Goal: Task Accomplishment & Management: Complete application form

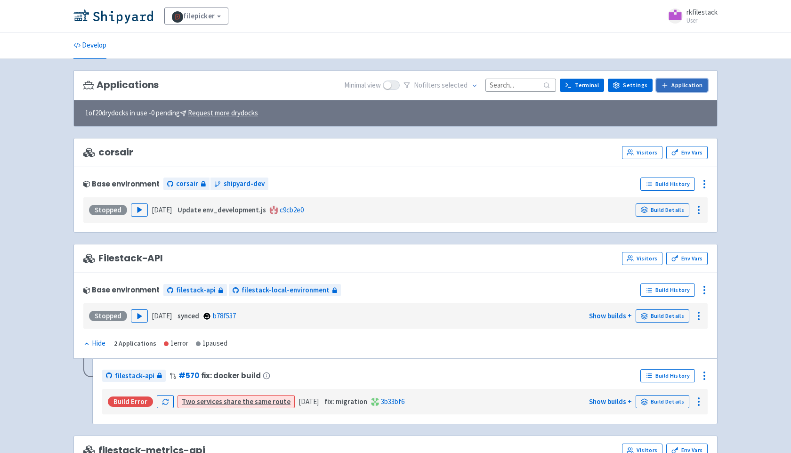
click at [675, 90] on link "Application" at bounding box center [681, 85] width 51 height 13
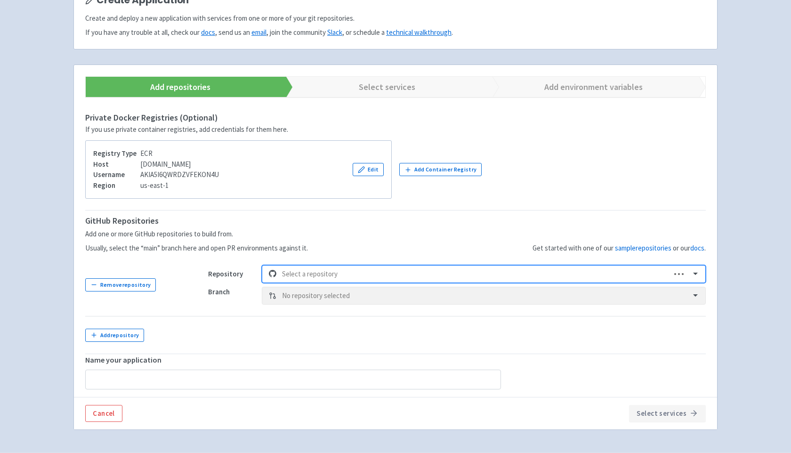
scroll to position [116, 0]
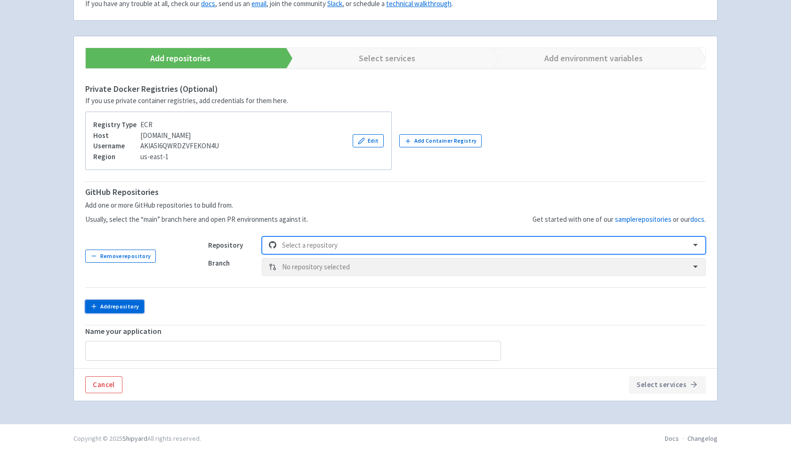
click at [130, 306] on button "Add repository" at bounding box center [114, 306] width 59 height 13
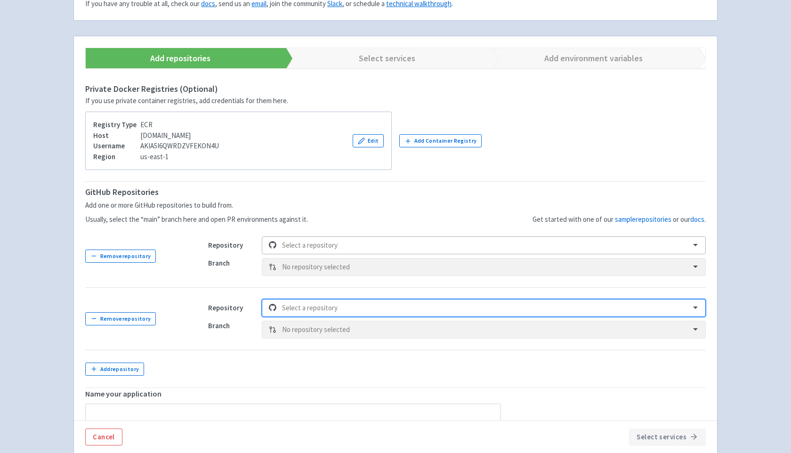
click at [327, 249] on div at bounding box center [483, 245] width 402 height 13
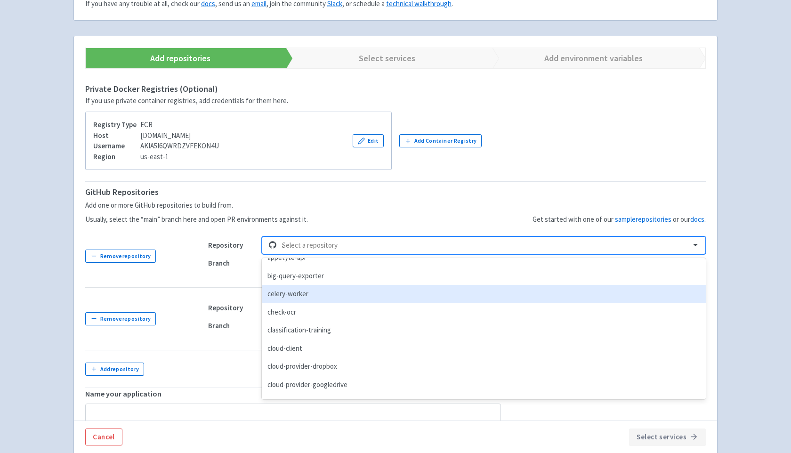
scroll to position [0, 0]
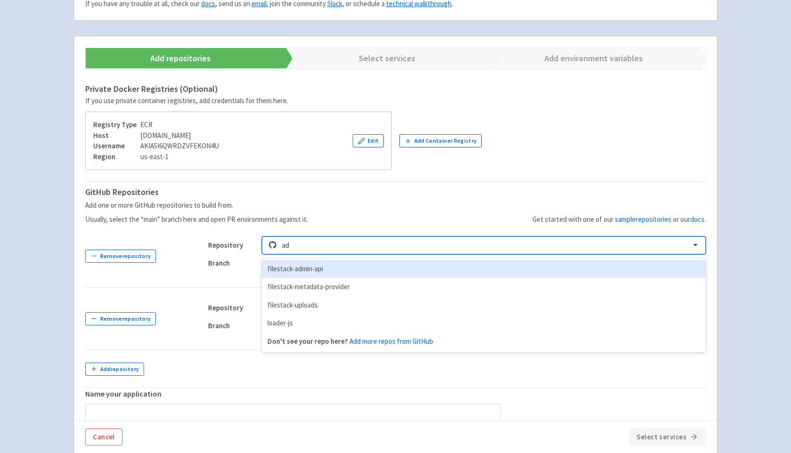
type input "a"
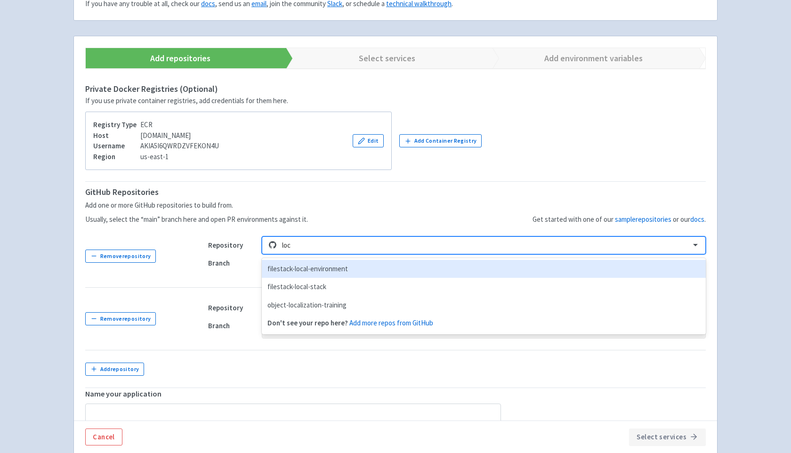
type input "loca"
click at [348, 271] on div "filestack-local-environment" at bounding box center [484, 269] width 444 height 18
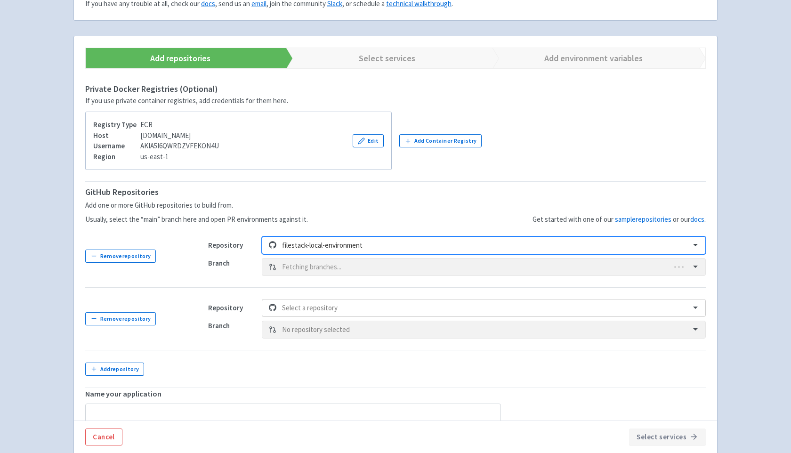
click at [348, 267] on div "Branch Fetching branches..." at bounding box center [457, 267] width 498 height 18
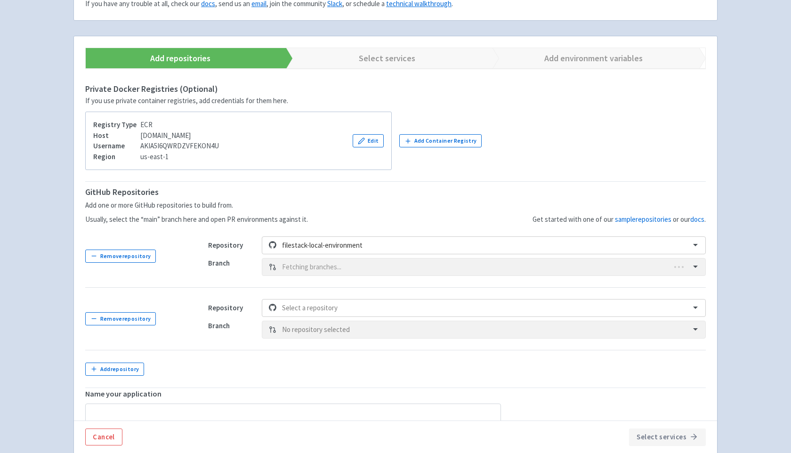
type input "filestack-local-environment"
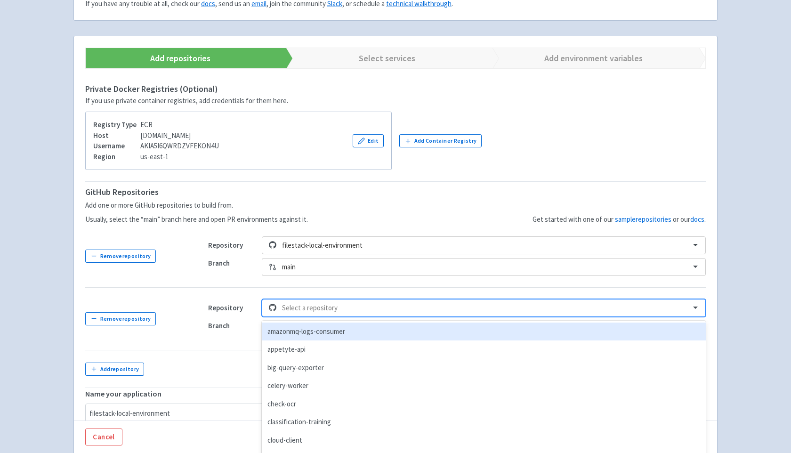
scroll to position [128, 0]
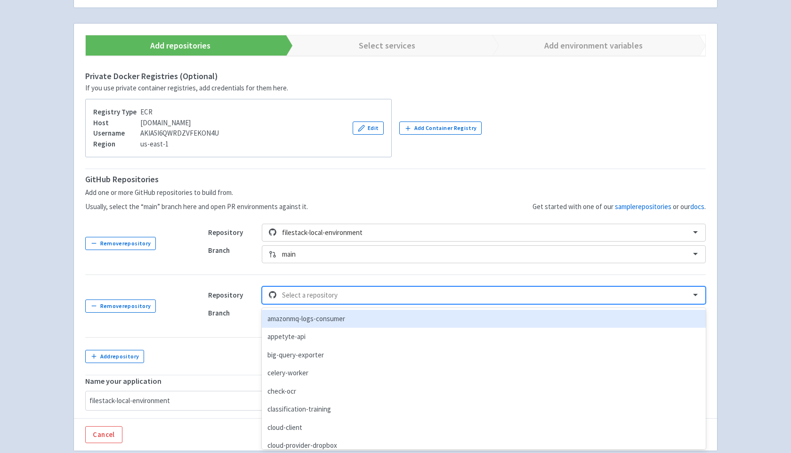
click at [341, 304] on div "Repository option amazonmq-logs-consumer focused, 1 of 125. 125 results availab…" at bounding box center [457, 306] width 498 height 40
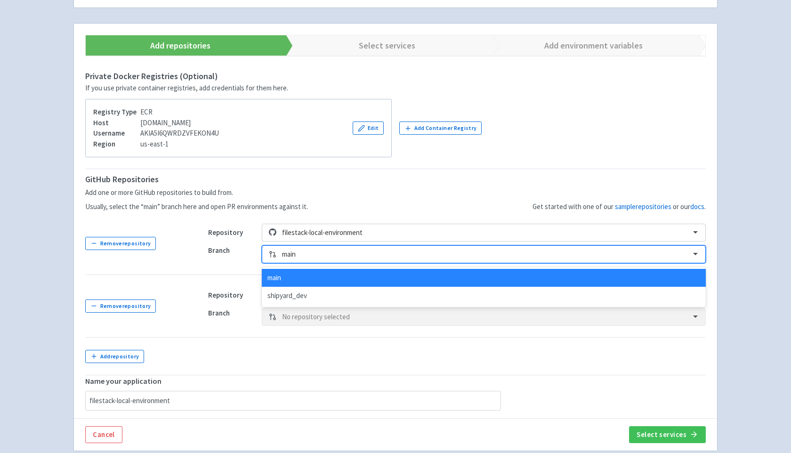
click at [318, 253] on div at bounding box center [483, 254] width 402 height 13
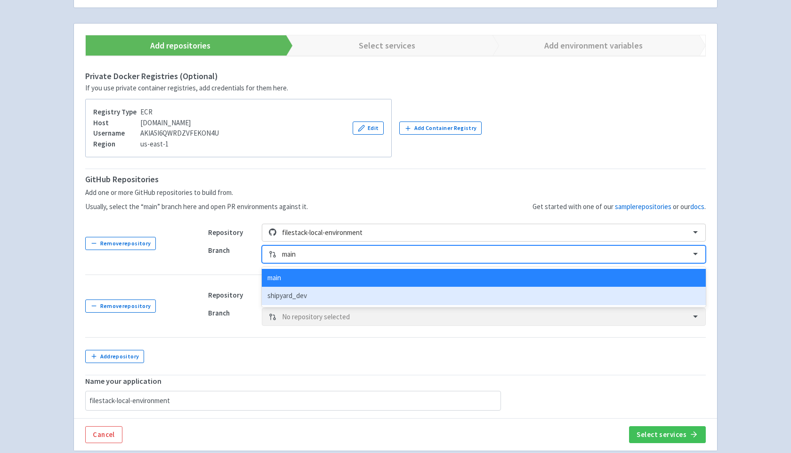
click at [309, 291] on div "shipyard_dev" at bounding box center [484, 296] width 444 height 18
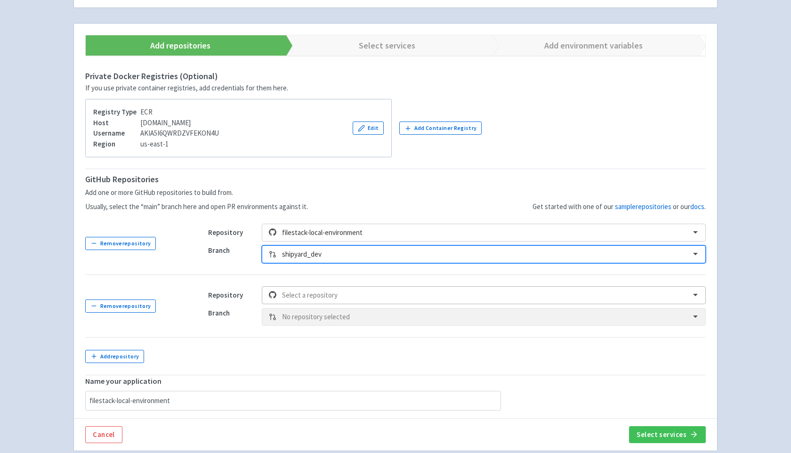
click at [321, 295] on div at bounding box center [483, 295] width 402 height 13
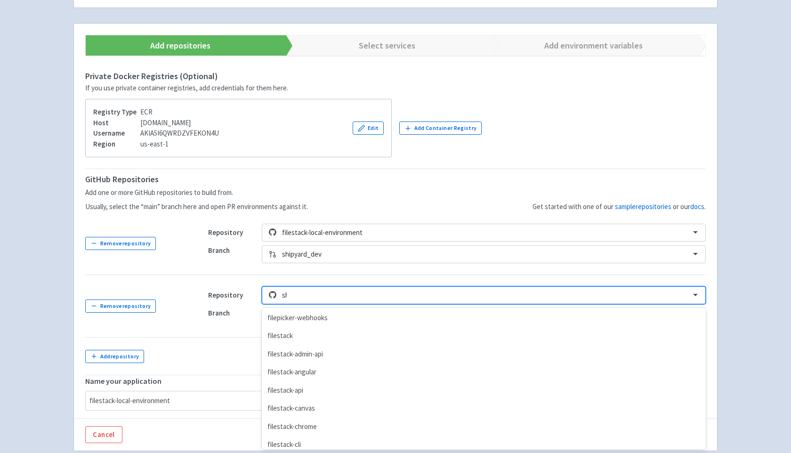
scroll to position [0, 0]
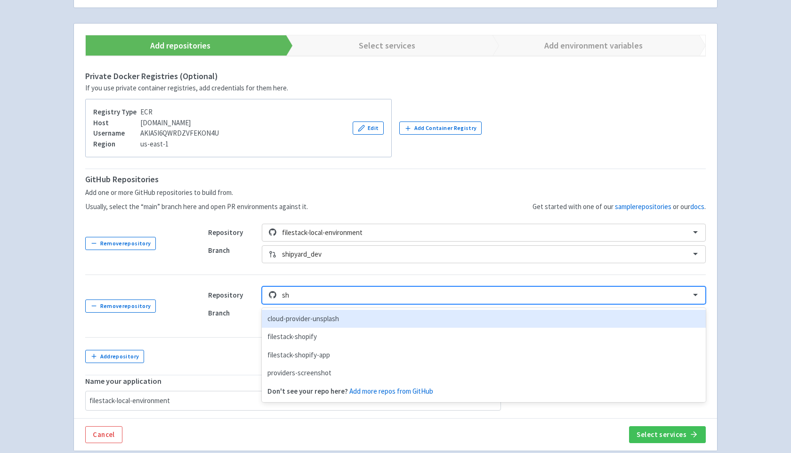
type input "s"
type input "a"
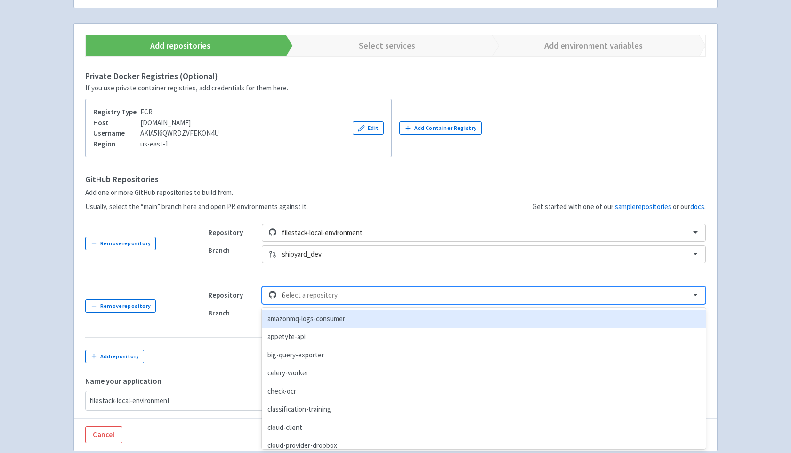
type input "cp"
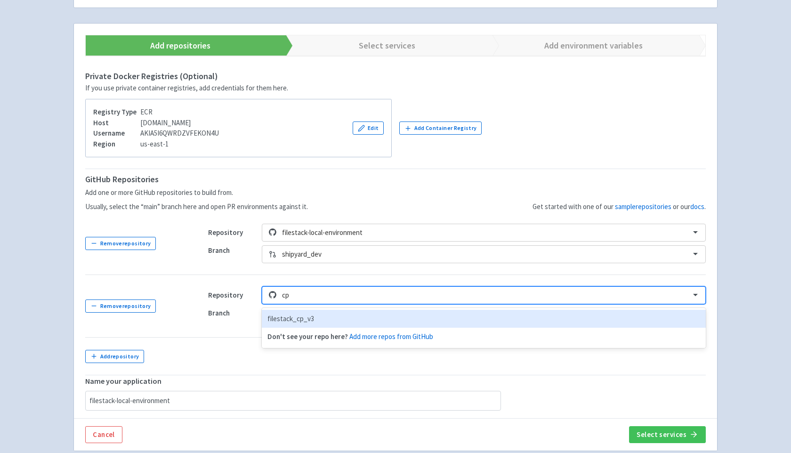
click at [334, 323] on div "filestack_cp_v3" at bounding box center [484, 319] width 444 height 18
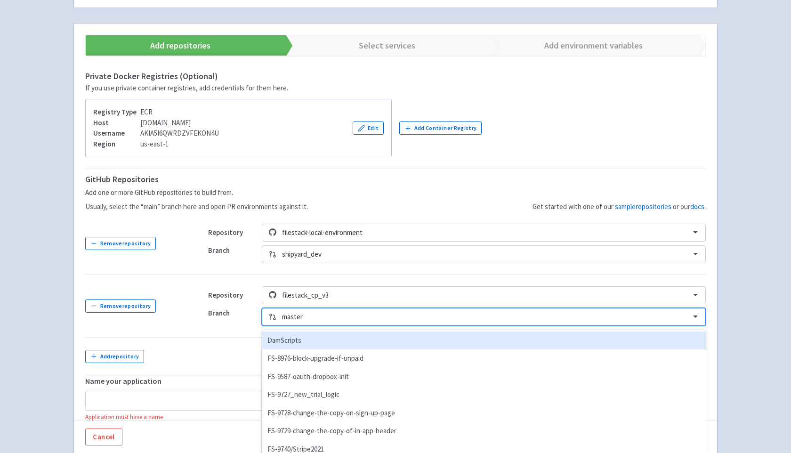
scroll to position [150, 0]
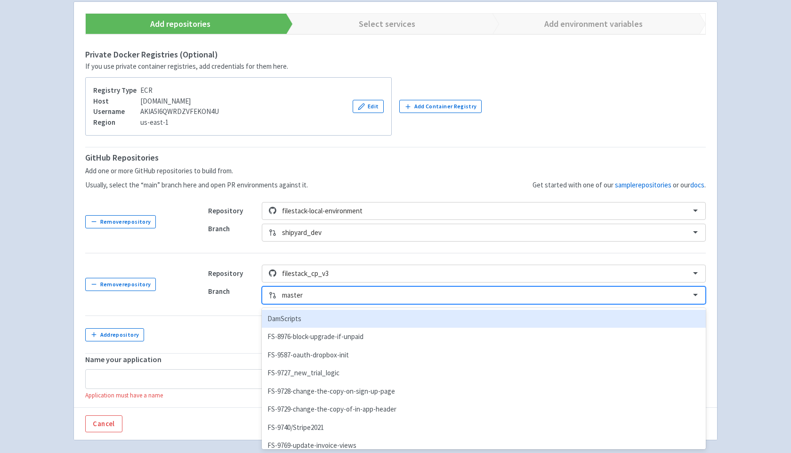
click at [319, 304] on div "option DamScripts focused, 1 of 202. 202 results available. Use Up and Down to …" at bounding box center [484, 295] width 444 height 18
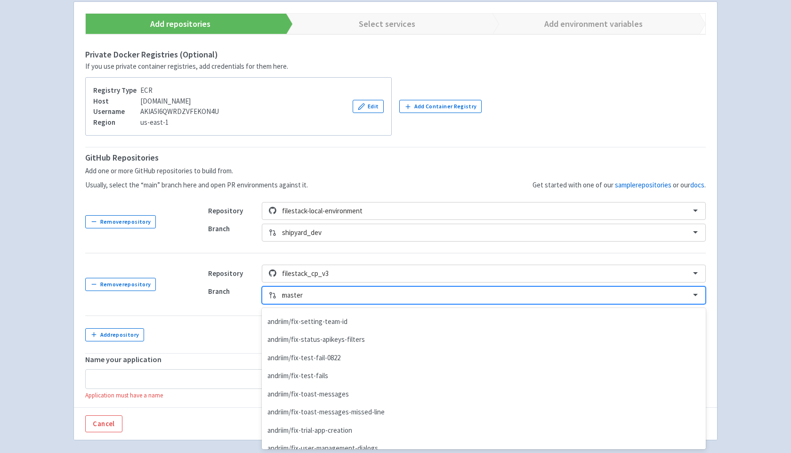
scroll to position [991, 0]
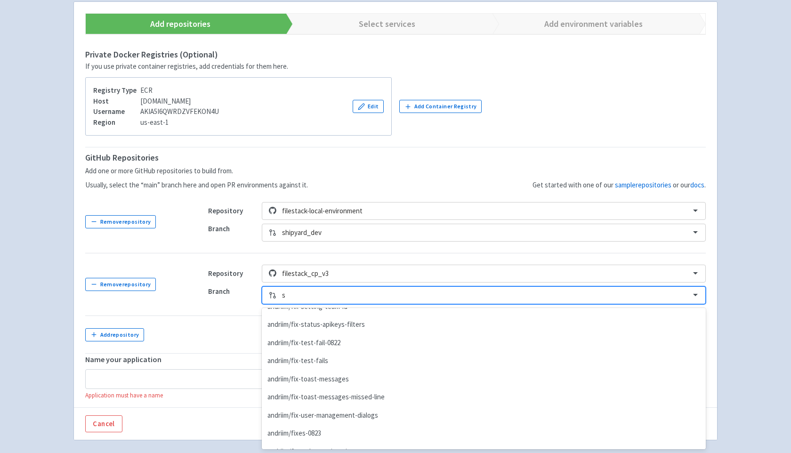
type input "sh"
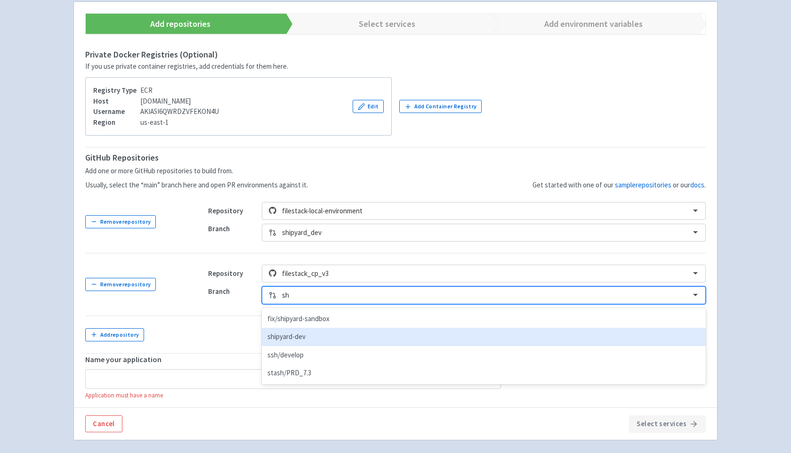
click at [327, 337] on div "shipyard-dev" at bounding box center [484, 337] width 444 height 18
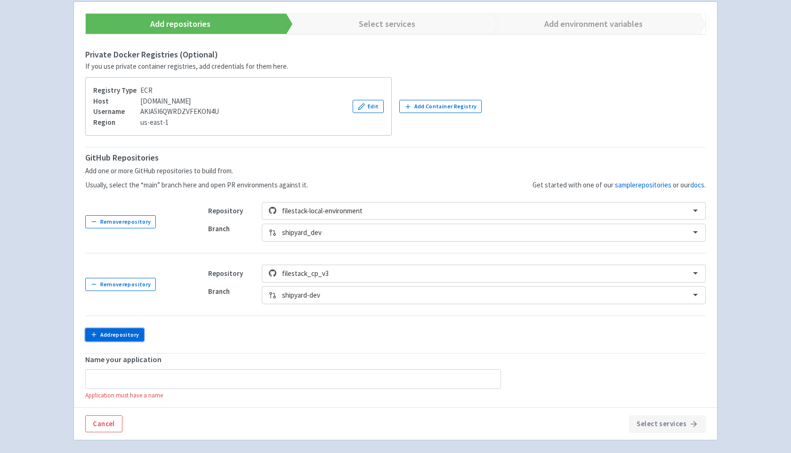
click at [134, 334] on button "Add repository" at bounding box center [114, 334] width 59 height 13
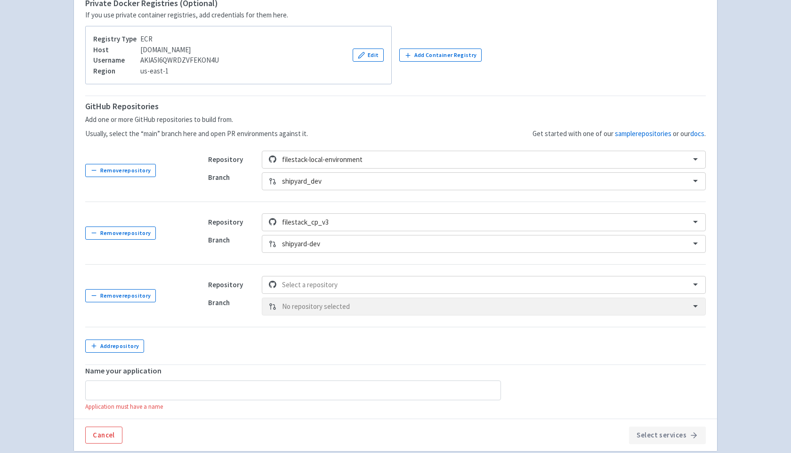
scroll to position [252, 0]
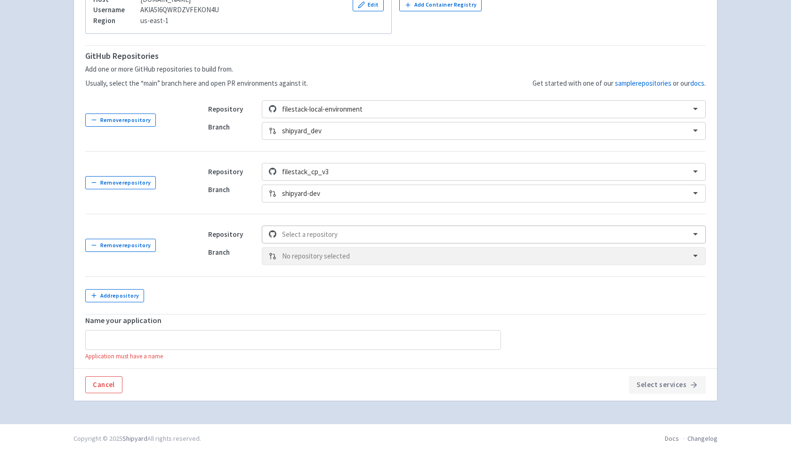
click at [360, 237] on div at bounding box center [483, 234] width 402 height 13
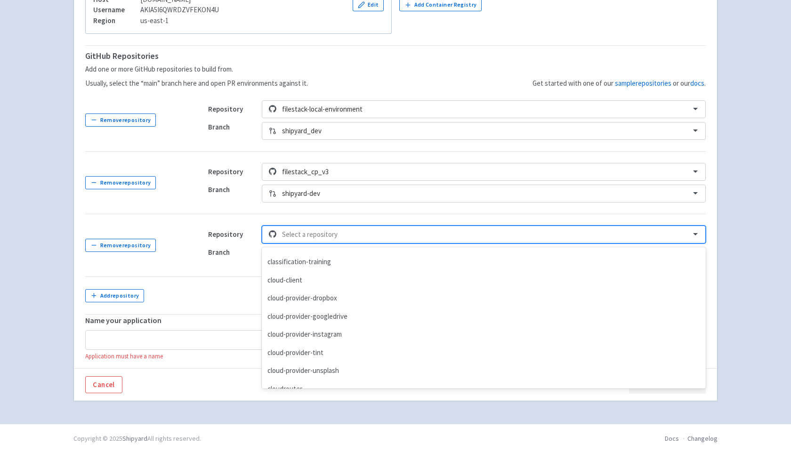
scroll to position [0, 0]
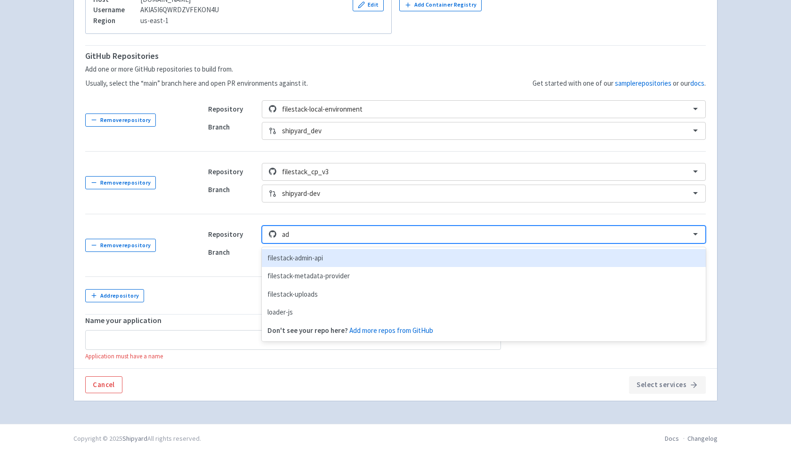
type input "adm"
click at [318, 257] on div "filestack-admin-api" at bounding box center [484, 258] width 444 height 18
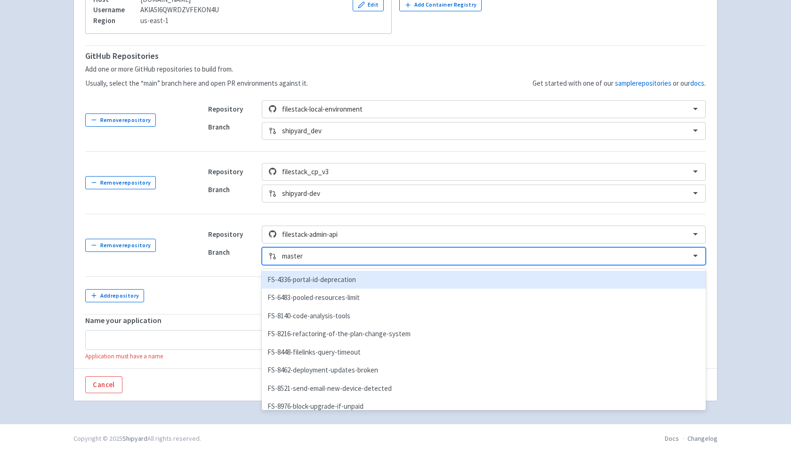
click at [328, 259] on div at bounding box center [483, 256] width 402 height 13
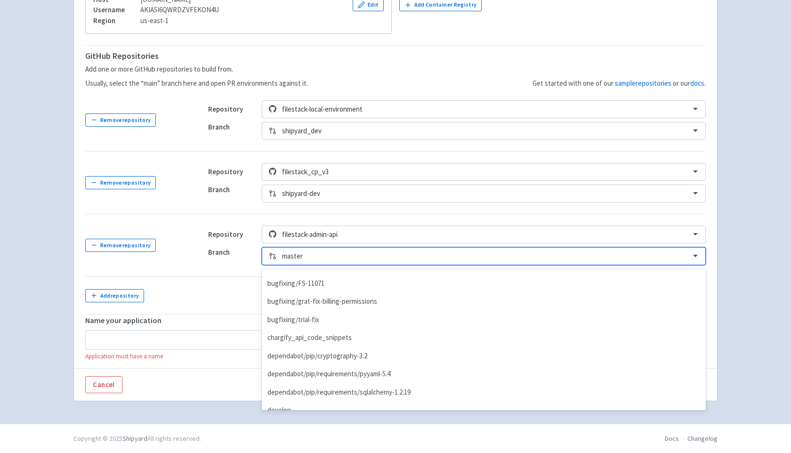
scroll to position [1473, 0]
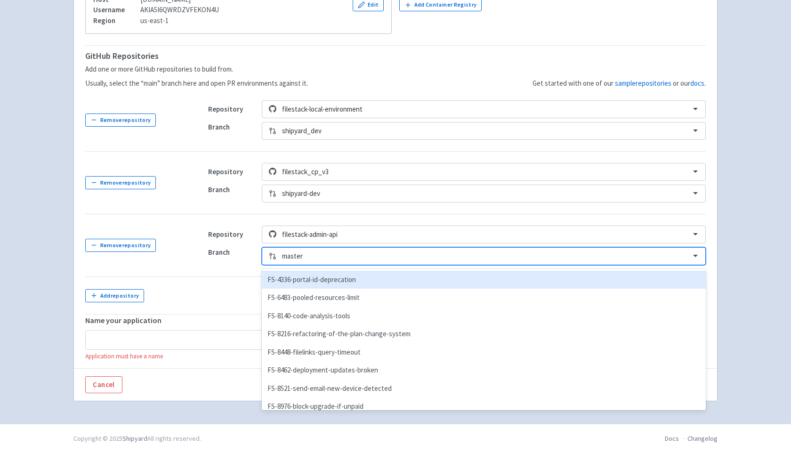
click at [369, 250] on div at bounding box center [483, 256] width 402 height 13
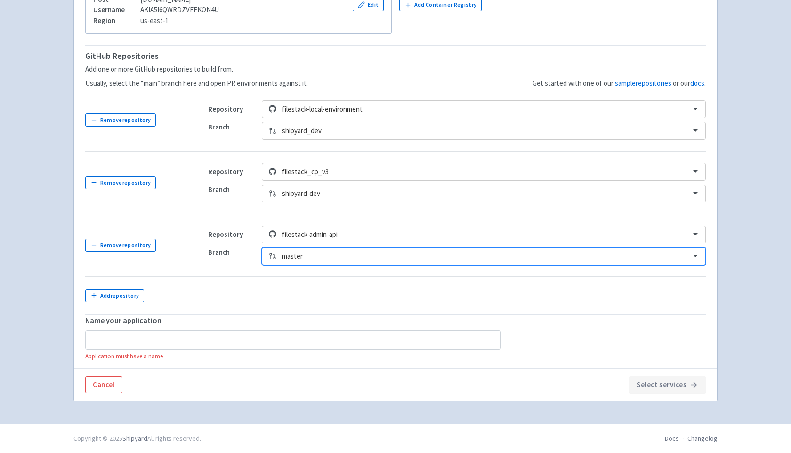
click at [295, 255] on div at bounding box center [483, 256] width 402 height 13
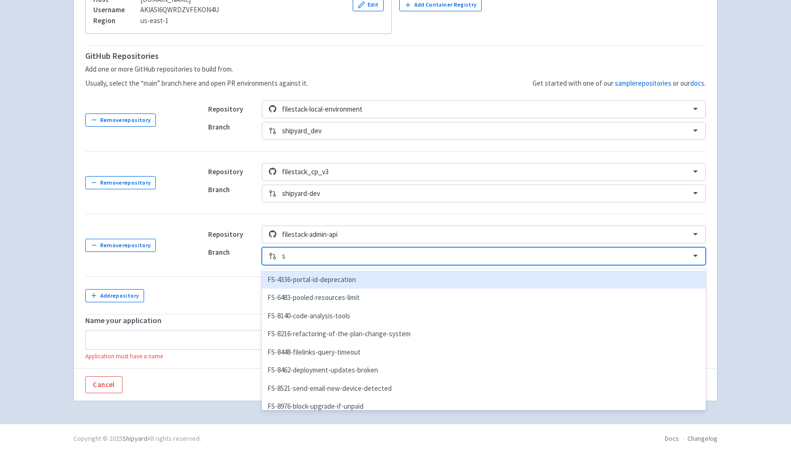
type input "sh"
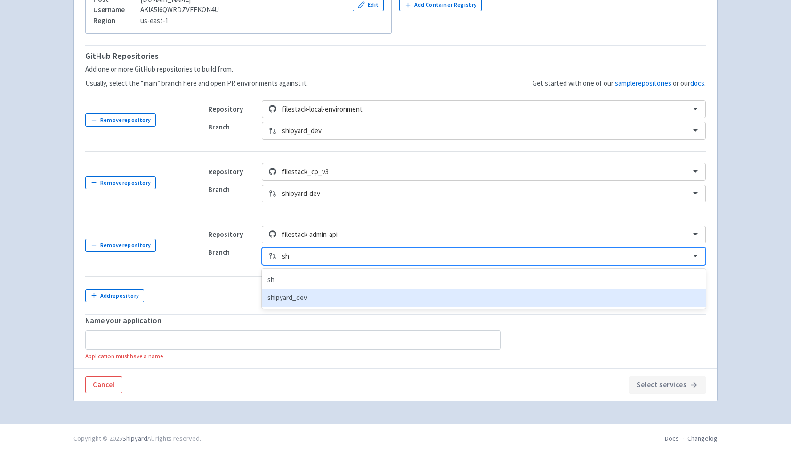
click at [312, 295] on div "shipyard_dev" at bounding box center [484, 298] width 444 height 18
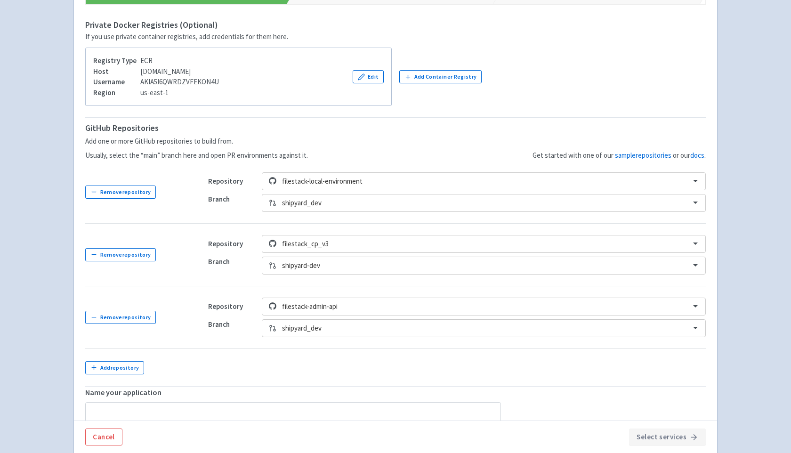
scroll to position [252, 0]
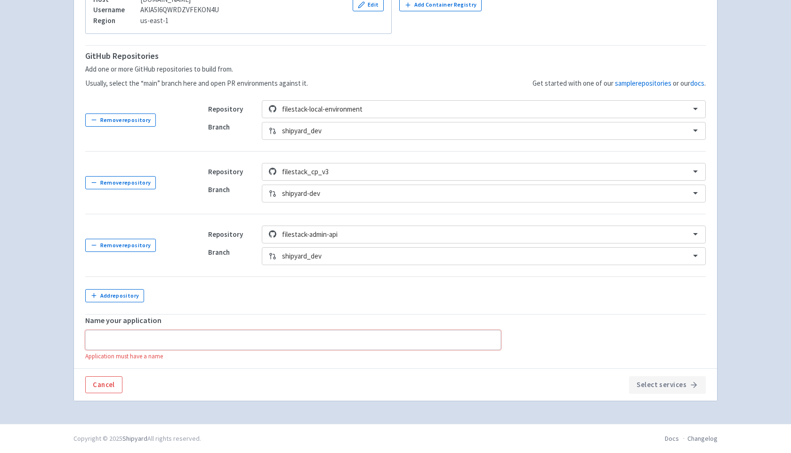
click at [173, 337] on input "text" at bounding box center [293, 340] width 416 height 20
type input "c"
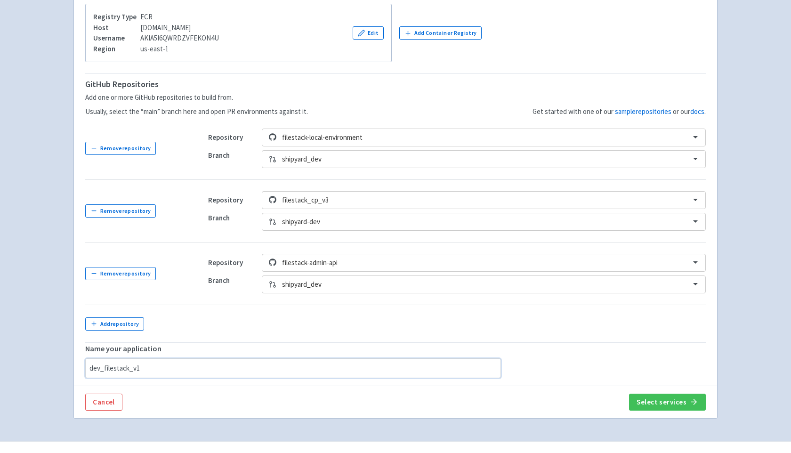
scroll to position [241, 0]
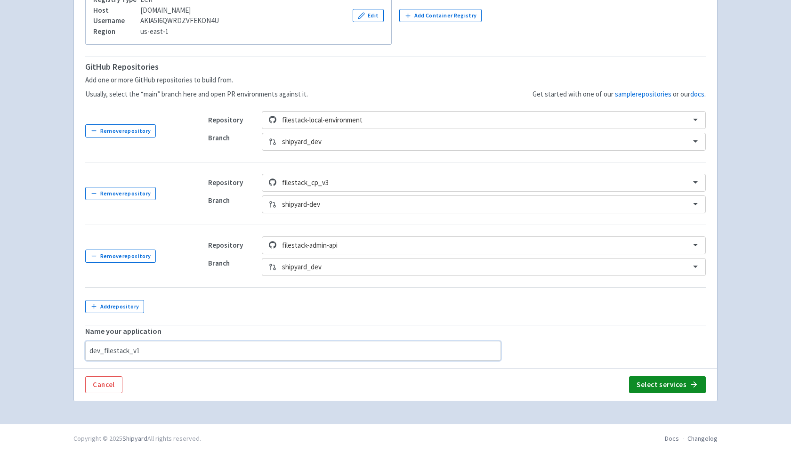
type input "dev_filestack_v1"
click at [652, 385] on button "Select services" at bounding box center [667, 384] width 77 height 17
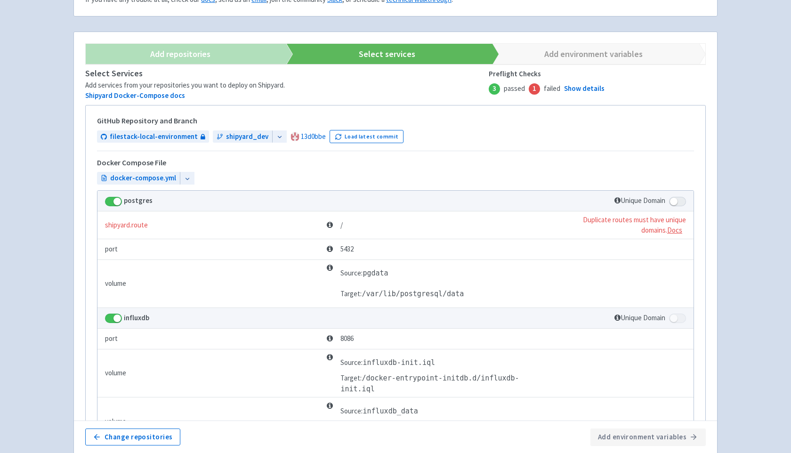
scroll to position [47, 0]
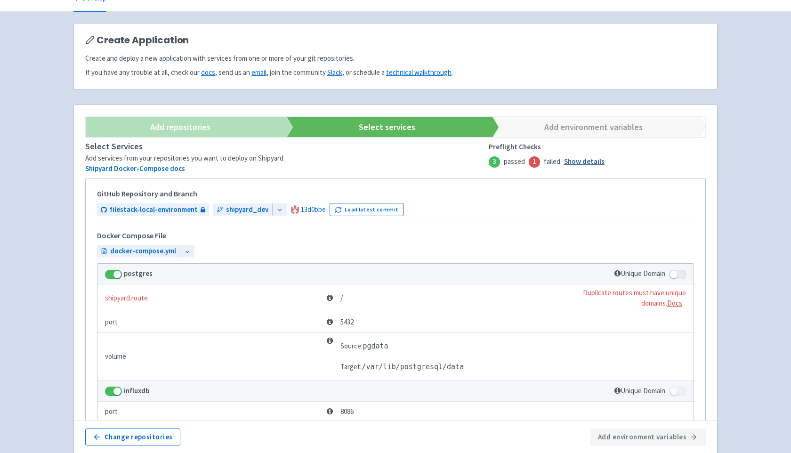
click at [572, 163] on link "Show details" at bounding box center [584, 161] width 40 height 11
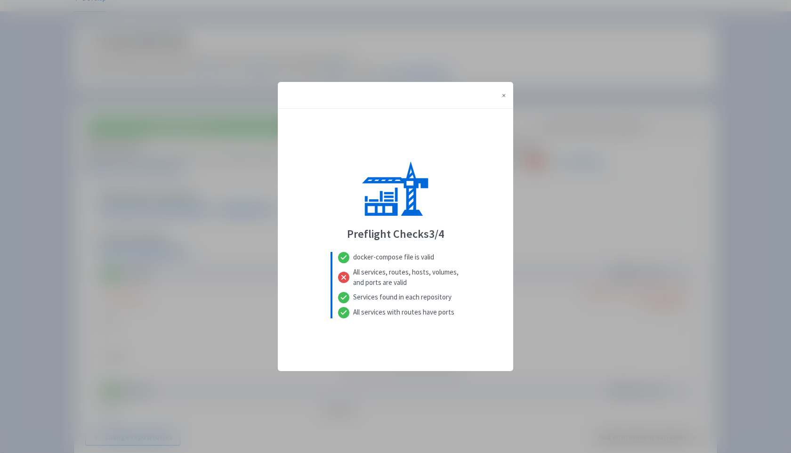
click at [384, 277] on div "All services, routes, hosts, volumes, and ports are valid" at bounding box center [395, 277] width 130 height 25
click at [432, 279] on div "All services, routes, hosts, volumes, and ports are valid" at bounding box center [395, 277] width 130 height 25
click at [506, 94] on button "× Close" at bounding box center [503, 95] width 19 height 26
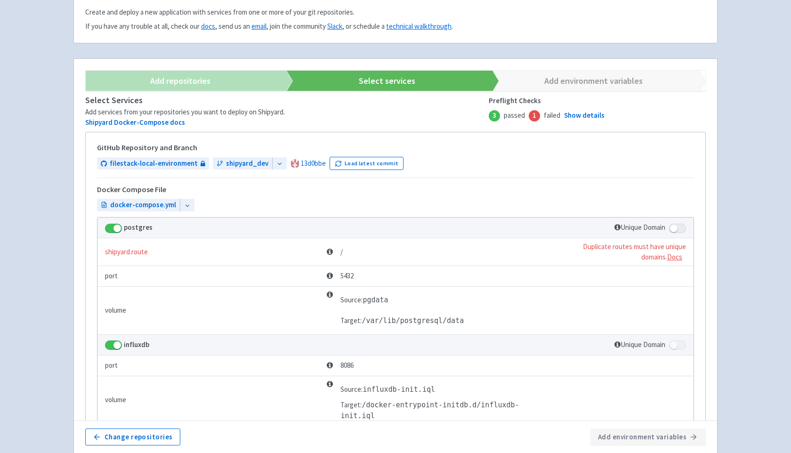
scroll to position [125, 0]
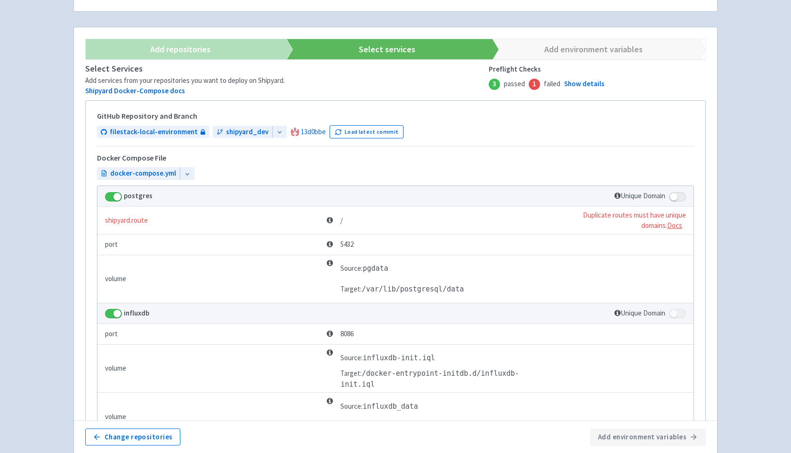
click at [643, 220] on td "Duplicate routes must have unique domains . Docs" at bounding box center [620, 221] width 146 height 28
click at [684, 197] on span at bounding box center [677, 196] width 17 height 9
click at [675, 197] on input "checkbox" at bounding box center [672, 194] width 6 height 6
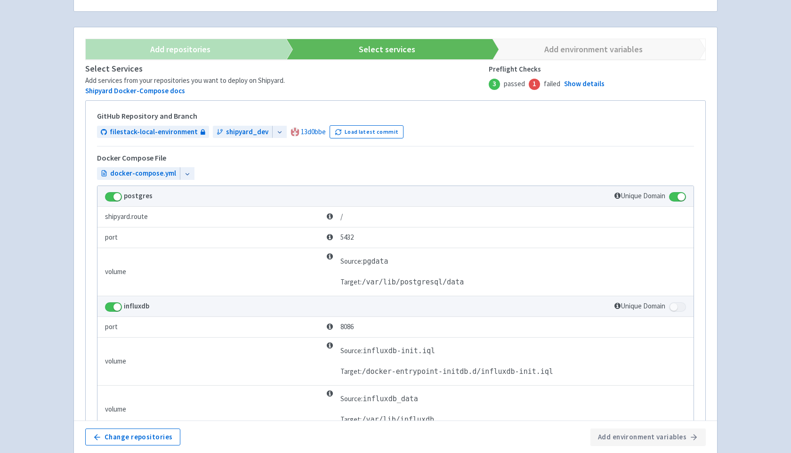
click at [675, 195] on span at bounding box center [677, 196] width 17 height 9
click at [675, 195] on input "checkbox" at bounding box center [672, 194] width 6 height 6
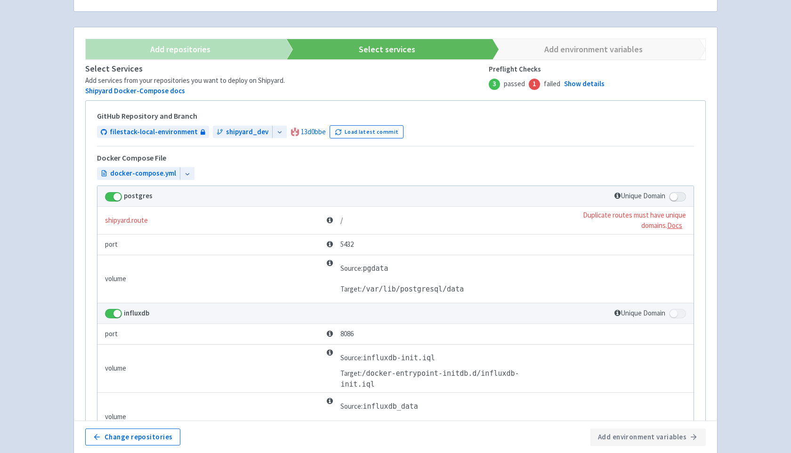
click at [673, 230] on td "Duplicate routes must have unique domains . Docs" at bounding box center [620, 221] width 146 height 28
click at [675, 223] on u "Docs" at bounding box center [674, 225] width 15 height 9
click at [679, 194] on span at bounding box center [677, 196] width 17 height 9
click at [675, 194] on input "checkbox" at bounding box center [672, 194] width 6 height 6
checkbox input "true"
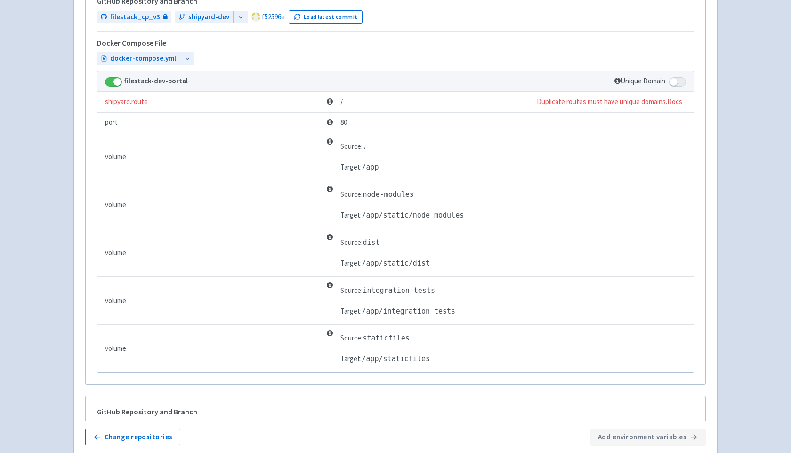
scroll to position [906, 0]
click at [680, 81] on span at bounding box center [677, 81] width 17 height 9
click at [675, 81] on input "checkbox" at bounding box center [672, 78] width 6 height 6
checkbox input "true"
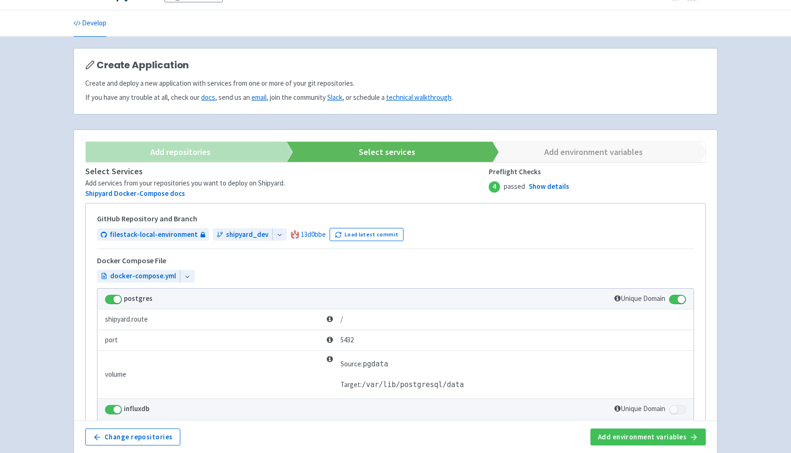
scroll to position [0, 0]
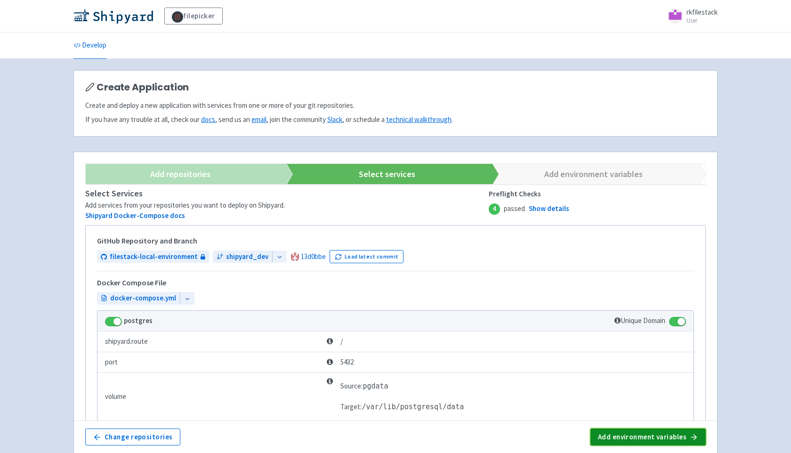
click at [652, 437] on button "Add environment variables" at bounding box center [647, 436] width 115 height 17
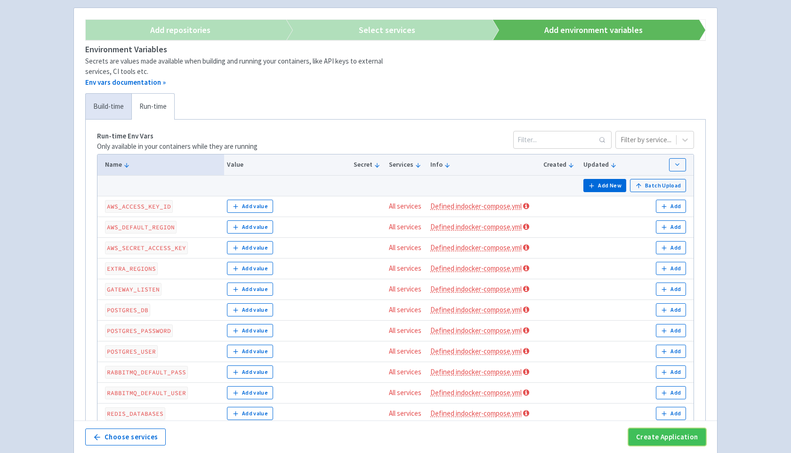
scroll to position [140, 0]
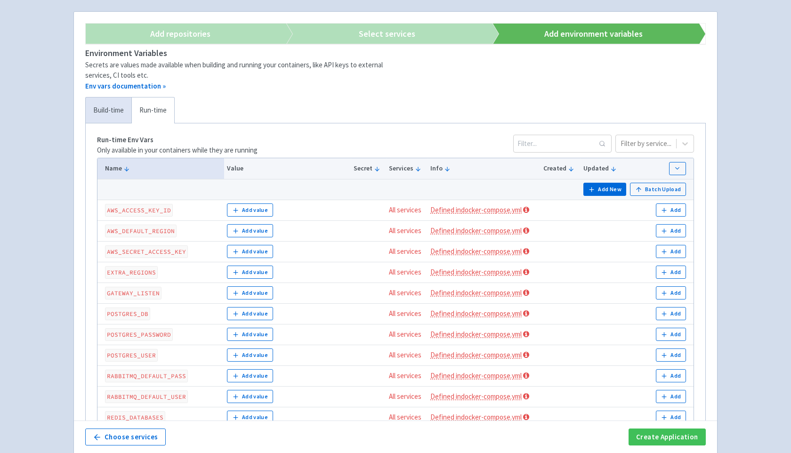
click at [270, 220] on td "Add value" at bounding box center [287, 210] width 127 height 21
click at [266, 210] on button "Add value" at bounding box center [250, 209] width 46 height 13
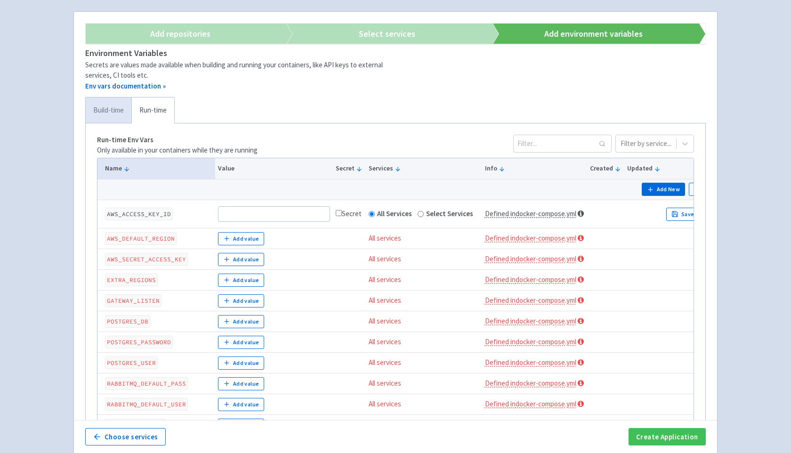
click at [110, 116] on link "Build-time" at bounding box center [109, 110] width 46 height 26
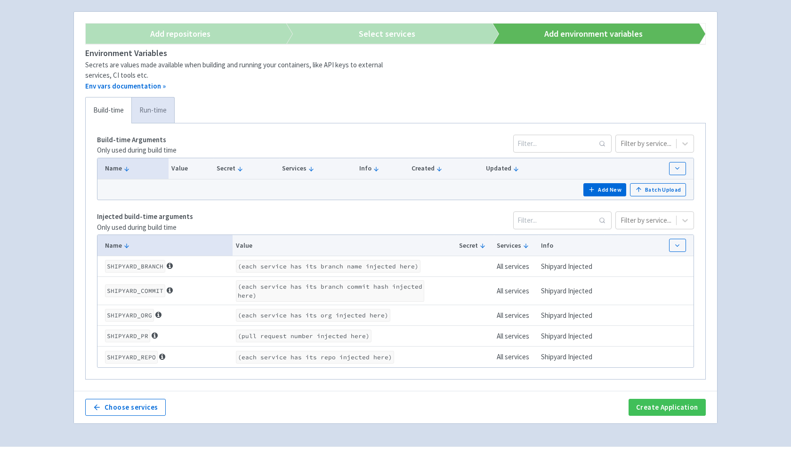
click at [157, 106] on link "Run-time" at bounding box center [152, 110] width 43 height 26
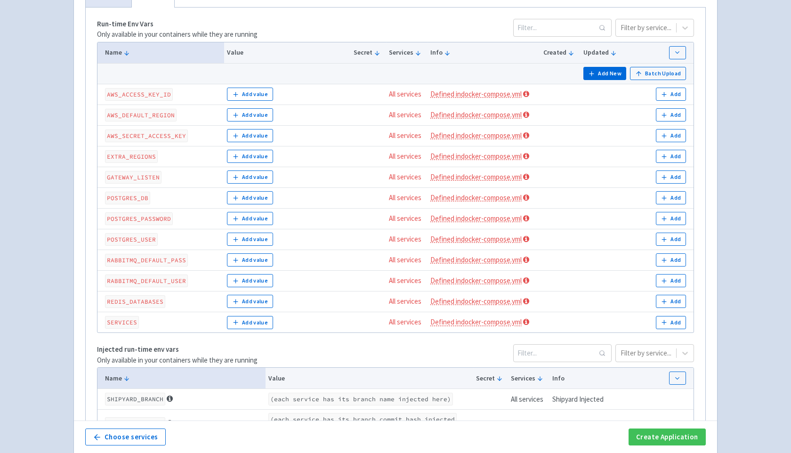
scroll to position [257, 0]
click at [255, 90] on button "Add value" at bounding box center [250, 93] width 46 height 13
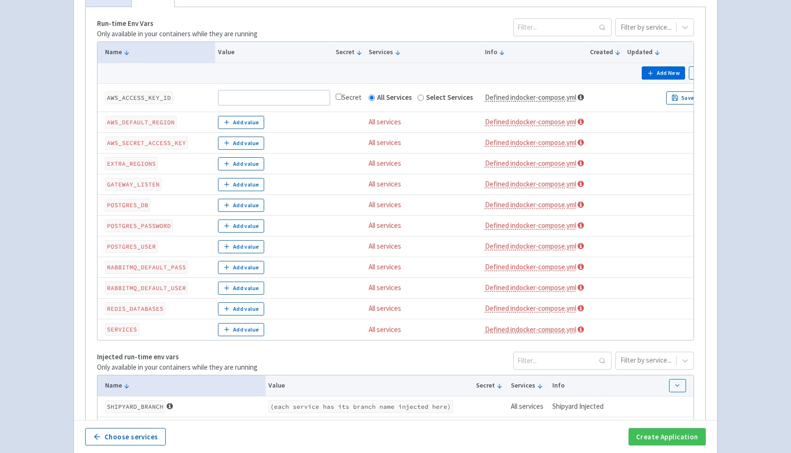
click at [183, 68] on div "Add New Batch Upload" at bounding box center [424, 72] width 639 height 13
click at [241, 100] on input at bounding box center [274, 97] width 112 height 15
click at [119, 78] on div "Add New Batch Upload" at bounding box center [424, 72] width 639 height 13
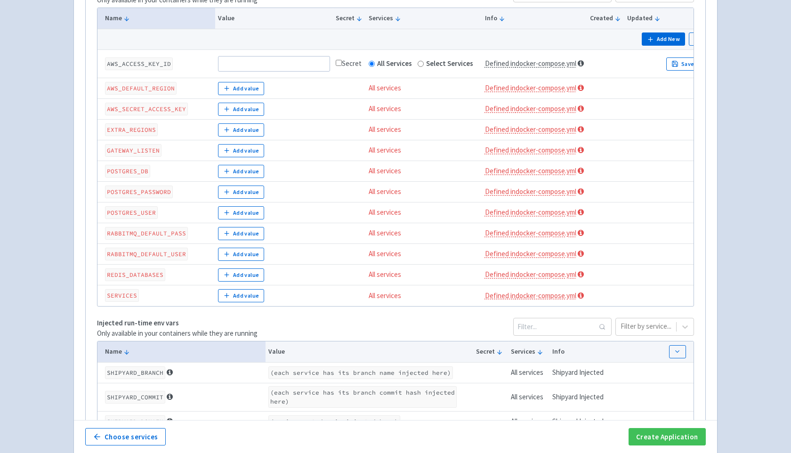
scroll to position [233, 0]
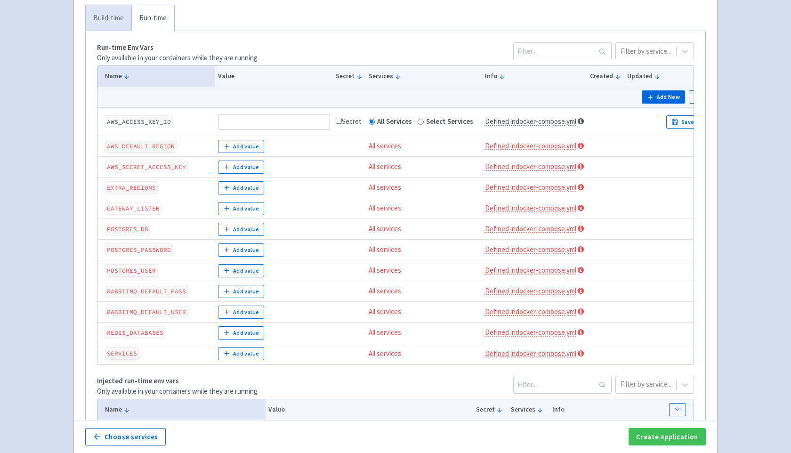
click at [111, 18] on link "Build-time" at bounding box center [109, 18] width 46 height 26
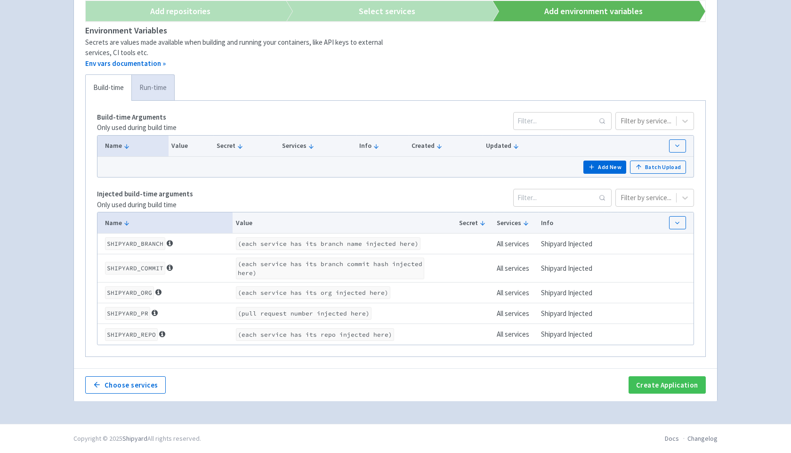
click at [166, 98] on link "Run-time" at bounding box center [152, 88] width 43 height 26
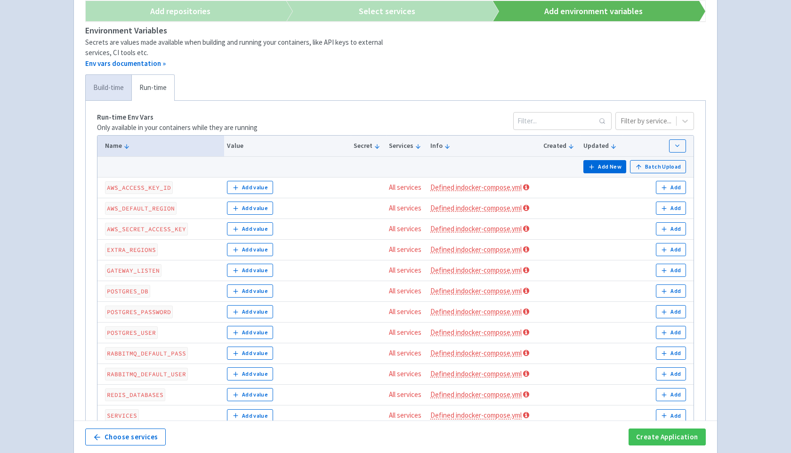
click at [126, 88] on link "Build-time" at bounding box center [109, 88] width 46 height 26
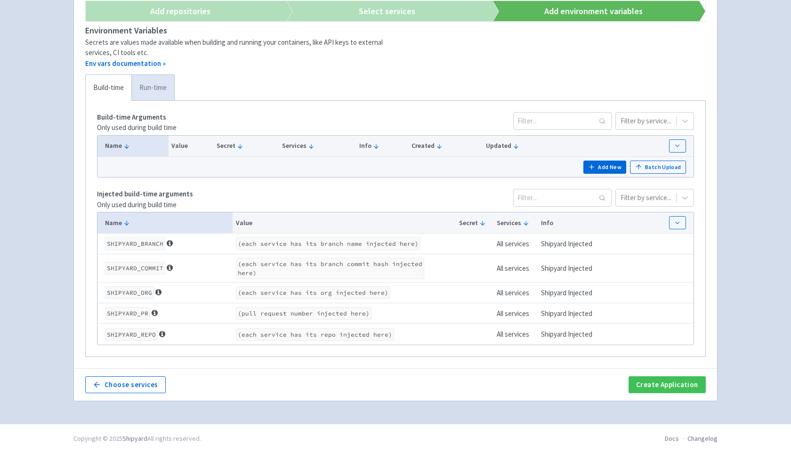
click at [158, 80] on link "Run-time" at bounding box center [152, 88] width 43 height 26
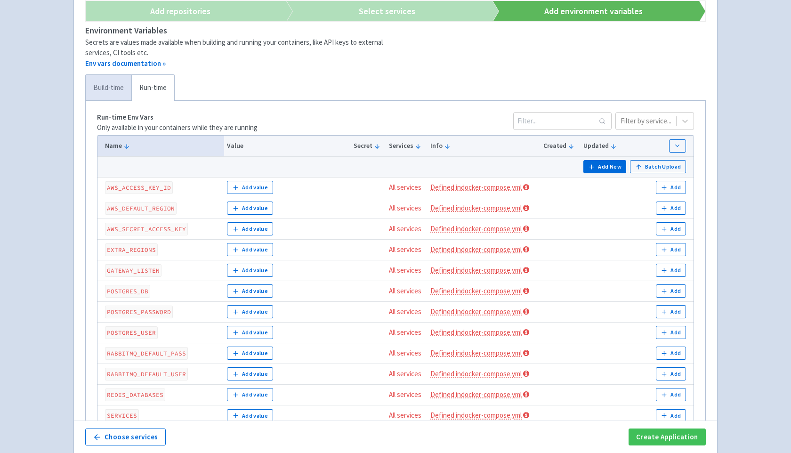
click at [112, 89] on link "Build-time" at bounding box center [109, 88] width 46 height 26
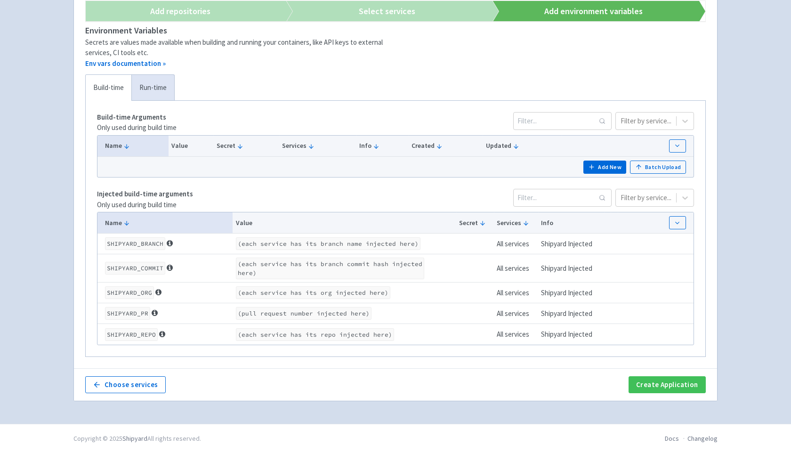
click at [179, 61] on div "Env vars documentation »" at bounding box center [240, 63] width 310 height 11
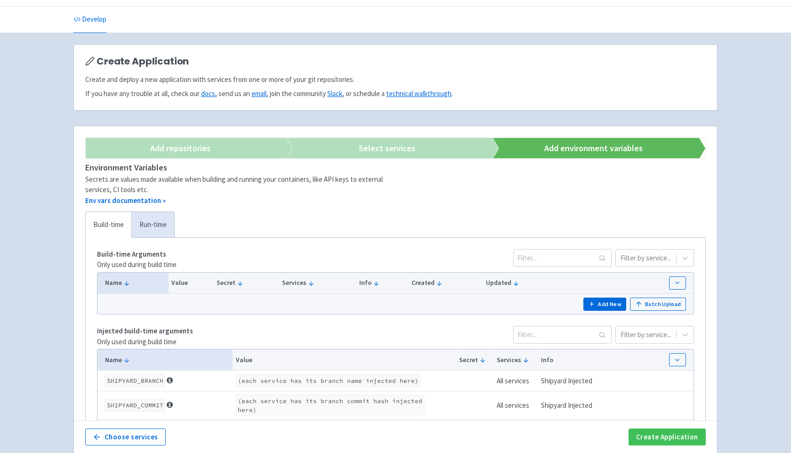
scroll to position [20, 0]
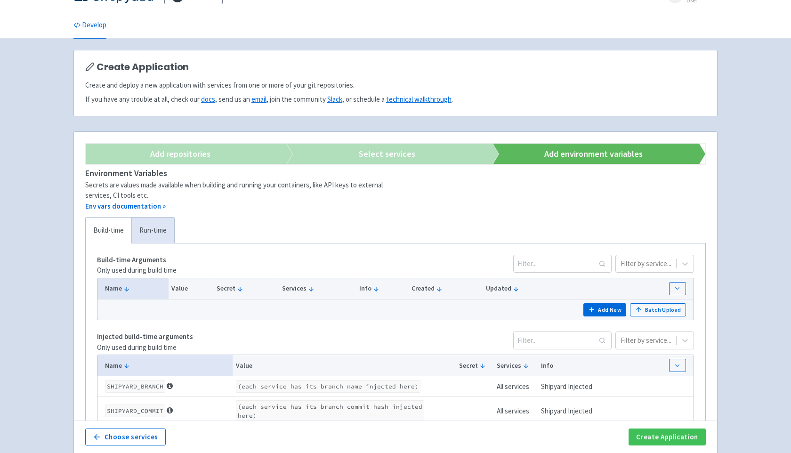
click at [216, 155] on link "Add repositories" at bounding box center [175, 154] width 207 height 20
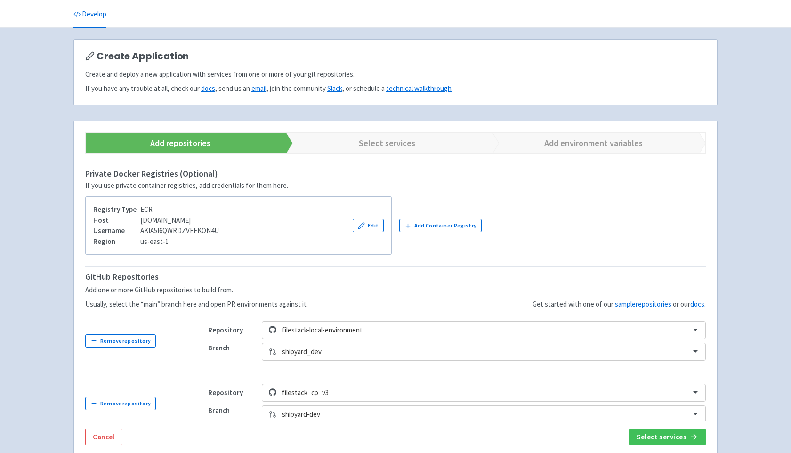
scroll to position [24, 0]
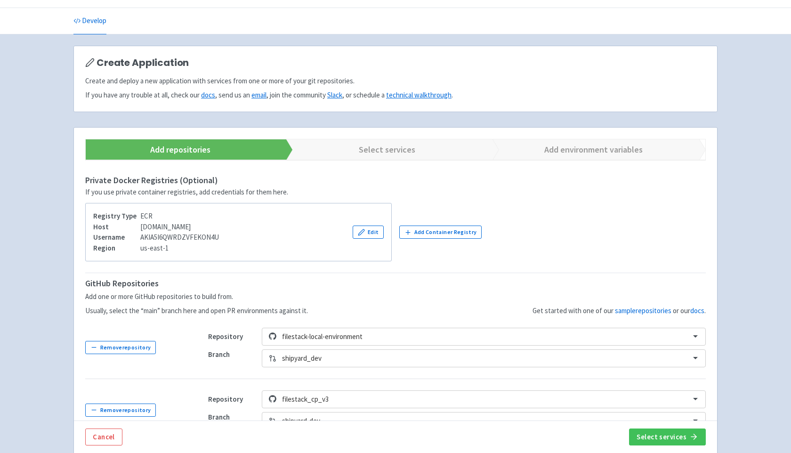
click at [369, 158] on link "Select services" at bounding box center [381, 149] width 207 height 20
click at [380, 152] on link "Select services" at bounding box center [381, 149] width 207 height 20
click at [331, 143] on link "Select services" at bounding box center [381, 149] width 207 height 20
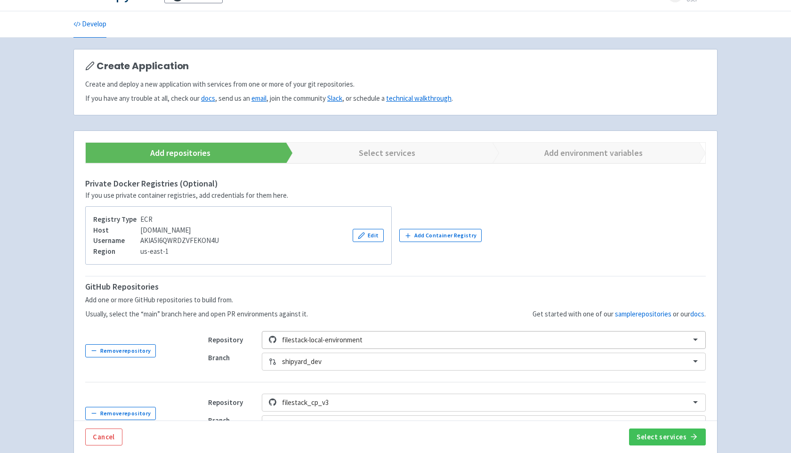
scroll to position [241, 0]
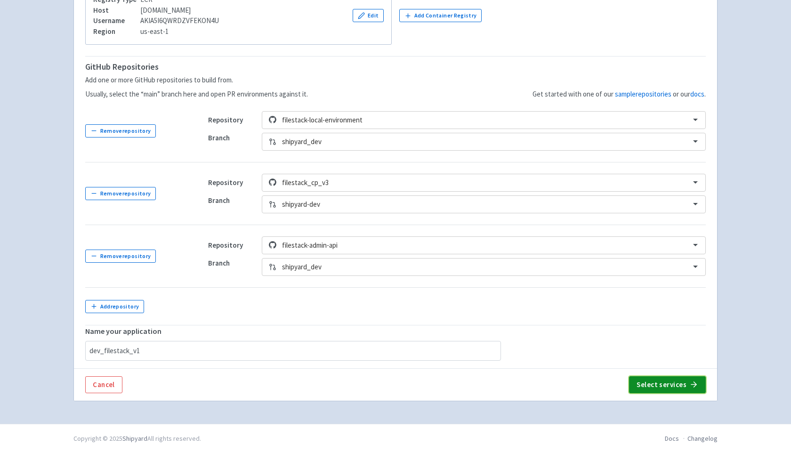
click at [676, 386] on button "Select services" at bounding box center [667, 384] width 77 height 17
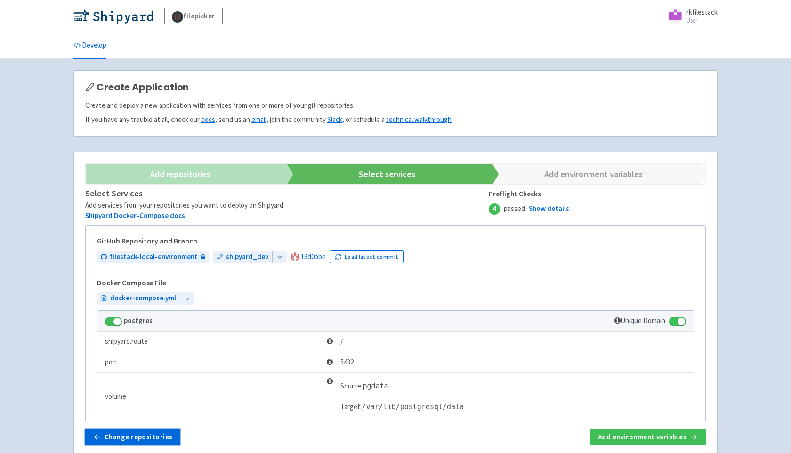
click at [125, 437] on button "Change repositories" at bounding box center [132, 436] width 95 height 17
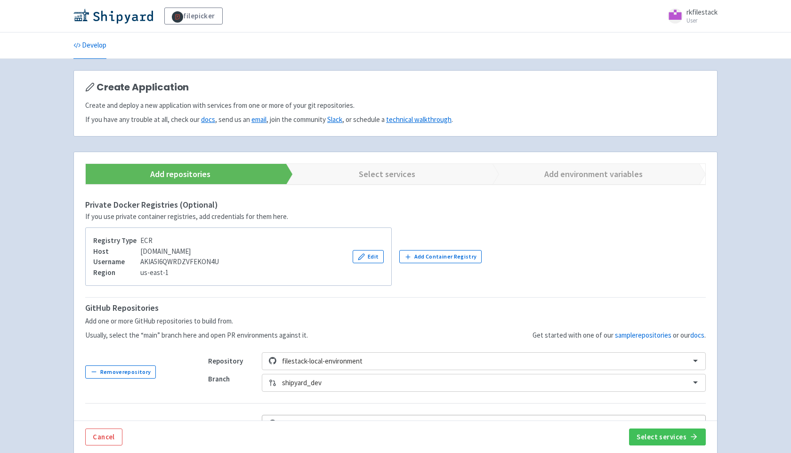
scroll to position [241, 0]
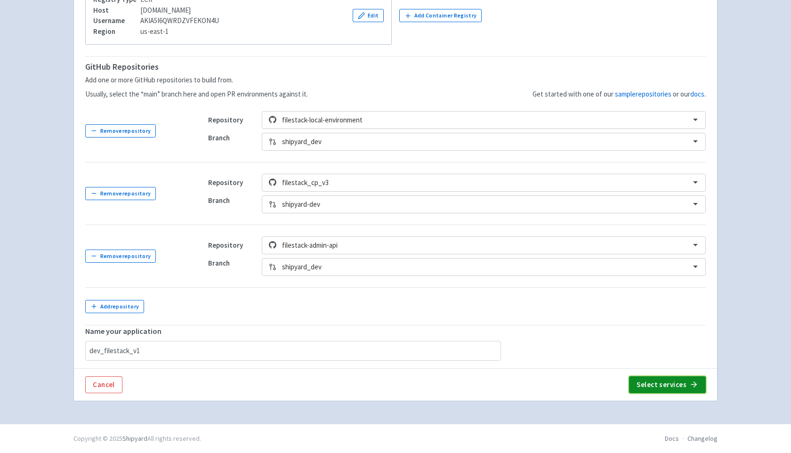
click at [680, 385] on button "Select services" at bounding box center [667, 384] width 77 height 17
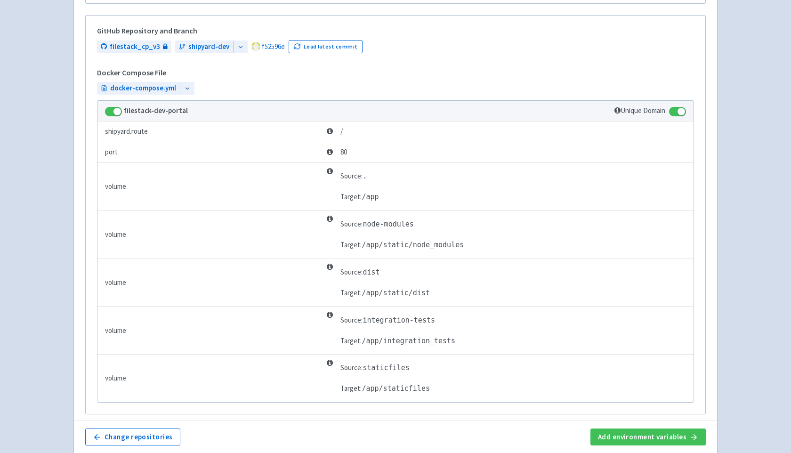
scroll to position [876, 0]
click at [156, 442] on button "Change repositories" at bounding box center [132, 436] width 95 height 17
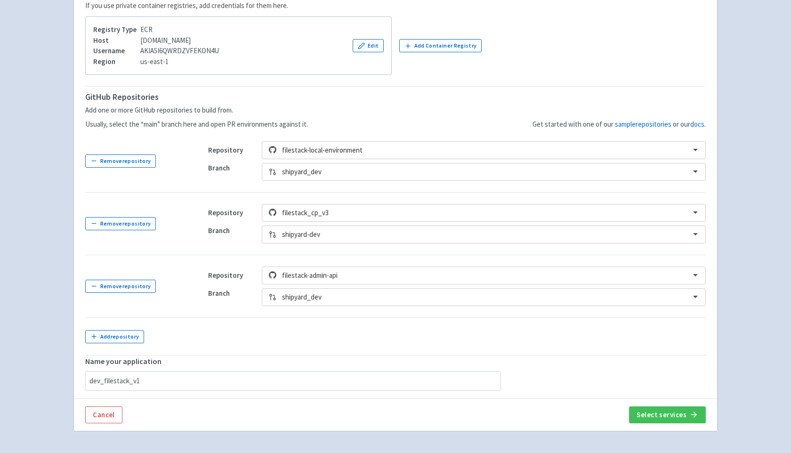
scroll to position [241, 0]
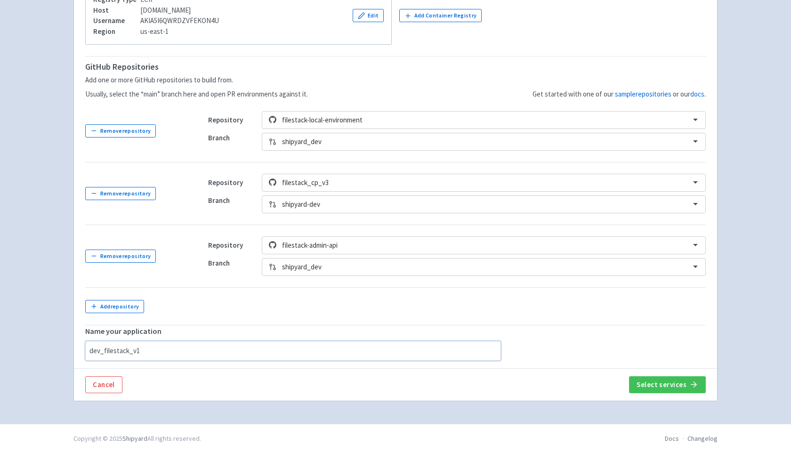
click at [151, 350] on input "dev_filestack_v1" at bounding box center [293, 351] width 416 height 20
click at [181, 346] on input "dev_filestack_v1" at bounding box center [293, 351] width 416 height 20
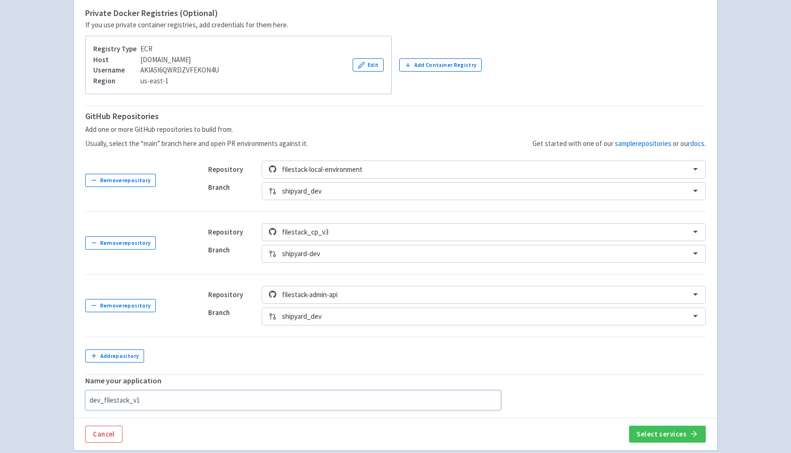
scroll to position [172, 0]
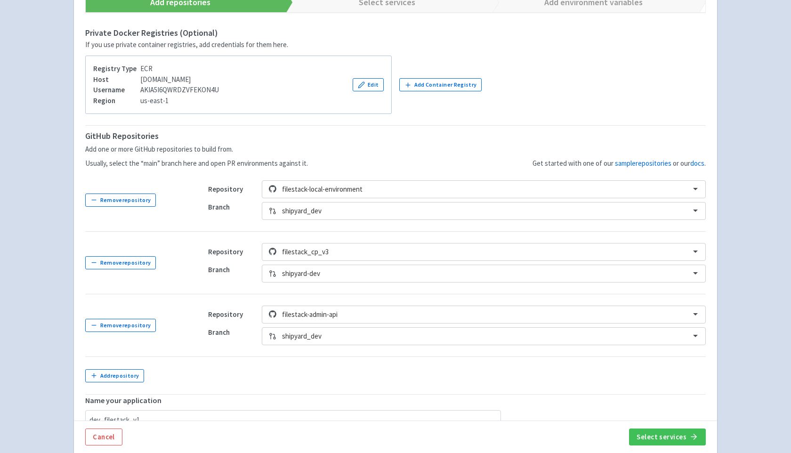
click at [219, 89] on div "Username AKIA5I6QWRDZVFEKON4U" at bounding box center [156, 90] width 126 height 11
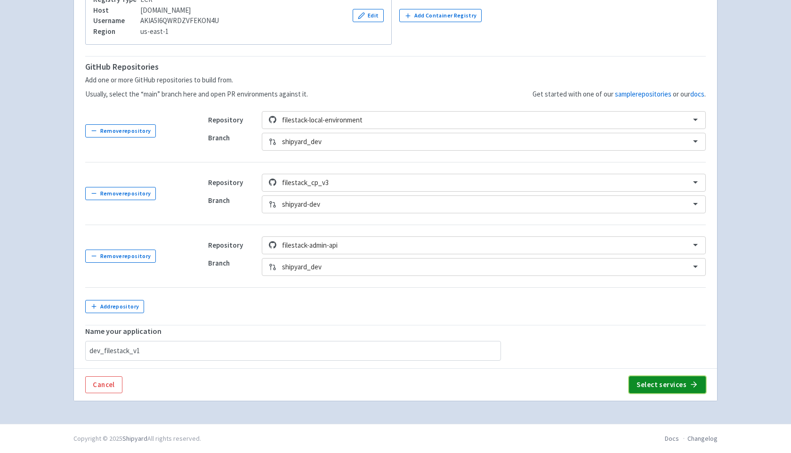
click at [642, 383] on button "Select services" at bounding box center [667, 384] width 77 height 17
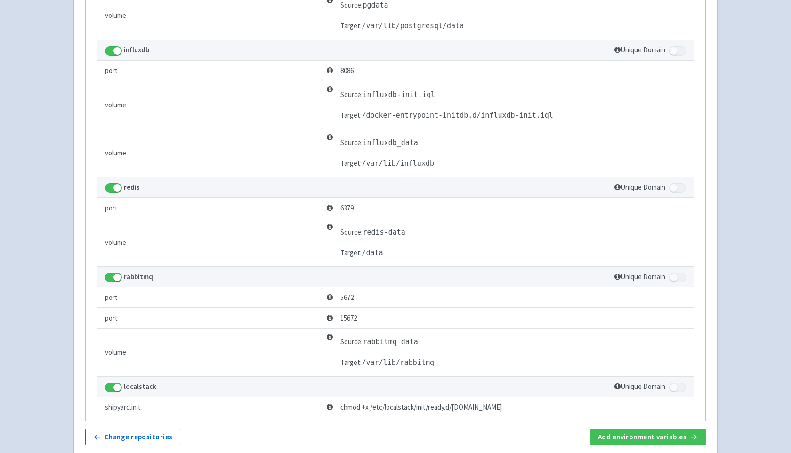
scroll to position [185, 0]
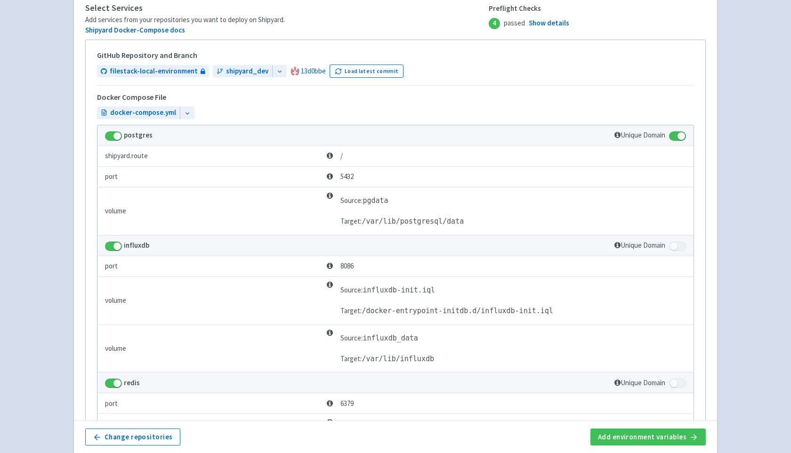
click at [671, 138] on span at bounding box center [677, 135] width 17 height 9
click at [671, 136] on input "checkbox" at bounding box center [672, 133] width 6 height 6
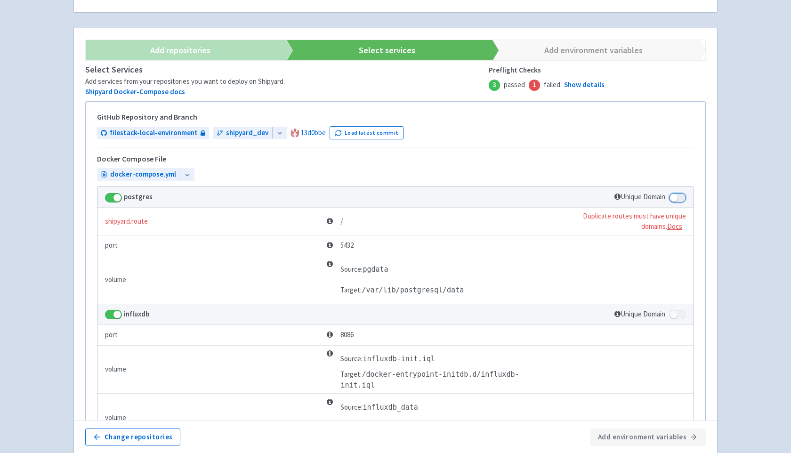
scroll to position [188, 0]
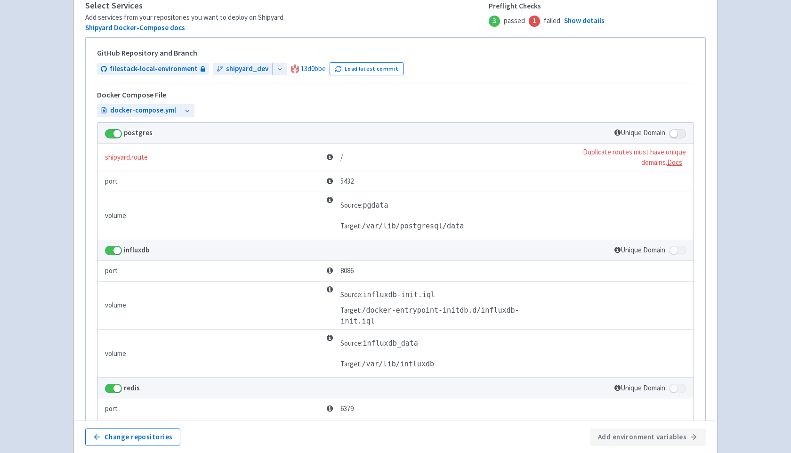
click at [677, 133] on span at bounding box center [677, 133] width 17 height 9
click at [675, 133] on input "checkbox" at bounding box center [672, 131] width 6 height 6
checkbox input "true"
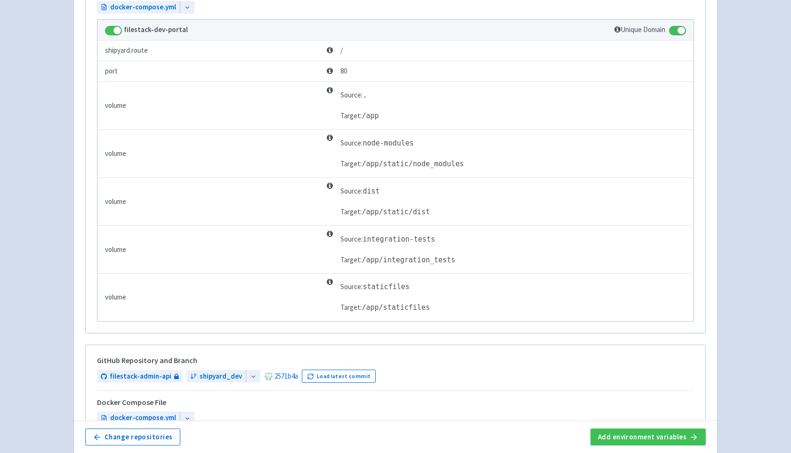
scroll to position [964, 0]
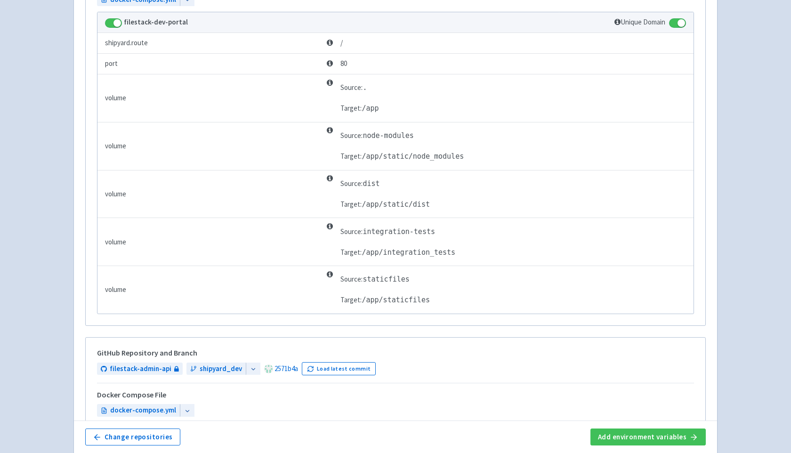
click at [672, 24] on span at bounding box center [677, 22] width 17 height 9
click at [672, 23] on input "checkbox" at bounding box center [672, 20] width 6 height 6
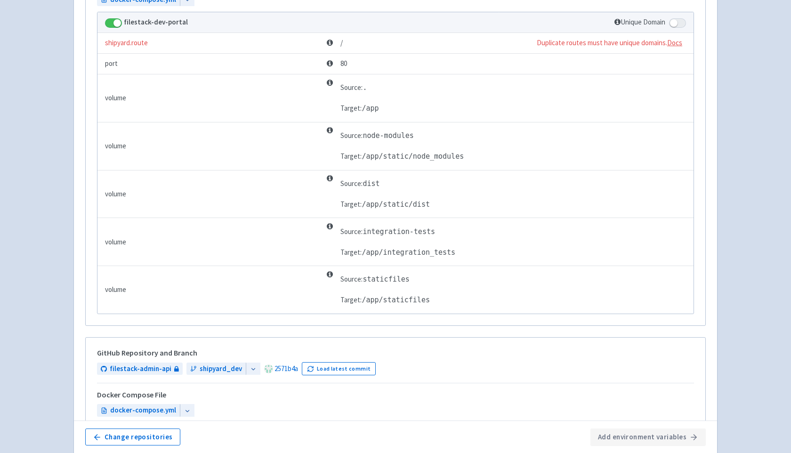
click at [679, 24] on span at bounding box center [677, 22] width 17 height 9
click at [675, 23] on input "checkbox" at bounding box center [672, 20] width 6 height 6
checkbox input "true"
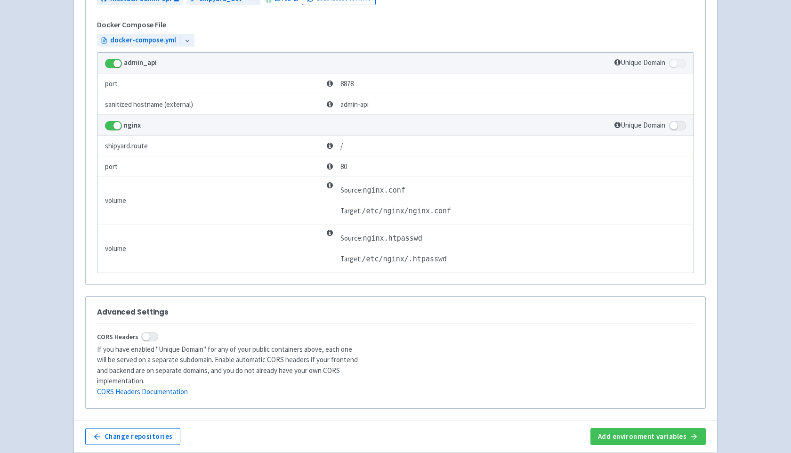
scroll to position [1375, 0]
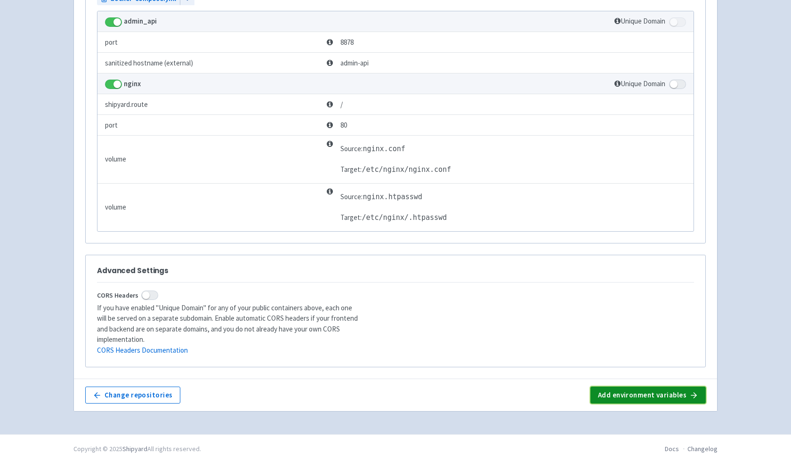
click at [616, 386] on button "Add environment variables" at bounding box center [647, 394] width 115 height 17
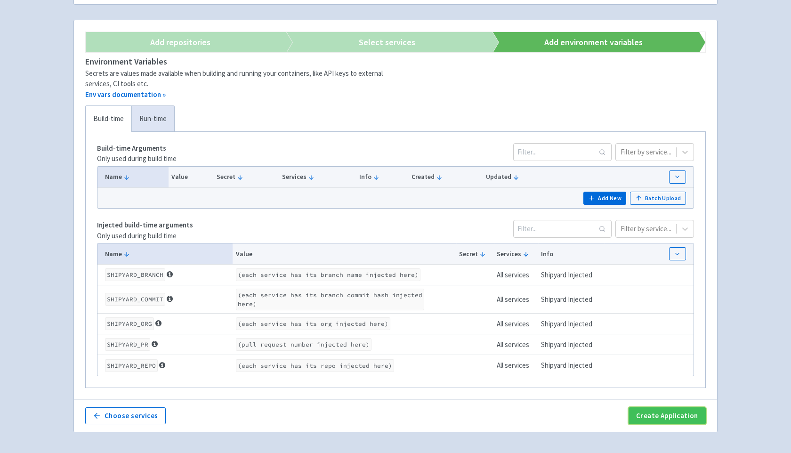
scroll to position [115, 0]
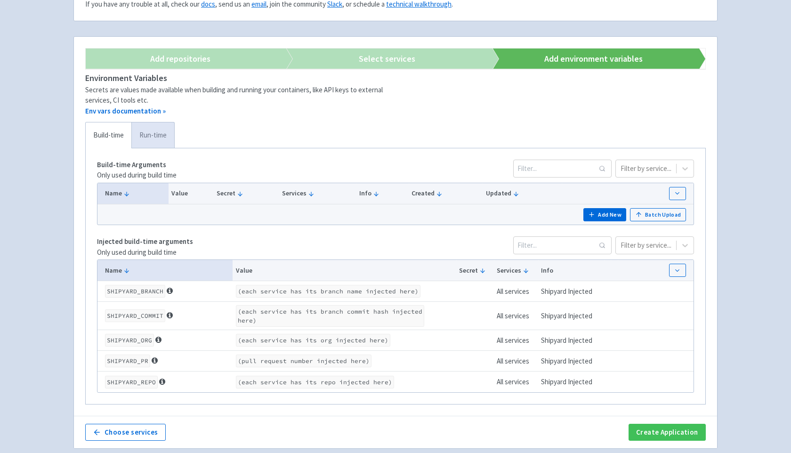
click at [151, 138] on link "Run-time" at bounding box center [152, 135] width 43 height 26
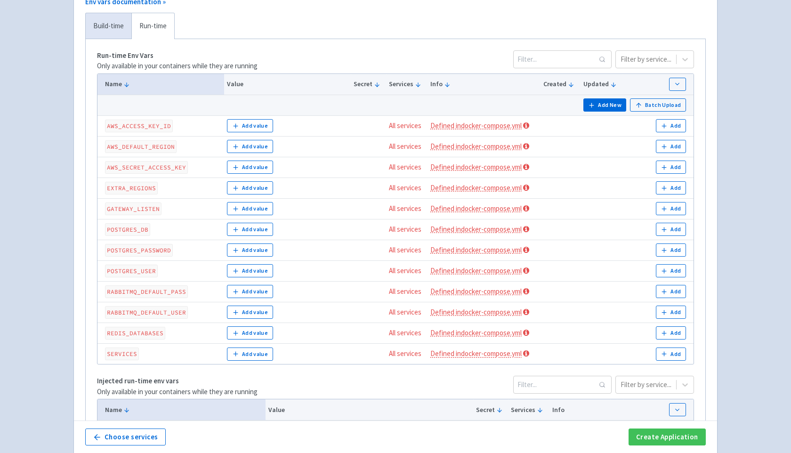
scroll to position [273, 0]
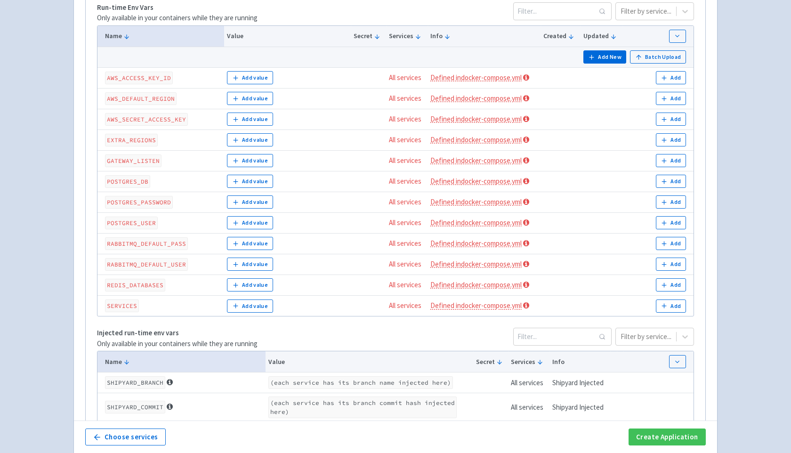
click at [124, 77] on code "AWS_ACCESS_KEY_ID" at bounding box center [139, 78] width 68 height 13
copy code "AWS_ACCESS_KEY_ID"
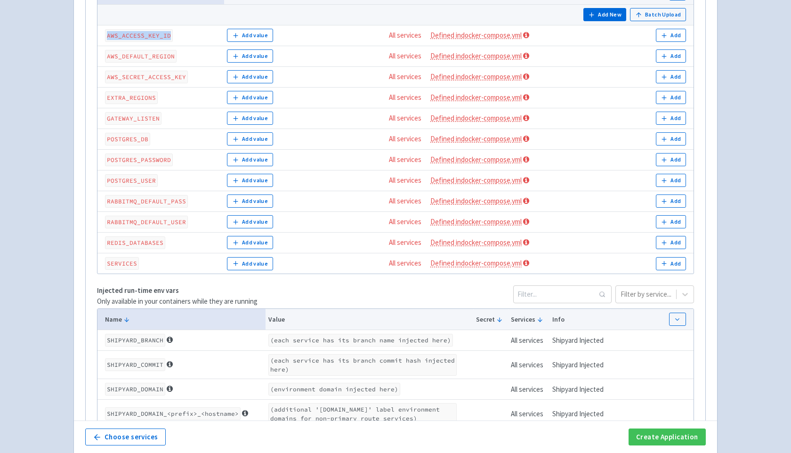
scroll to position [324, 0]
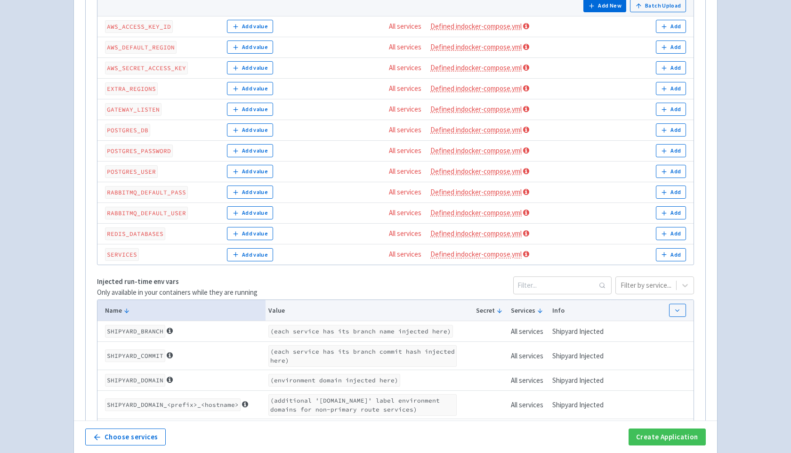
click at [146, 48] on code "AWS_DEFAULT_REGION" at bounding box center [141, 47] width 72 height 13
click at [136, 133] on code "POSTGRES_DB" at bounding box center [127, 130] width 45 height 13
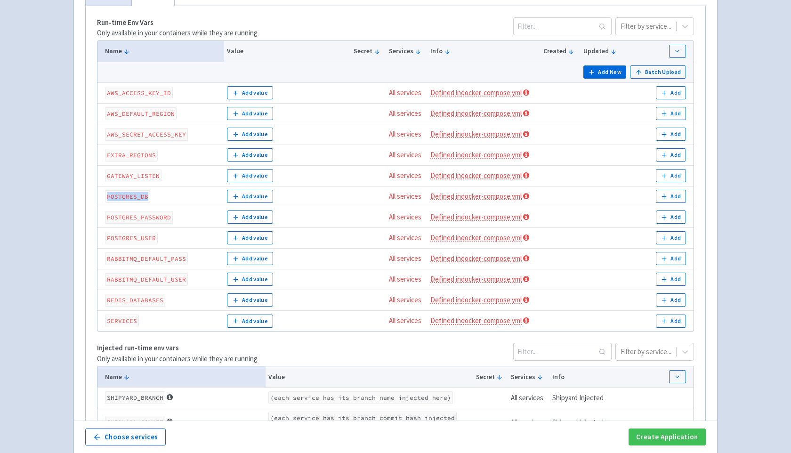
scroll to position [256, 0]
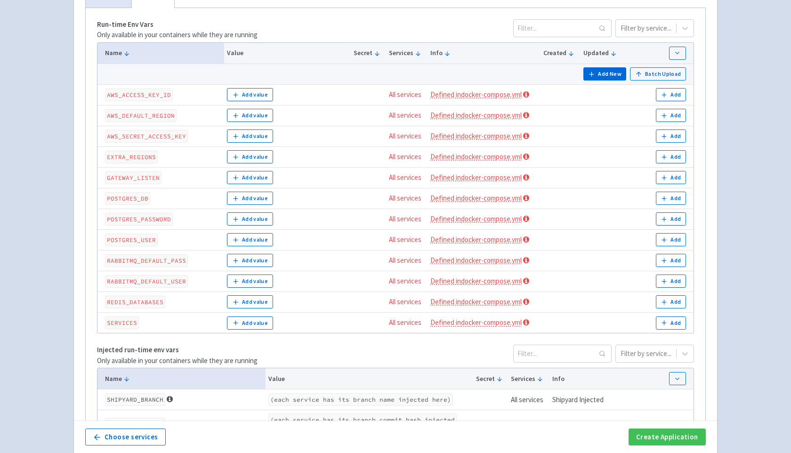
click at [749, 161] on div "filepicker rkfilestack User Profile Sign out Develop" at bounding box center [395, 299] width 791 height 1110
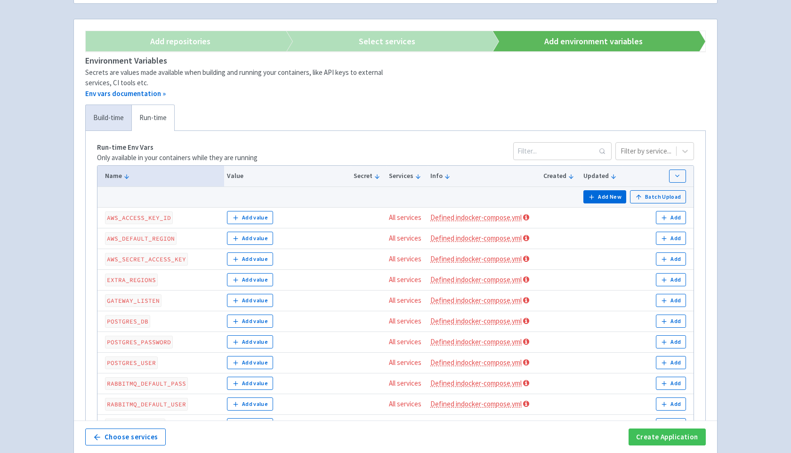
scroll to position [119, 0]
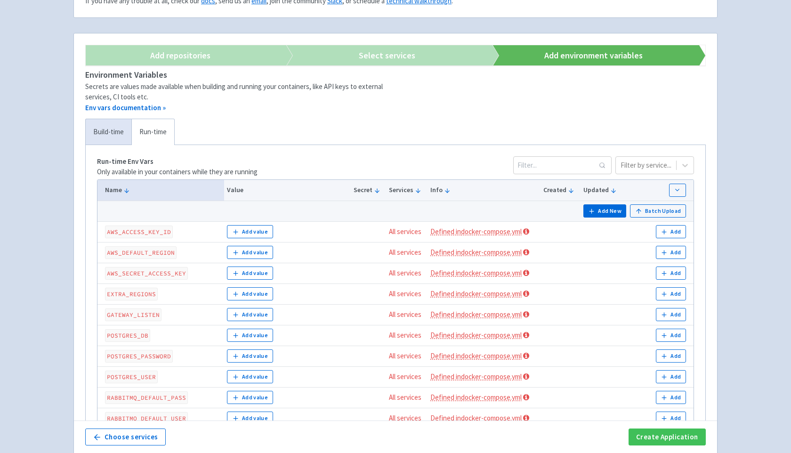
click at [137, 231] on code "AWS_ACCESS_KEY_ID" at bounding box center [139, 231] width 68 height 13
copy code "AWS_ACCESS_KEY_ID"
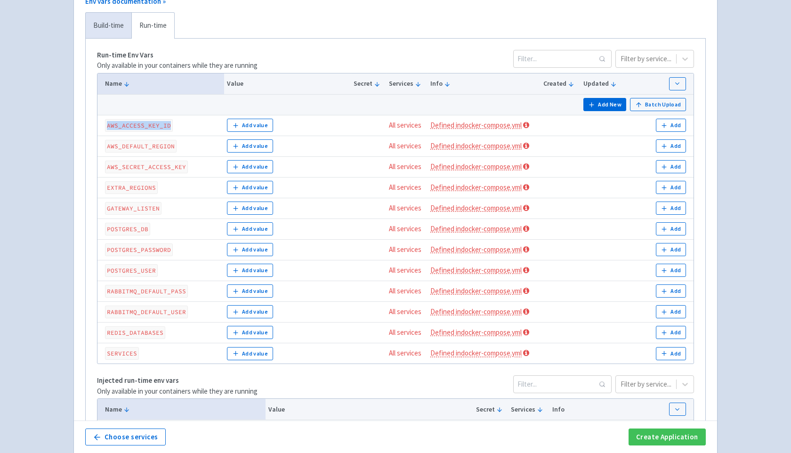
scroll to position [221, 0]
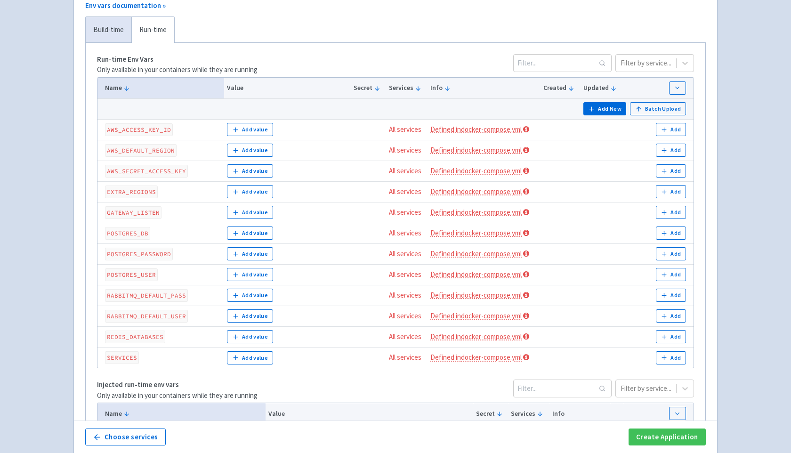
click at [152, 131] on code "AWS_ACCESS_KEY_ID" at bounding box center [139, 129] width 68 height 13
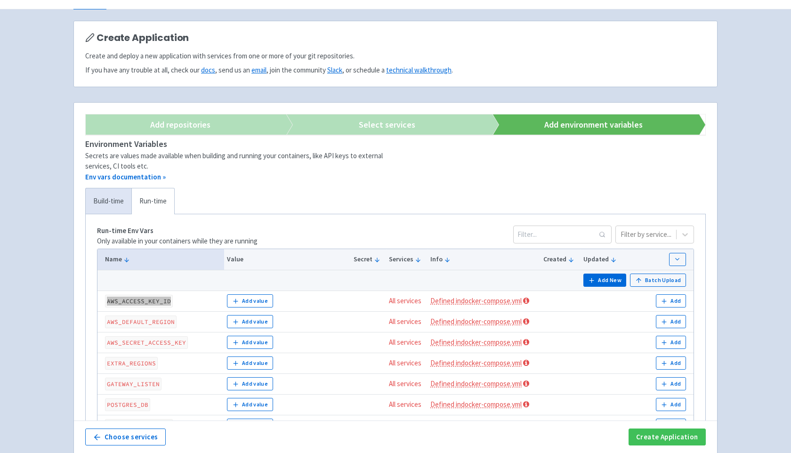
scroll to position [0, 0]
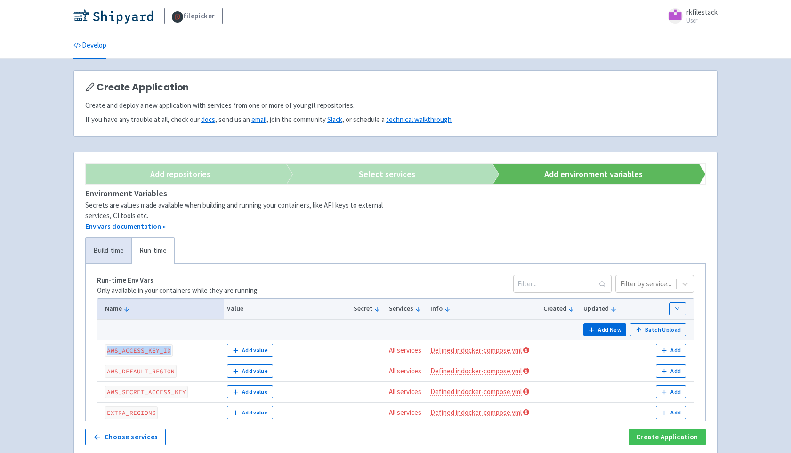
click at [191, 173] on link "Add repositories" at bounding box center [175, 174] width 207 height 20
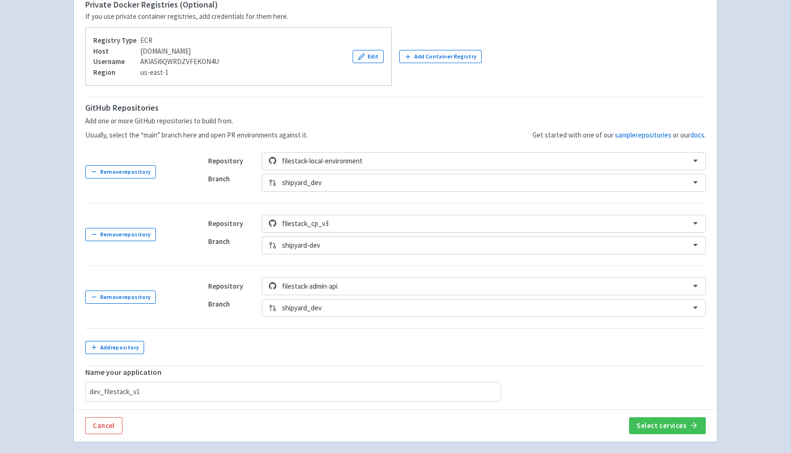
scroll to position [212, 0]
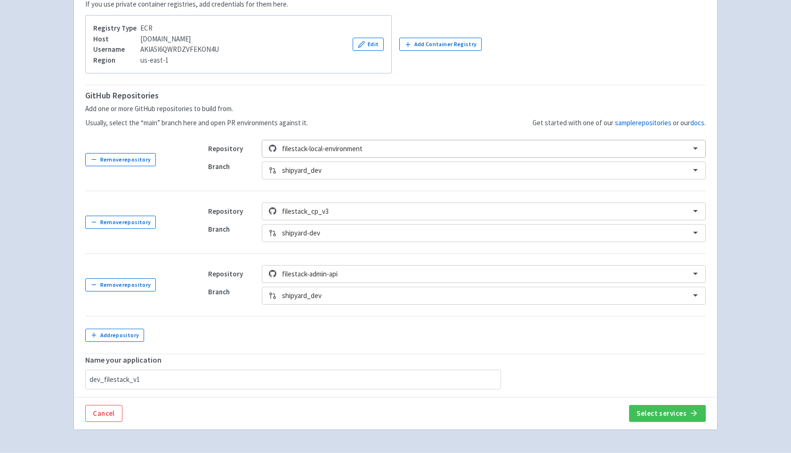
click at [343, 148] on div at bounding box center [483, 149] width 402 height 13
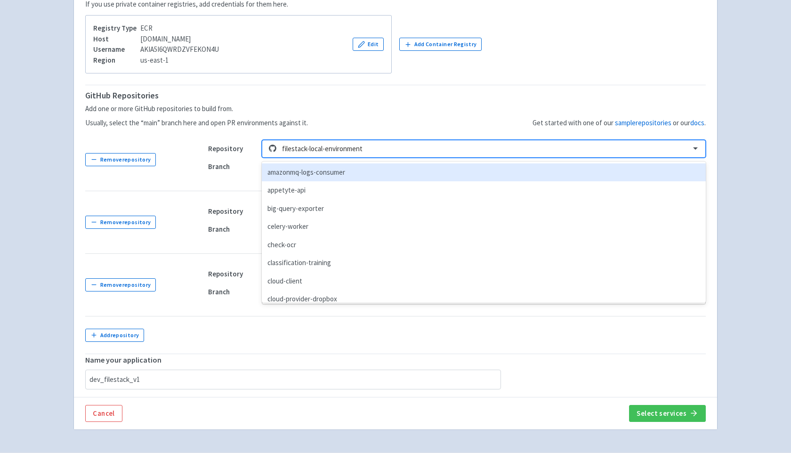
click at [343, 148] on div at bounding box center [483, 149] width 402 height 13
click at [361, 114] on div "Get started with one of our sample repositories or our docs ." at bounding box center [507, 109] width 398 height 40
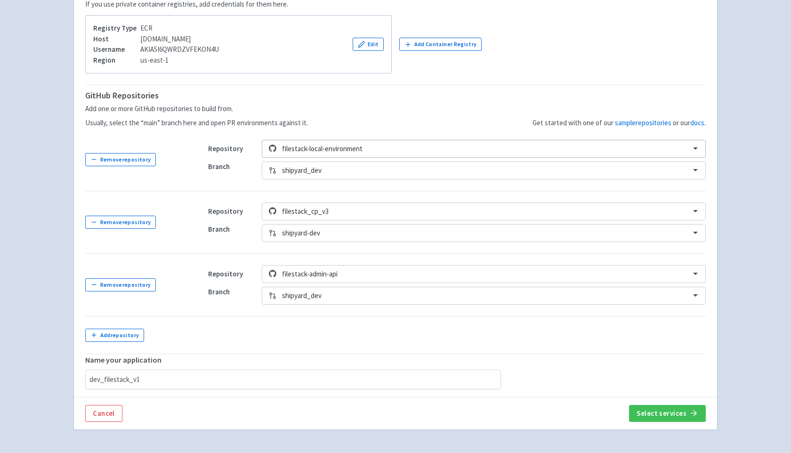
click at [284, 147] on div at bounding box center [483, 149] width 402 height 13
click at [339, 127] on div "Get started with one of our sample repositories or our docs ." at bounding box center [507, 109] width 398 height 40
click at [351, 121] on div "Get started with one of our sample repositories or our docs ." at bounding box center [507, 109] width 398 height 40
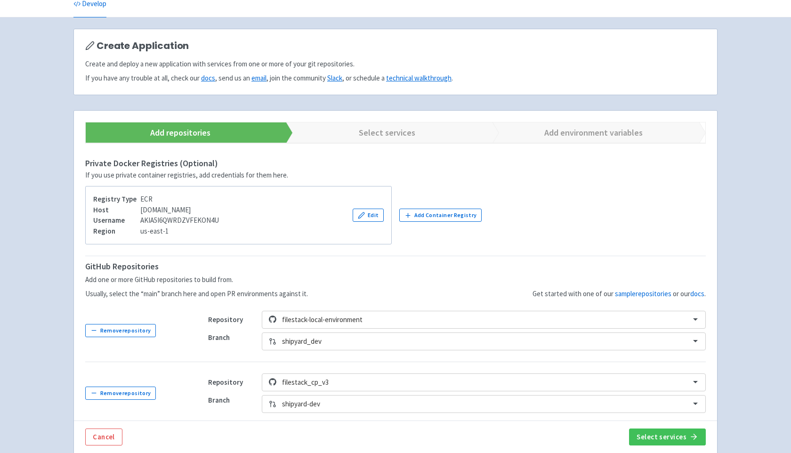
scroll to position [0, 0]
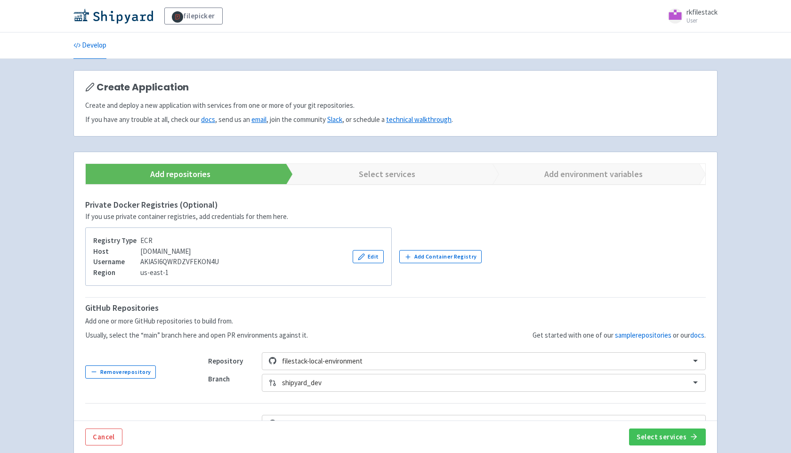
click at [145, 252] on div "Host 912581363955.dkr.ecr.us-east-1.amazonaws.com" at bounding box center [156, 251] width 126 height 11
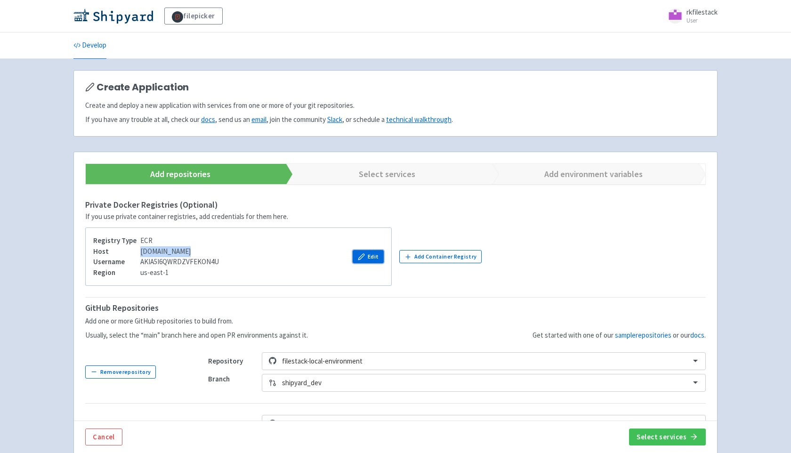
click at [361, 254] on icon "button" at bounding box center [361, 256] width 7 height 7
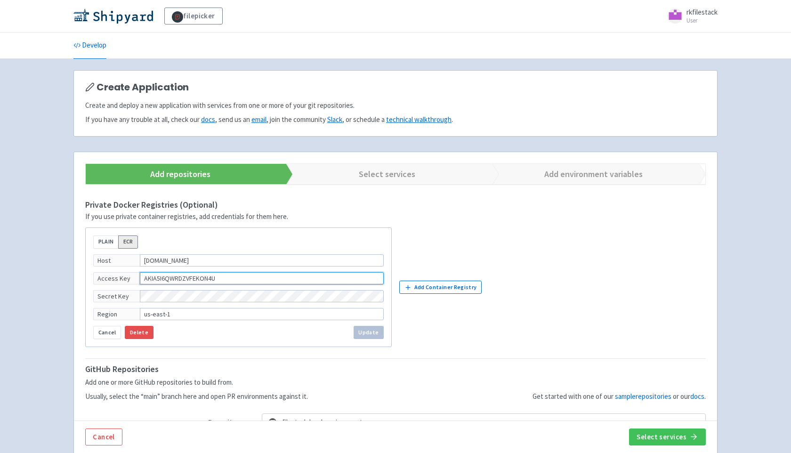
click at [270, 274] on input "AKIA5I6QWRDZVFEKON4U" at bounding box center [262, 278] width 244 height 12
click at [237, 306] on fieldset "PLAIN ECR Host 912581363955.dkr.ecr.us-east-1.amazonaws.com Access Key AKIA5I6Q…" at bounding box center [238, 287] width 305 height 119
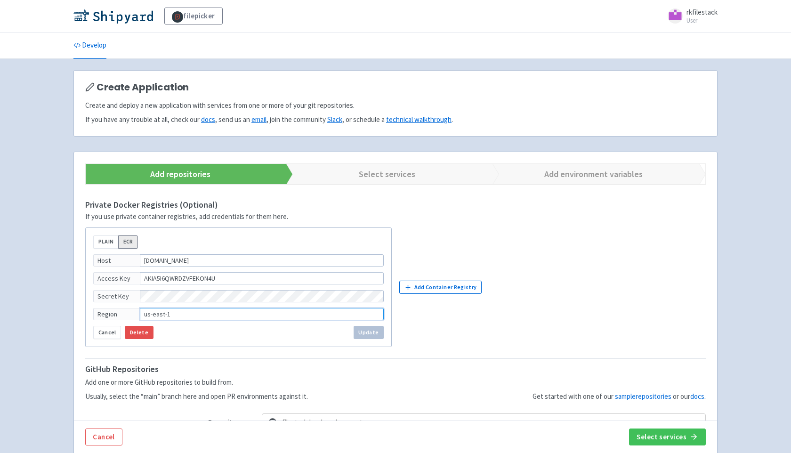
click at [233, 315] on input "us-east-1" at bounding box center [262, 314] width 244 height 12
click at [108, 333] on button "Cancel" at bounding box center [107, 332] width 28 height 13
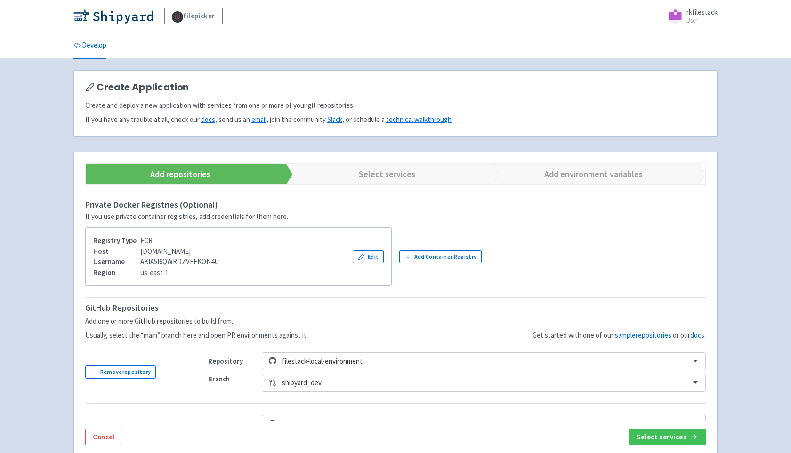
click at [150, 250] on div "Host 912581363955.dkr.ecr.us-east-1.amazonaws.com" at bounding box center [156, 251] width 126 height 11
click at [219, 249] on div "Host 912581363955.dkr.ecr.us-east-1.amazonaws.com" at bounding box center [156, 251] width 126 height 11
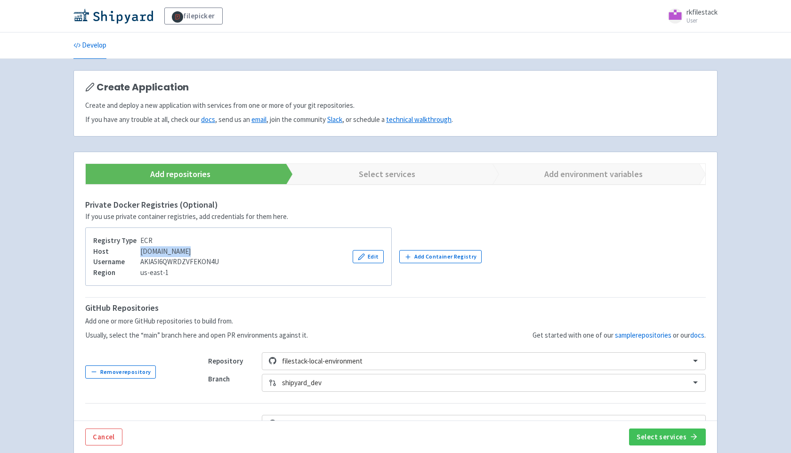
click at [201, 251] on div "Host 912581363955.dkr.ecr.us-east-1.amazonaws.com" at bounding box center [156, 251] width 126 height 11
click at [174, 249] on div "Host 912581363955.dkr.ecr.us-east-1.amazonaws.com" at bounding box center [156, 251] width 126 height 11
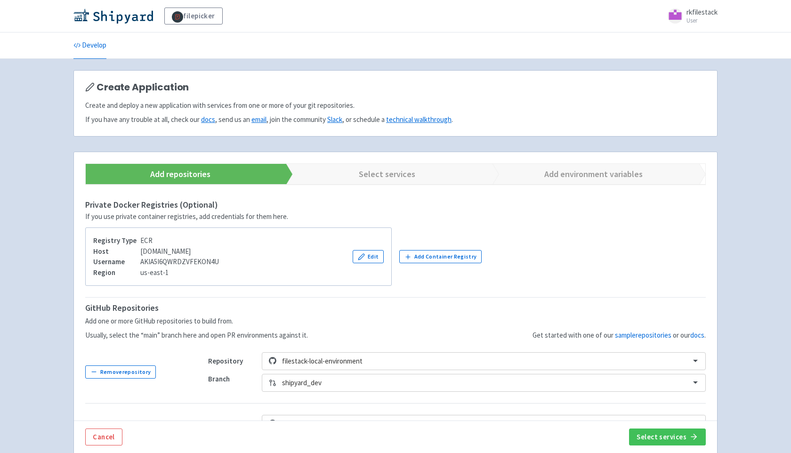
click at [177, 263] on div "Username AKIA5I6QWRDZVFEKON4U" at bounding box center [156, 262] width 126 height 11
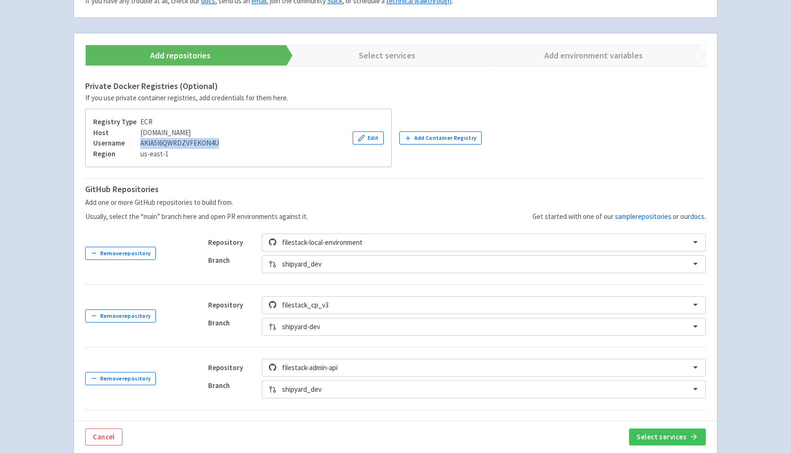
scroll to position [176, 0]
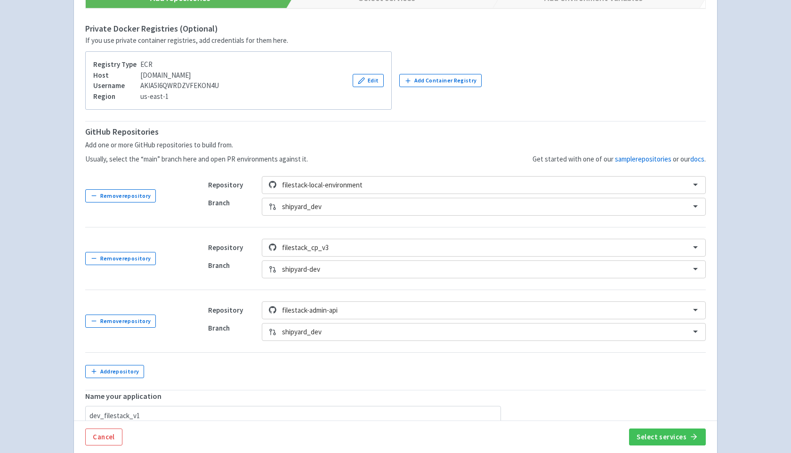
click at [189, 74] on div "Host 912581363955.dkr.ecr.us-east-1.amazonaws.com" at bounding box center [156, 75] width 126 height 11
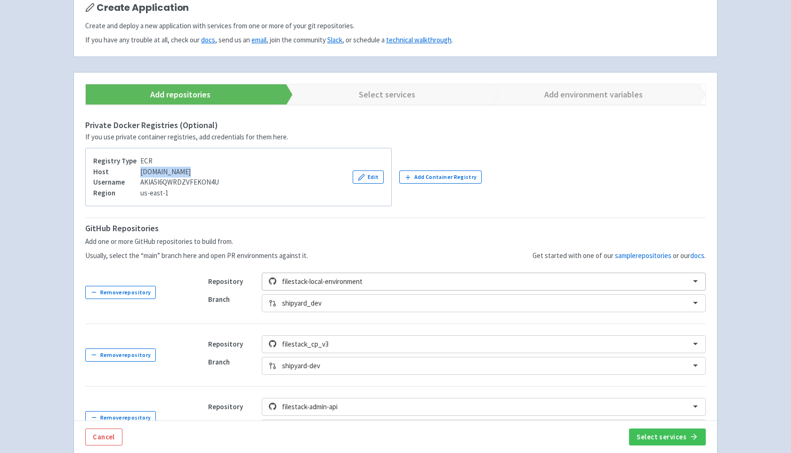
scroll to position [241, 0]
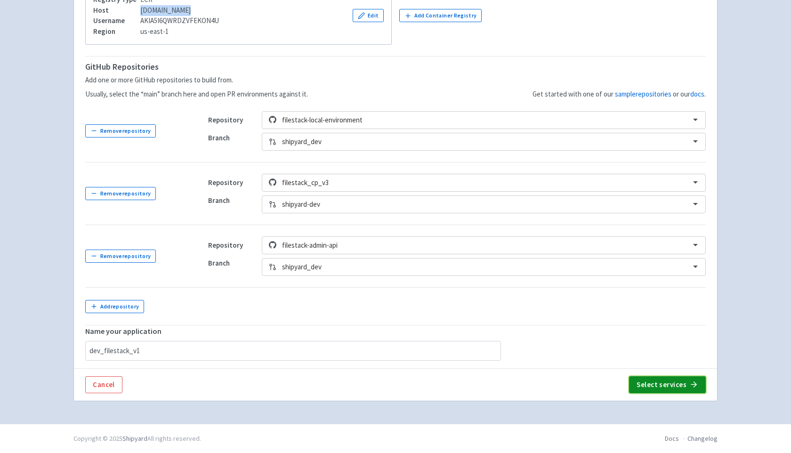
click at [661, 382] on button "Select services" at bounding box center [667, 384] width 77 height 17
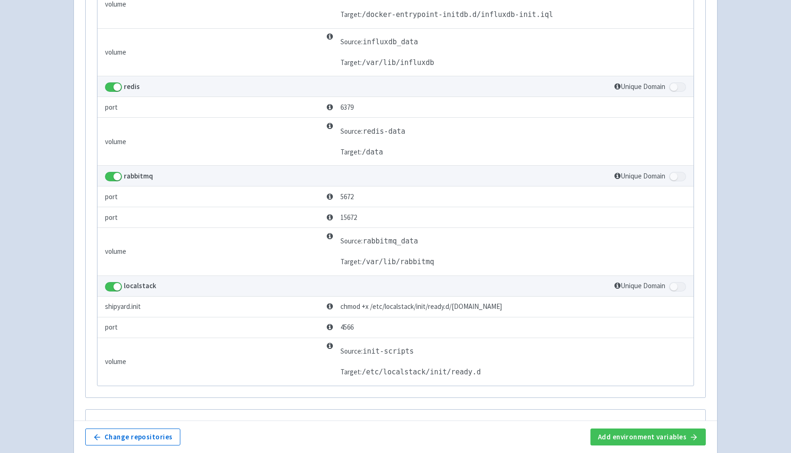
scroll to position [250, 0]
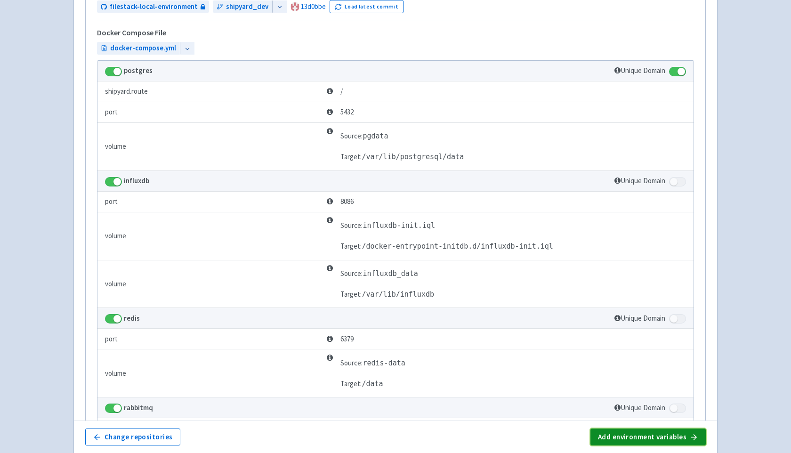
click at [625, 436] on button "Add environment variables" at bounding box center [647, 436] width 115 height 17
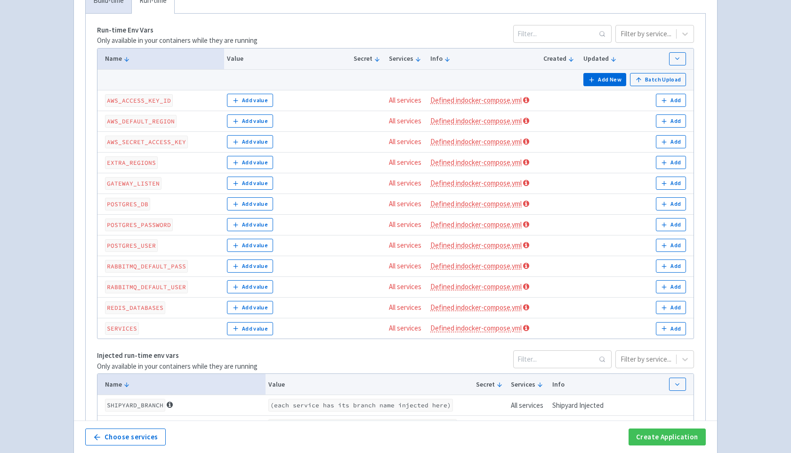
click at [156, 102] on code "AWS_ACCESS_KEY_ID" at bounding box center [139, 100] width 68 height 13
click at [136, 205] on code "POSTGRES_DB" at bounding box center [127, 204] width 45 height 13
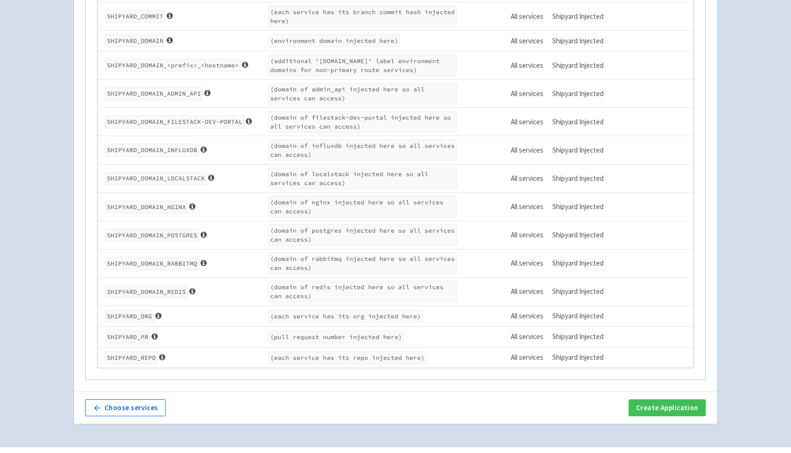
scroll to position [674, 0]
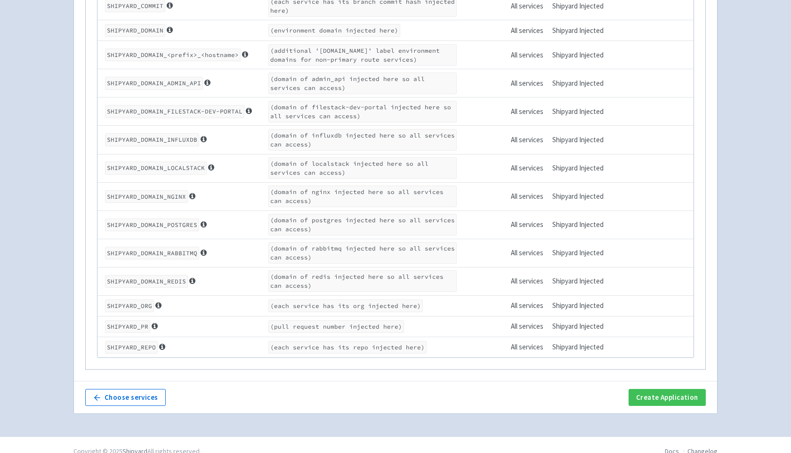
click at [195, 391] on div "Choose services Create Application" at bounding box center [395, 397] width 620 height 17
click at [128, 394] on button "Choose services" at bounding box center [125, 397] width 80 height 17
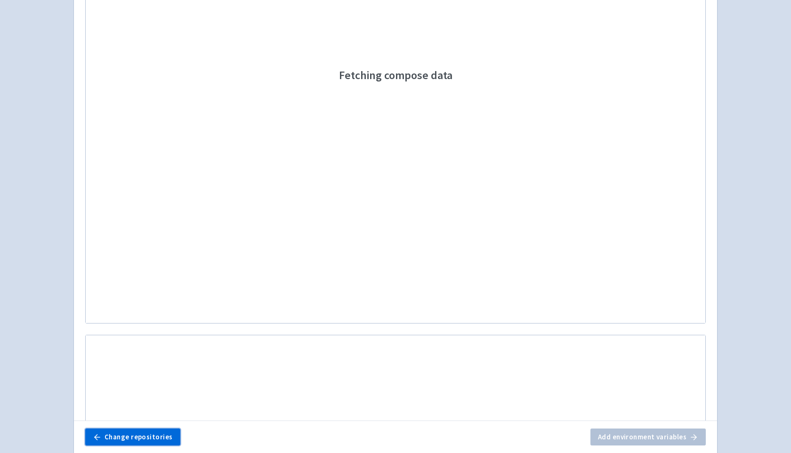
click at [135, 439] on button "Change repositories" at bounding box center [132, 436] width 95 height 17
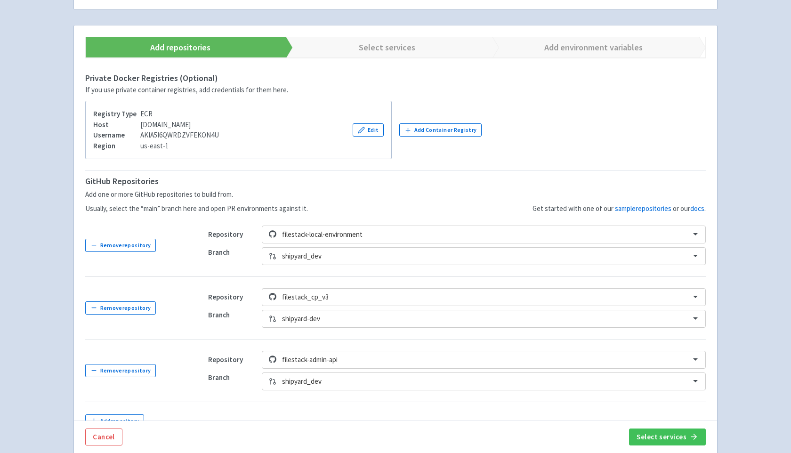
scroll to position [160, 0]
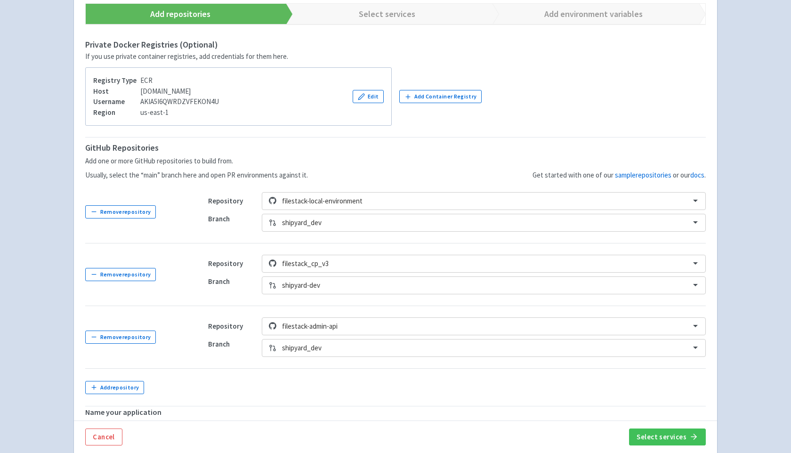
click at [171, 142] on p "GitHub Repositories" at bounding box center [196, 147] width 223 height 13
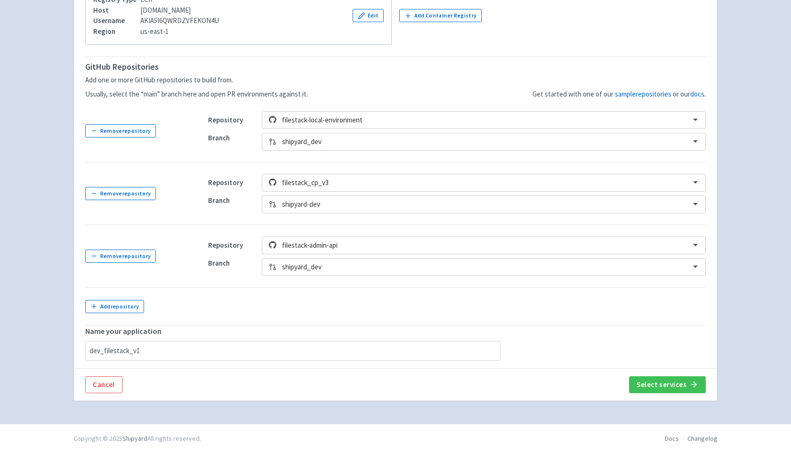
scroll to position [241, 0]
click at [98, 389] on link "Cancel" at bounding box center [103, 385] width 37 height 17
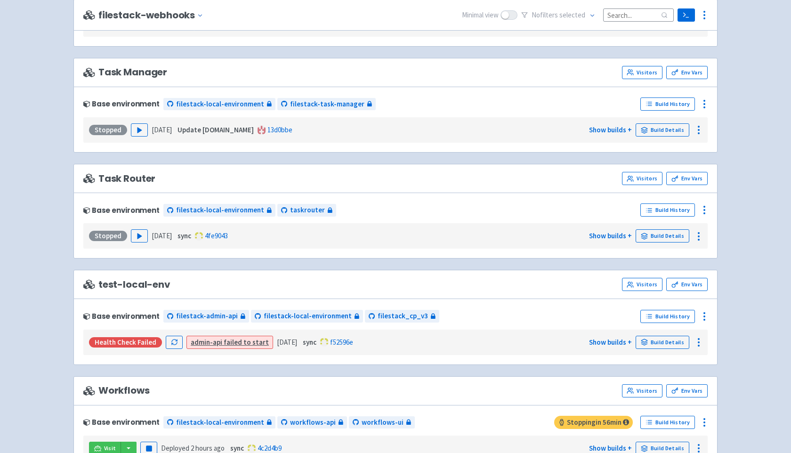
scroll to position [660, 0]
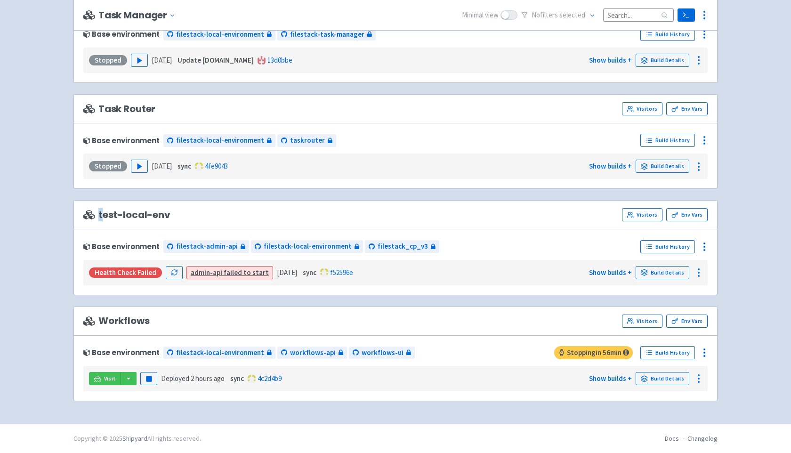
drag, startPoint x: 102, startPoint y: 212, endPoint x: 189, endPoint y: 212, distance: 87.1
click at [189, 213] on div "test-local-env Visitors Env Vars" at bounding box center [395, 214] width 624 height 13
click at [117, 322] on span "Workflows" at bounding box center [116, 320] width 66 height 11
click at [633, 216] on icon at bounding box center [629, 214] width 7 height 7
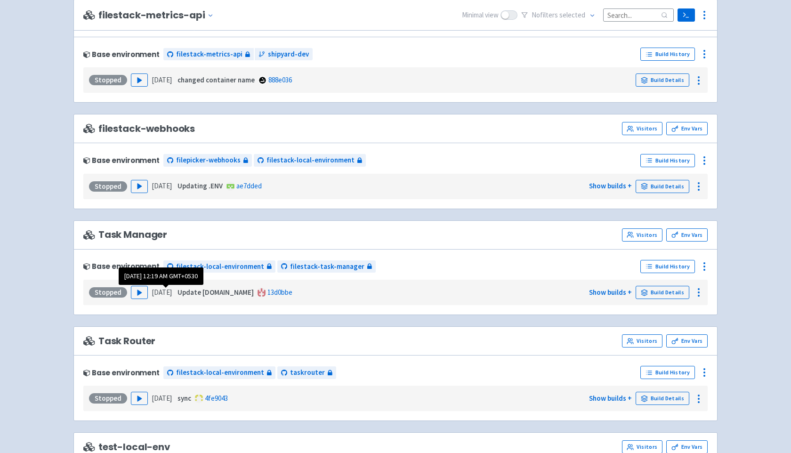
scroll to position [660, 0]
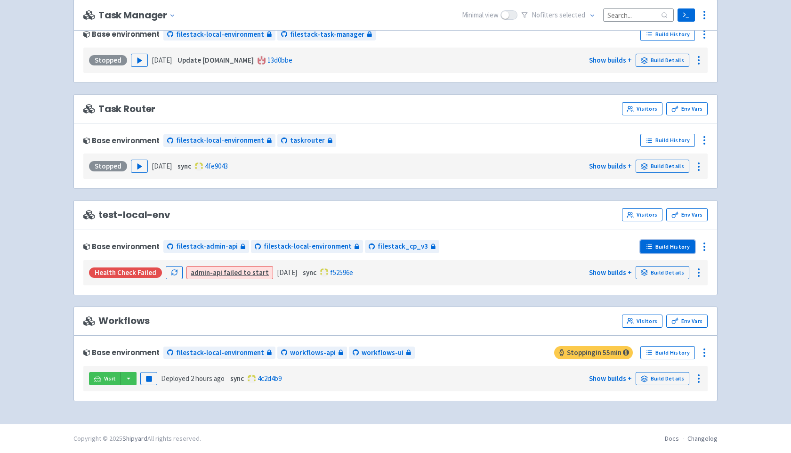
click at [668, 249] on link "Build History" at bounding box center [667, 246] width 55 height 13
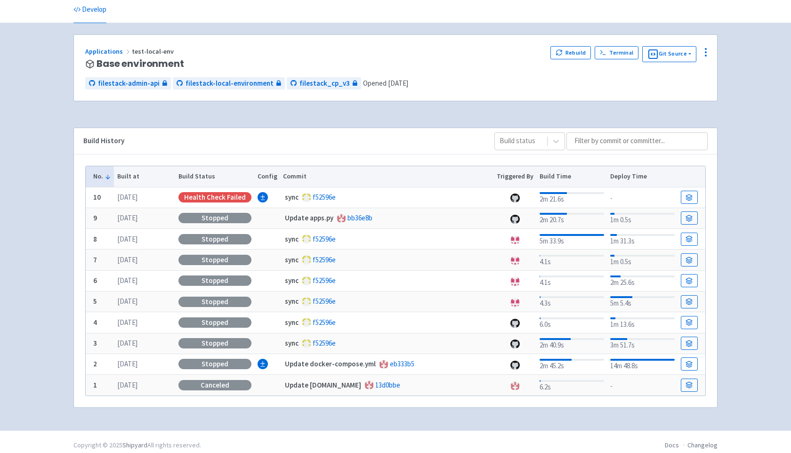
scroll to position [35, 0]
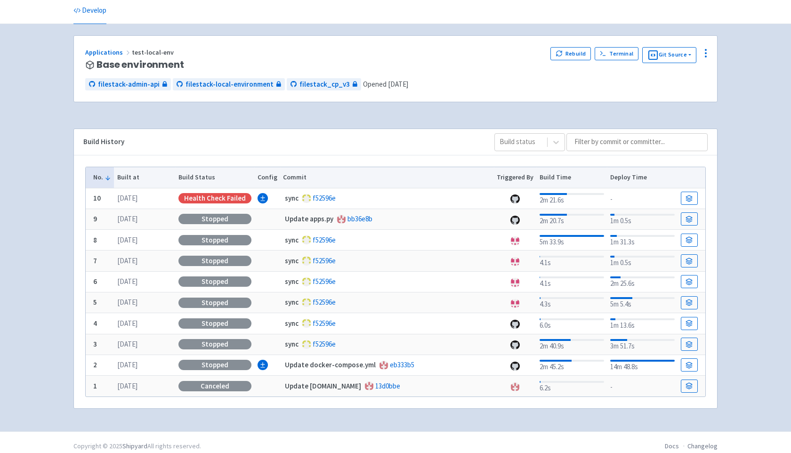
click at [173, 114] on div "Applications test-local-env Base environment Rebuild Terminal Git Source filest…" at bounding box center [395, 227] width 644 height 385
click at [153, 122] on div "Applications test-local-env Base environment Rebuild Terminal Git Source filest…" at bounding box center [395, 227] width 644 height 385
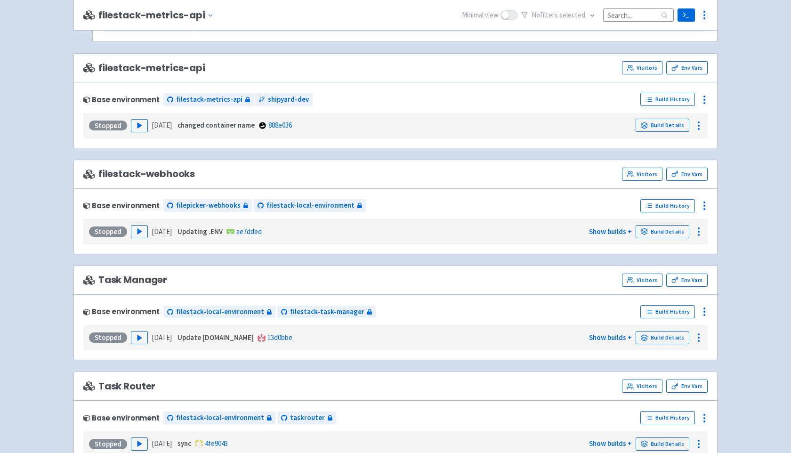
scroll to position [660, 0]
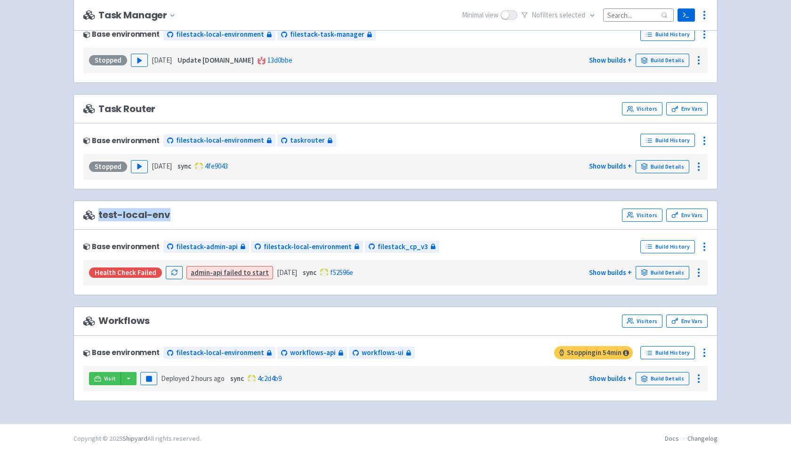
drag, startPoint x: 100, startPoint y: 215, endPoint x: 185, endPoint y: 223, distance: 85.1
click at [185, 223] on div "test-local-env Visitors Env Vars" at bounding box center [395, 215] width 644 height 29
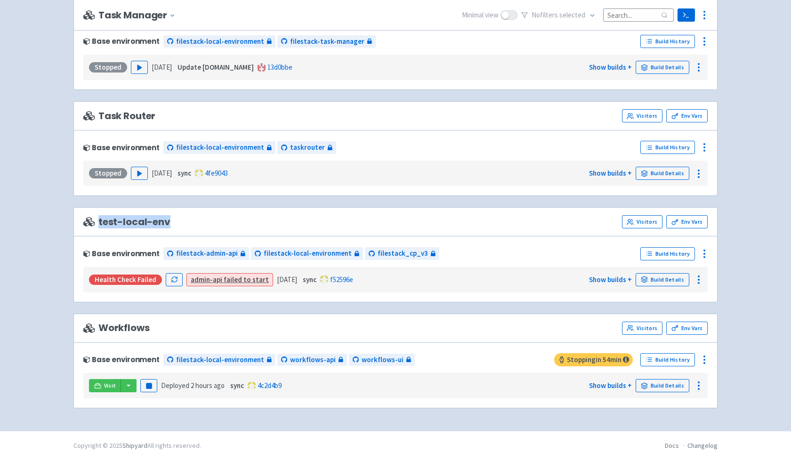
scroll to position [654, 0]
click at [123, 222] on span "test-local-env" at bounding box center [126, 221] width 87 height 11
click at [102, 221] on span "test-local-env" at bounding box center [126, 221] width 87 height 11
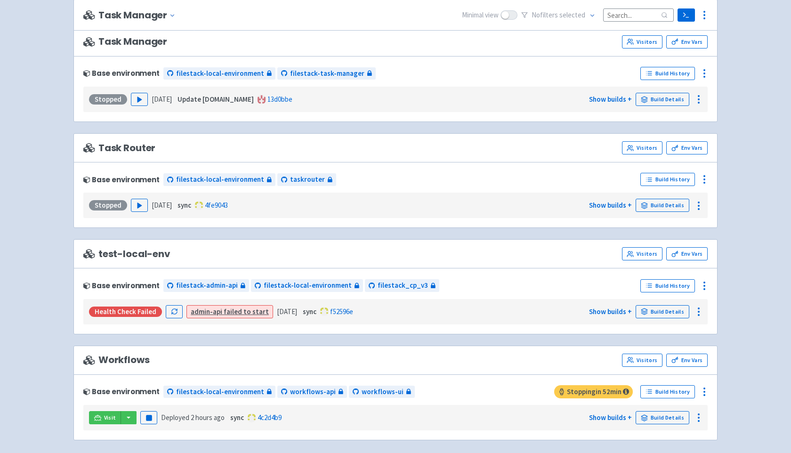
scroll to position [660, 0]
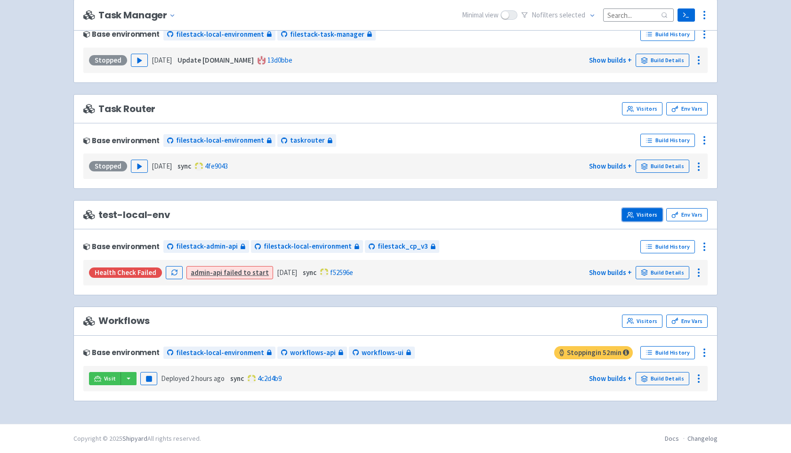
click at [652, 214] on link "Visitors" at bounding box center [642, 214] width 40 height 13
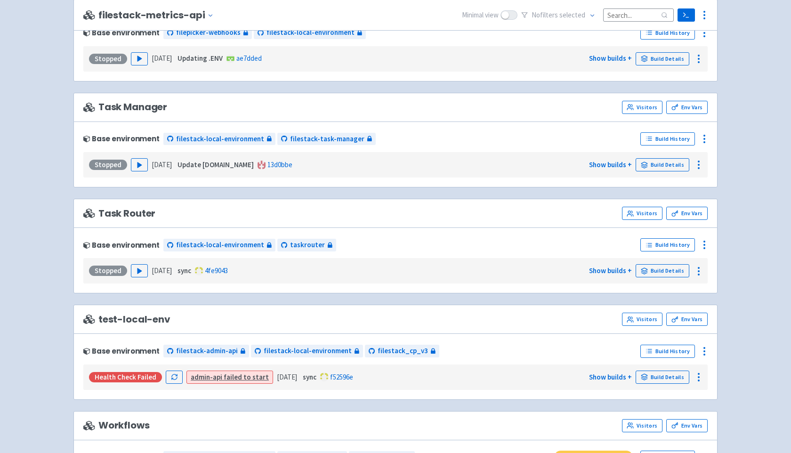
scroll to position [660, 0]
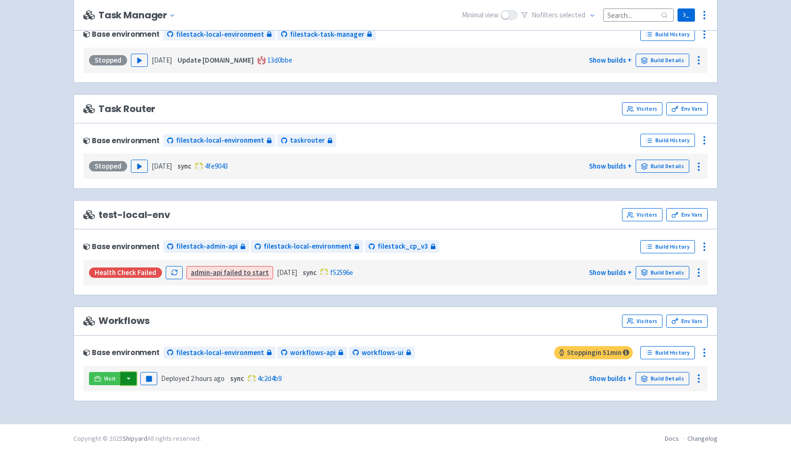
click at [123, 378] on button "button" at bounding box center [128, 378] width 16 height 13
click at [106, 378] on span "Visit" at bounding box center [110, 379] width 12 height 8
click at [645, 321] on link "Visitors" at bounding box center [642, 320] width 40 height 13
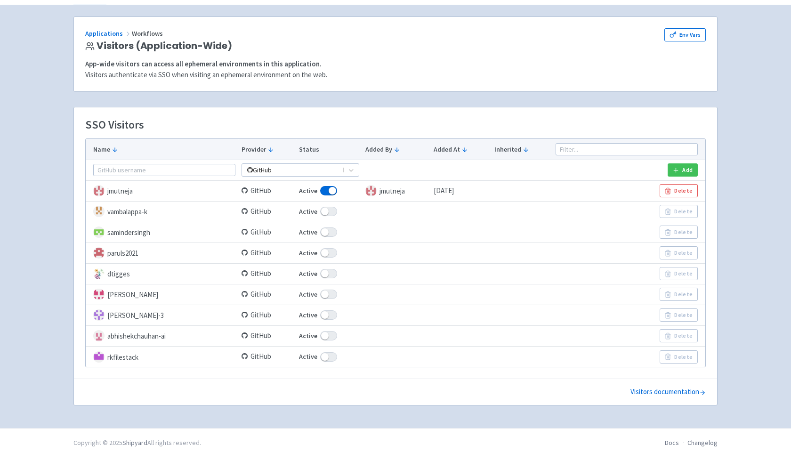
scroll to position [58, 0]
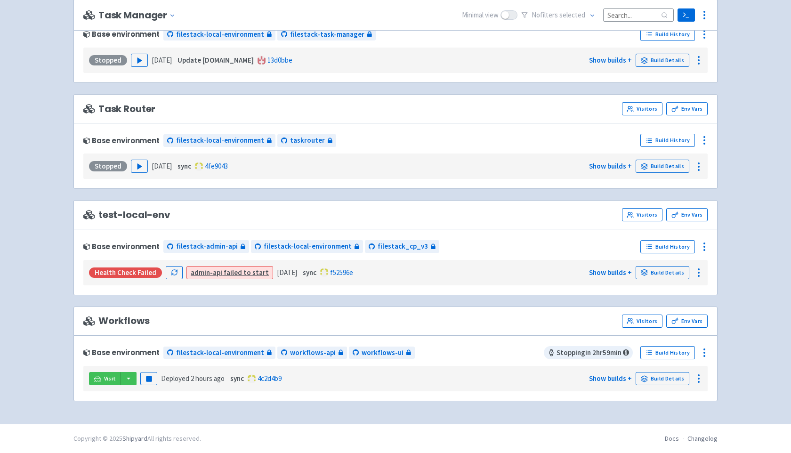
scroll to position [660, 0]
click at [643, 322] on link "Visitors" at bounding box center [642, 320] width 40 height 13
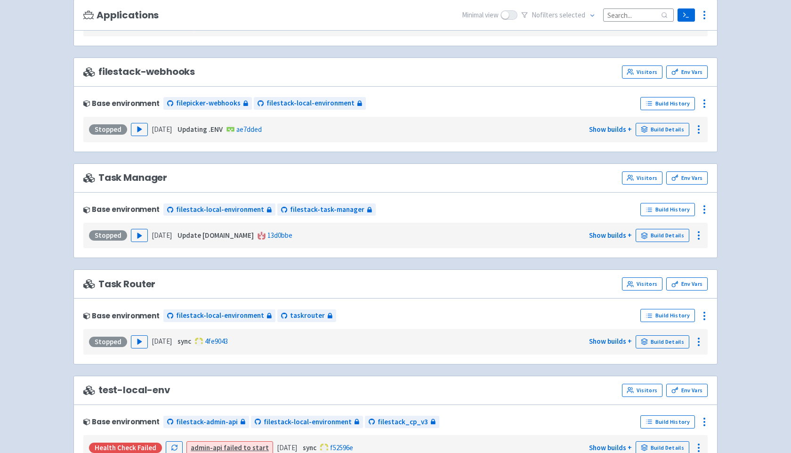
scroll to position [660, 0]
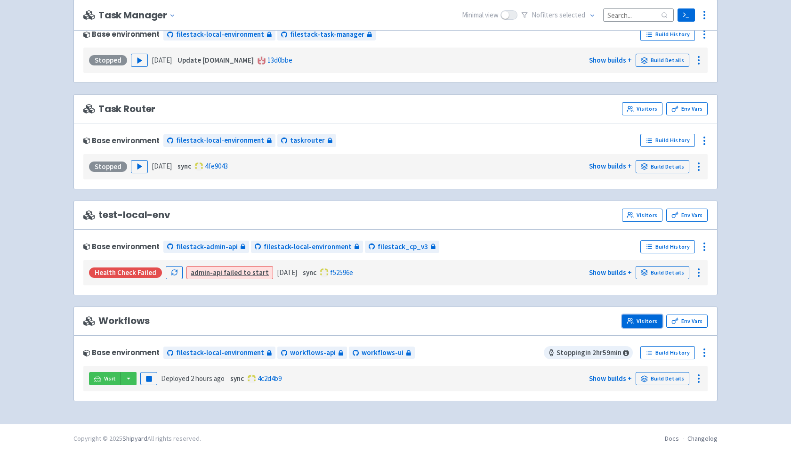
click at [624, 318] on link "Visitors" at bounding box center [642, 320] width 40 height 13
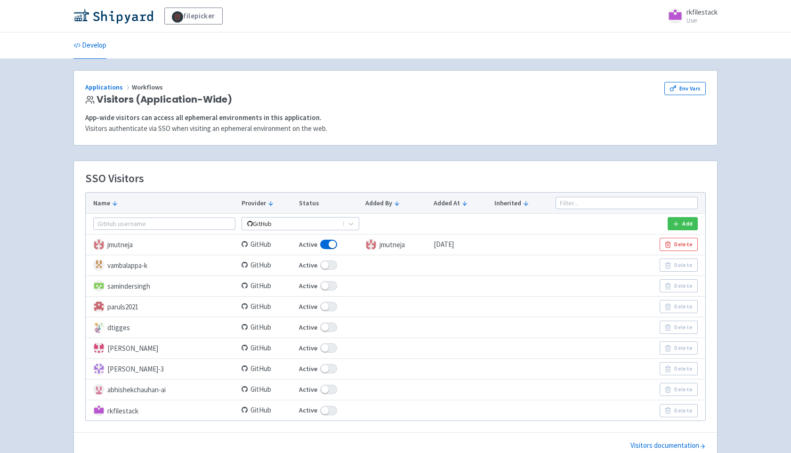
scroll to position [58, 0]
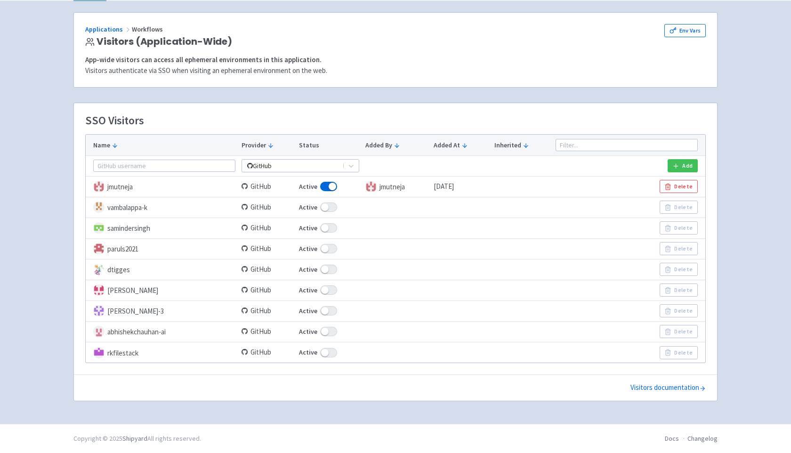
click at [324, 353] on span at bounding box center [328, 352] width 17 height 9
click at [305, 353] on input "Active" at bounding box center [302, 352] width 6 height 6
checkbox input "false"
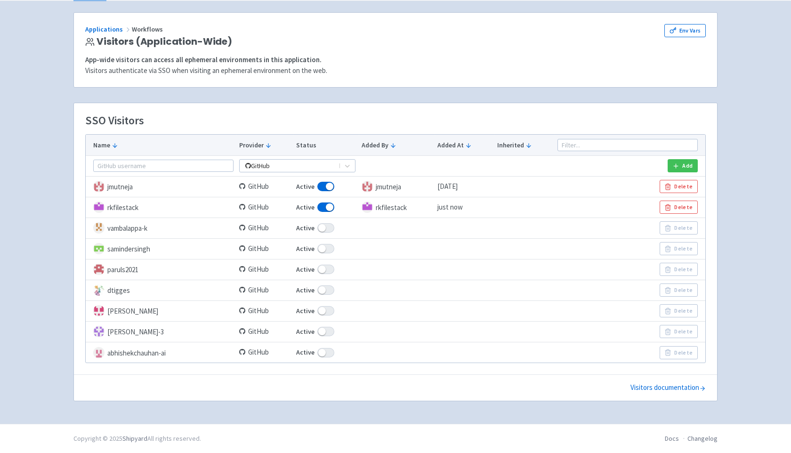
scroll to position [0, 0]
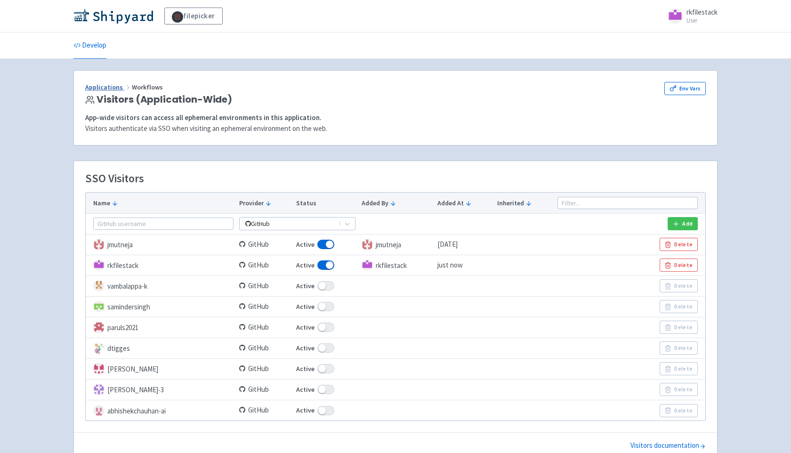
click at [108, 84] on link "Applications" at bounding box center [108, 87] width 47 height 8
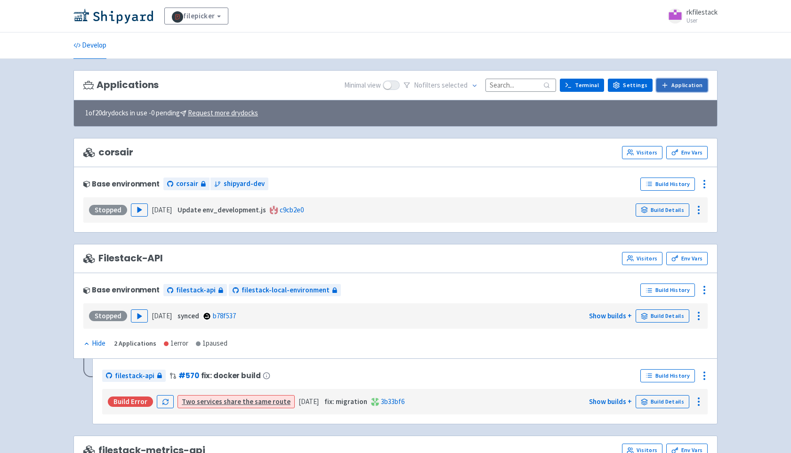
click at [677, 86] on link "Application" at bounding box center [681, 85] width 51 height 13
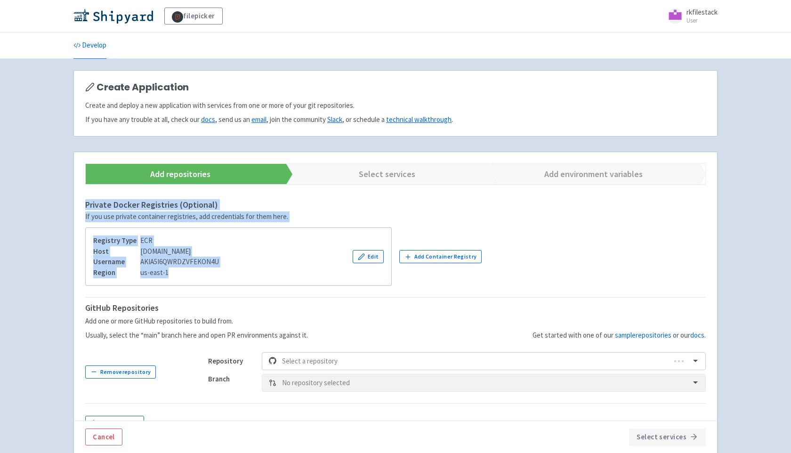
drag, startPoint x: 84, startPoint y: 206, endPoint x: 280, endPoint y: 281, distance: 209.5
click at [280, 281] on form "Add repositories Select services Add environment variables Private Docker Regis…" at bounding box center [395, 317] width 643 height 331
click at [219, 275] on div "Region us-east-1" at bounding box center [156, 272] width 126 height 11
drag, startPoint x: 94, startPoint y: 242, endPoint x: 172, endPoint y: 272, distance: 83.7
click at [172, 272] on div "Registry Type ECR Host 912581363955.dkr.ecr.us-east-1.amazonaws.com Username AK…" at bounding box center [156, 256] width 126 height 42
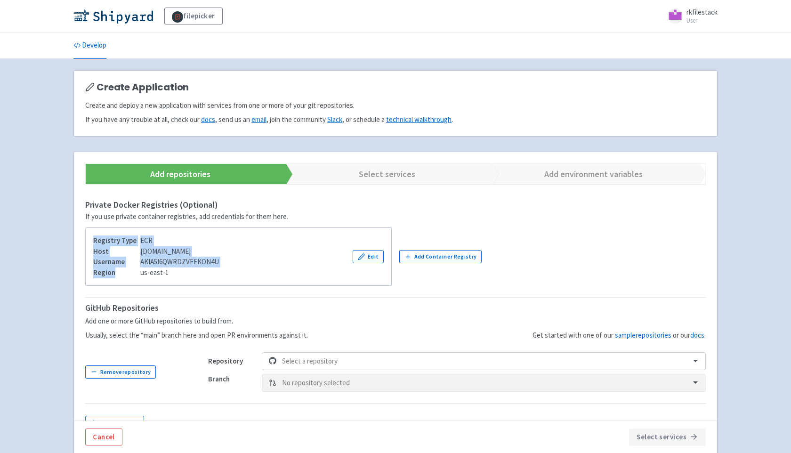
click at [172, 272] on div "Region us-east-1" at bounding box center [156, 272] width 126 height 11
drag, startPoint x: 108, startPoint y: 236, endPoint x: 171, endPoint y: 260, distance: 67.3
click at [171, 260] on div "Registry Type ECR Host 912581363955.dkr.ecr.us-east-1.amazonaws.com Username AK…" at bounding box center [156, 256] width 126 height 42
click at [182, 241] on div "Registry Type ECR" at bounding box center [156, 240] width 126 height 11
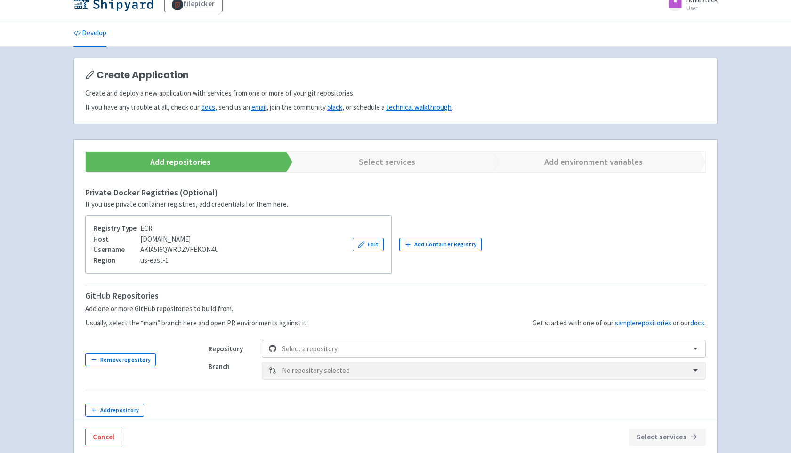
scroll to position [17, 0]
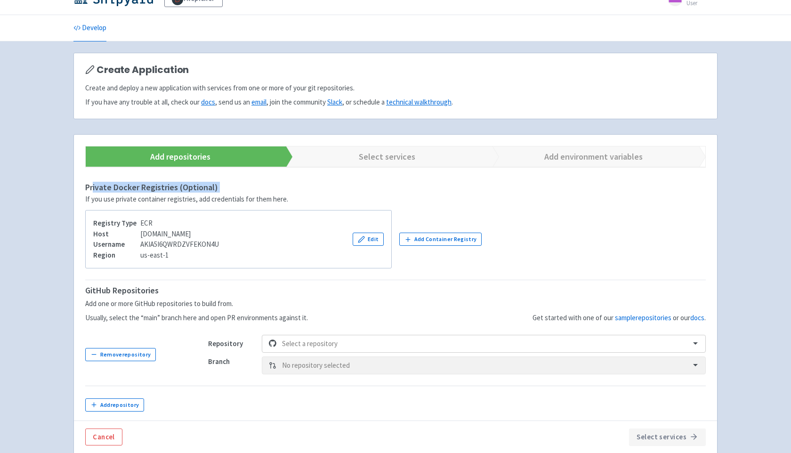
drag, startPoint x: 91, startPoint y: 185, endPoint x: 184, endPoint y: 193, distance: 93.0
click at [184, 193] on div "Private Docker Registries (Optional) If you use private container registries, a…" at bounding box center [395, 226] width 620 height 86
click at [195, 243] on div "Username AKIA5I6QWRDZVFEKON4U" at bounding box center [156, 244] width 126 height 11
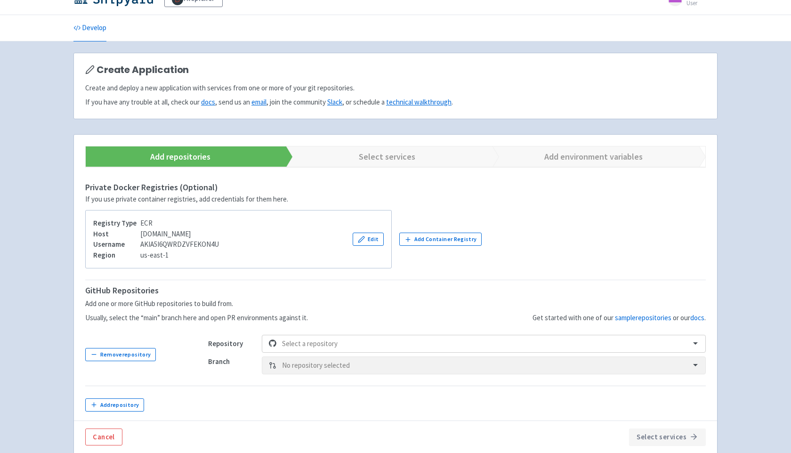
click at [217, 273] on div "Private Docker Registries (Optional) If you use private container registries, a…" at bounding box center [395, 321] width 620 height 276
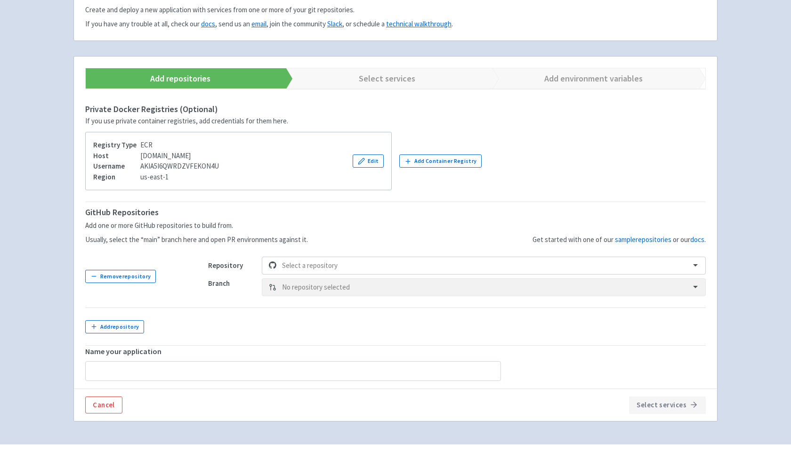
scroll to position [99, 0]
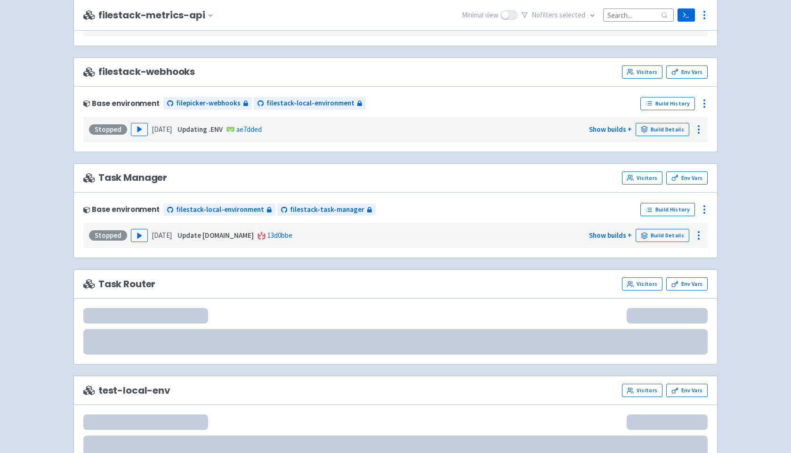
scroll to position [660, 0]
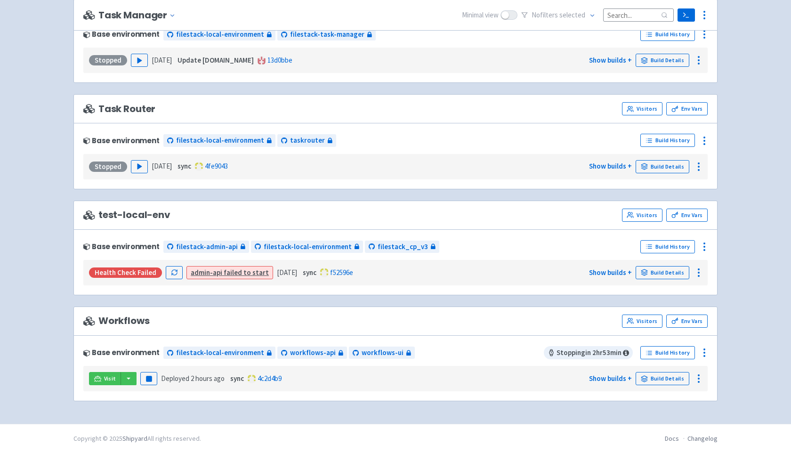
click at [120, 216] on span "test-local-env" at bounding box center [126, 214] width 87 height 11
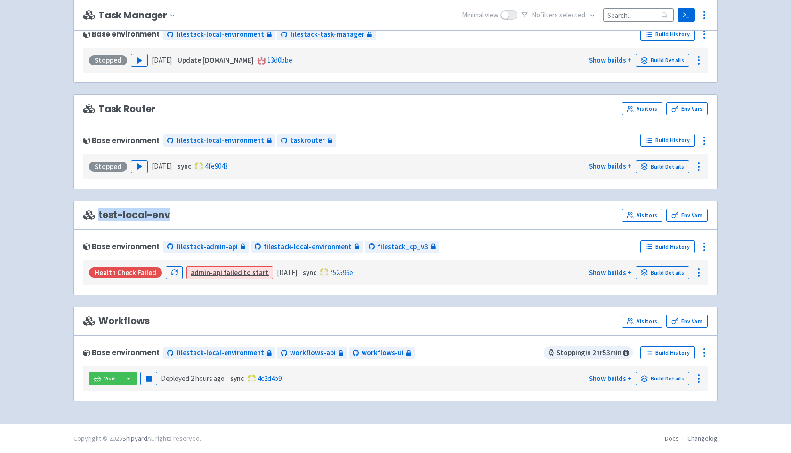
click at [120, 216] on span "test-local-env" at bounding box center [126, 214] width 87 height 11
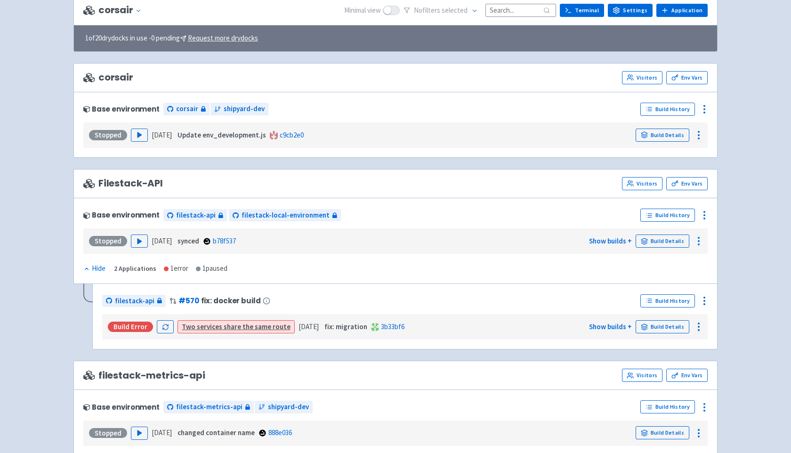
scroll to position [0, 0]
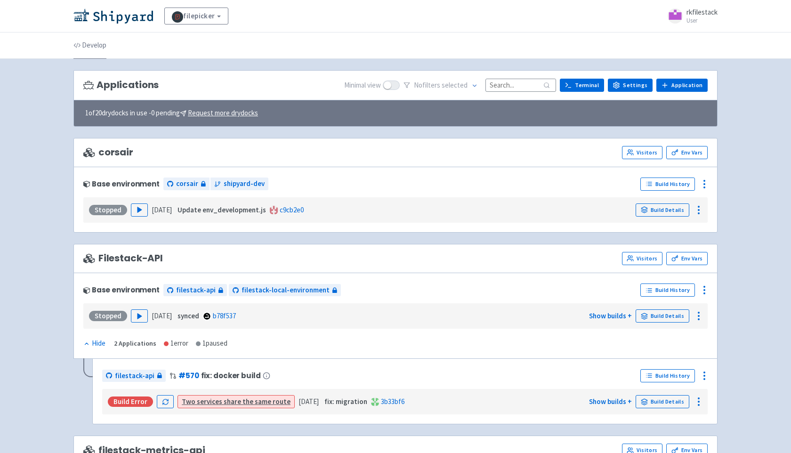
click at [90, 44] on link "Develop" at bounding box center [89, 45] width 33 height 26
click at [225, 15] on link "filepicker" at bounding box center [196, 16] width 64 height 17
click at [213, 42] on link "View Organizations" at bounding box center [208, 41] width 86 height 15
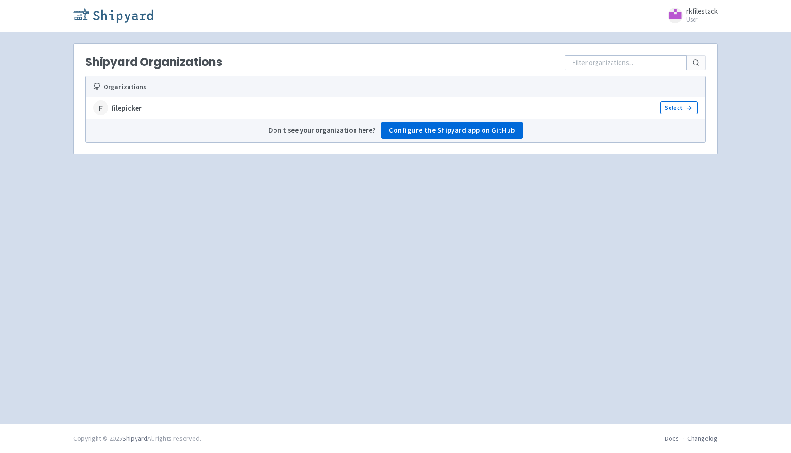
click at [108, 18] on img at bounding box center [113, 15] width 80 height 15
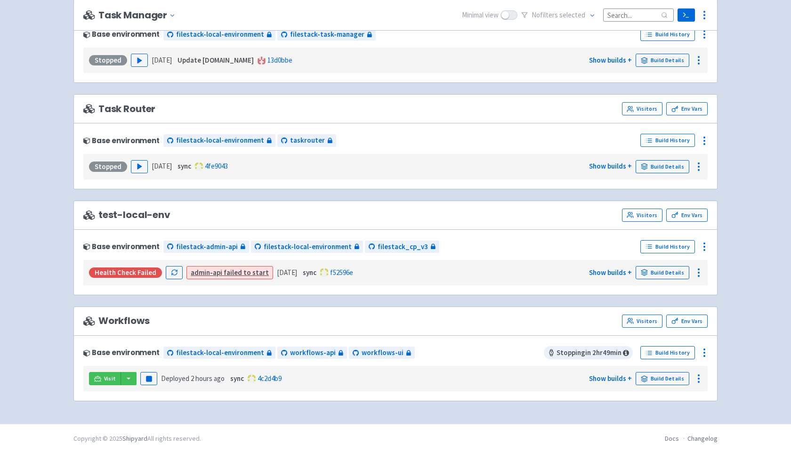
scroll to position [660, 0]
click at [673, 438] on link "Docs" at bounding box center [672, 438] width 14 height 8
click at [225, 274] on link "admin-api failed to start" at bounding box center [230, 272] width 78 height 9
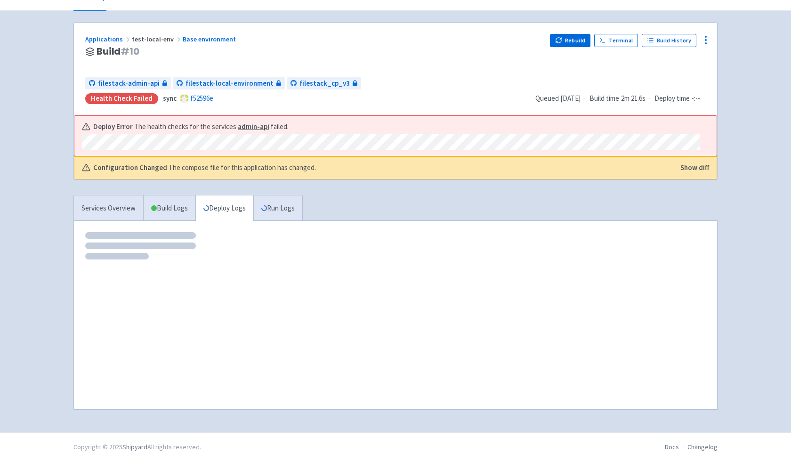
scroll to position [56, 0]
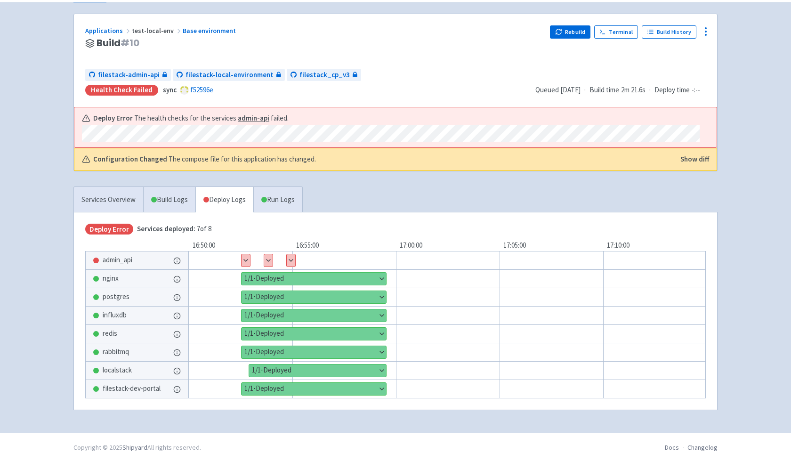
scroll to position [68, 0]
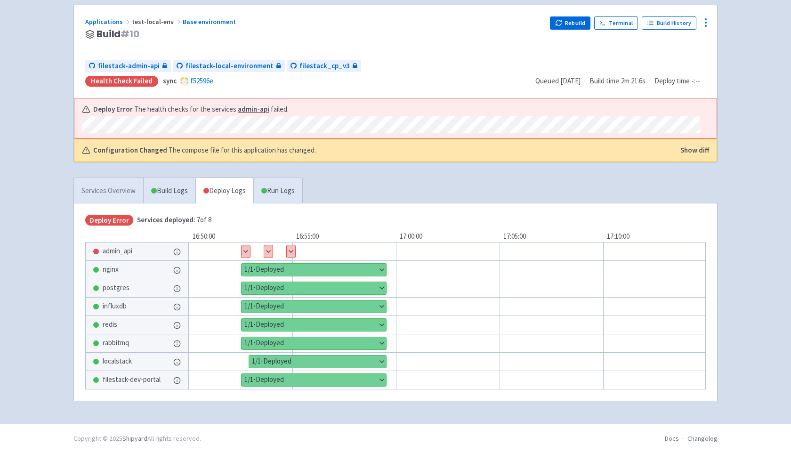
click at [115, 184] on link "Services Overview" at bounding box center [108, 191] width 69 height 26
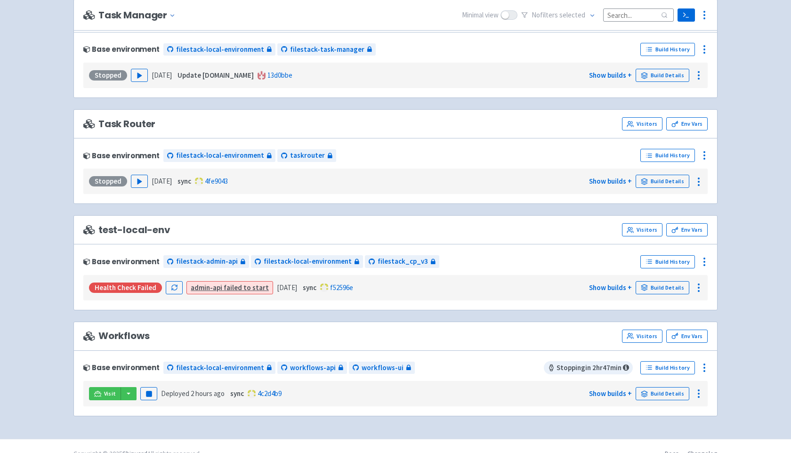
scroll to position [640, 0]
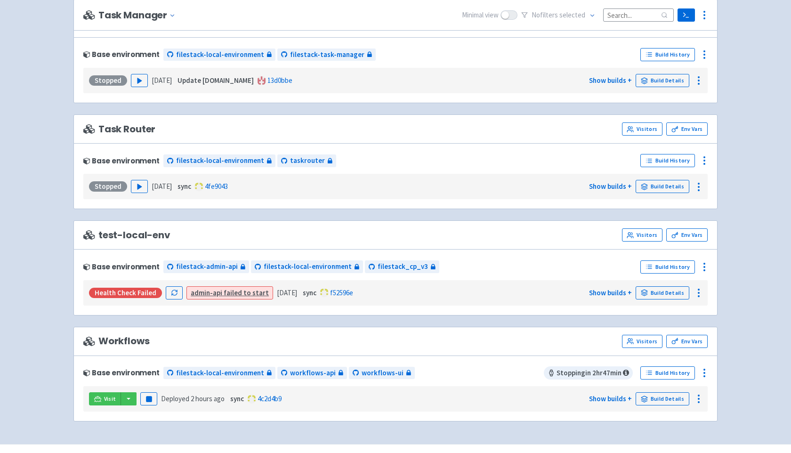
click at [109, 235] on span "test-local-env" at bounding box center [126, 235] width 87 height 11
click at [284, 236] on div "test-local-env Visitors Env Vars" at bounding box center [395, 234] width 624 height 13
click at [663, 268] on link "Build History" at bounding box center [667, 266] width 55 height 13
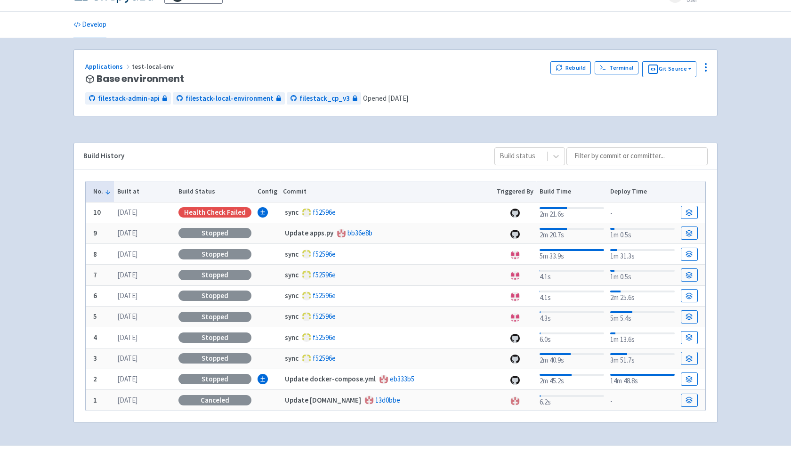
scroll to position [42, 0]
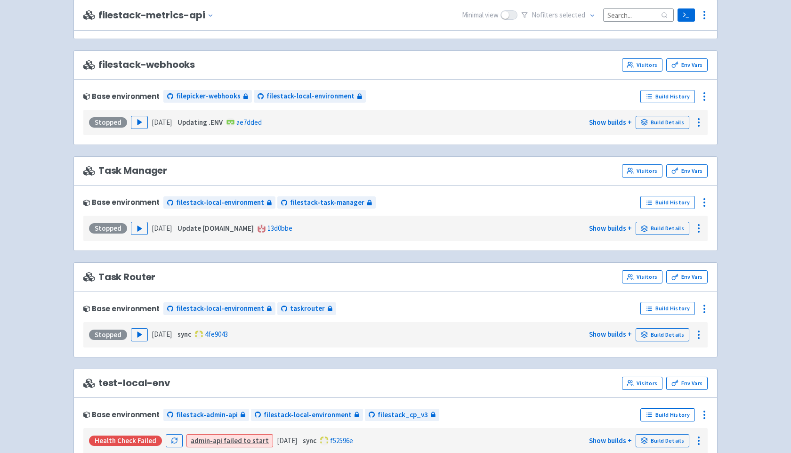
scroll to position [660, 0]
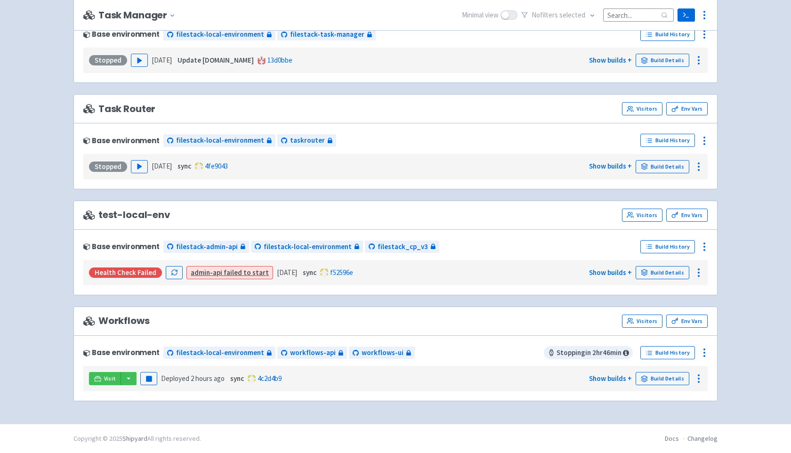
click at [114, 324] on span "Workflows" at bounding box center [116, 320] width 66 height 11
click at [112, 378] on span "Visit" at bounding box center [110, 379] width 12 height 8
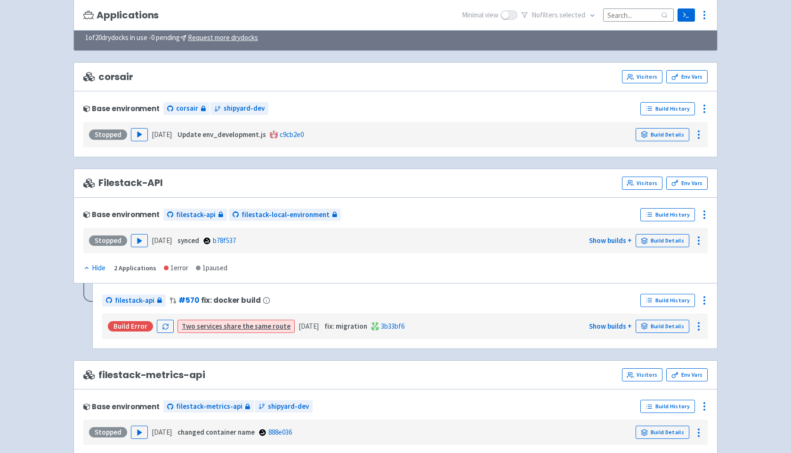
scroll to position [0, 0]
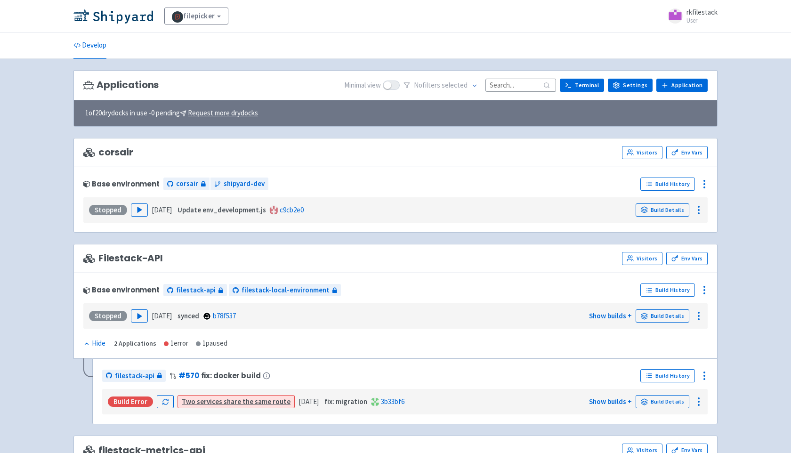
click at [693, 13] on span "rkfilestack" at bounding box center [701, 12] width 31 height 9
click at [193, 19] on link "filepicker" at bounding box center [196, 16] width 64 height 17
click at [327, 35] on ul "Develop" at bounding box center [395, 45] width 655 height 26
click at [708, 14] on span "rkfilestack" at bounding box center [701, 12] width 31 height 9
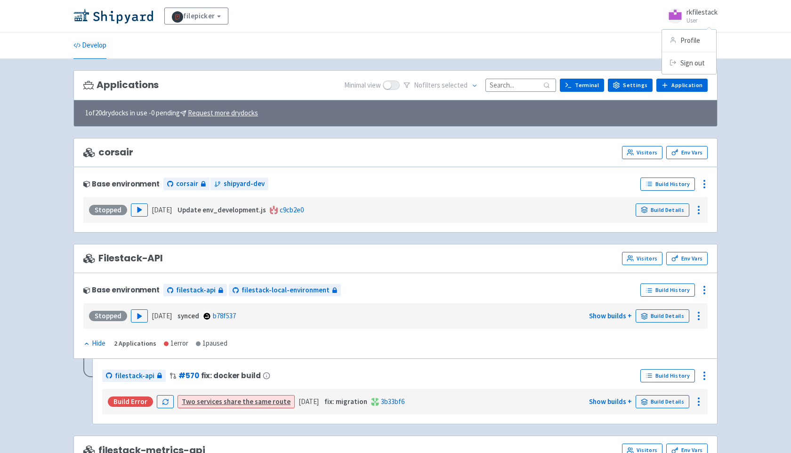
click at [209, 24] on div "filepicker View Organizations rkfilestack User Profile Sign out" at bounding box center [395, 16] width 791 height 32
click at [209, 24] on link "filepicker" at bounding box center [196, 16] width 64 height 17
click at [210, 19] on link "filepicker" at bounding box center [196, 16] width 64 height 17
click at [213, 15] on link "filepicker" at bounding box center [196, 16] width 64 height 17
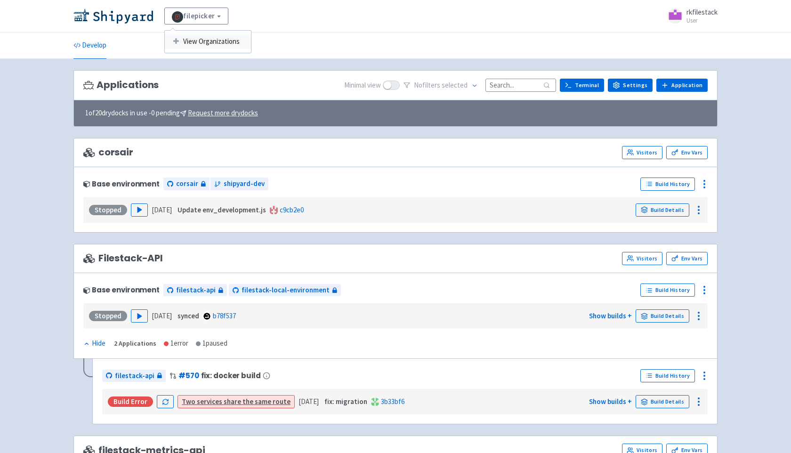
click at [234, 38] on link "View Organizations" at bounding box center [208, 41] width 86 height 15
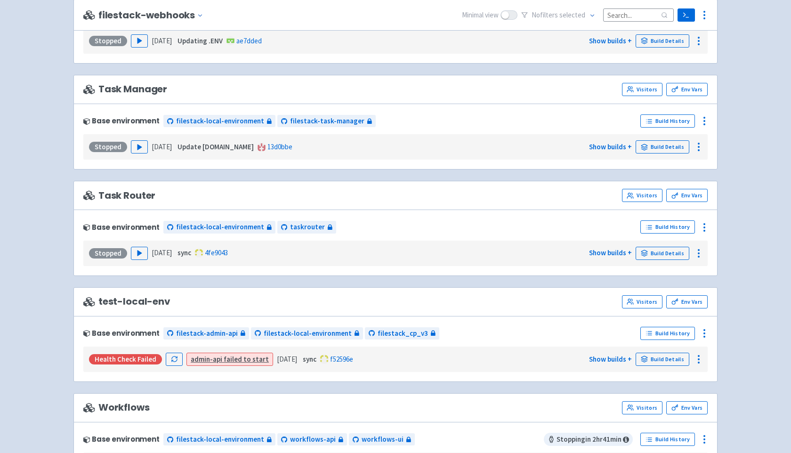
scroll to position [660, 0]
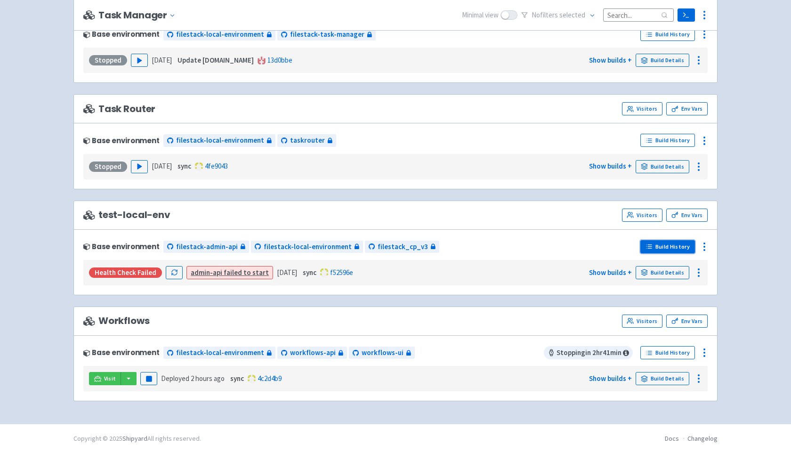
click at [673, 246] on link "Build History" at bounding box center [667, 246] width 55 height 13
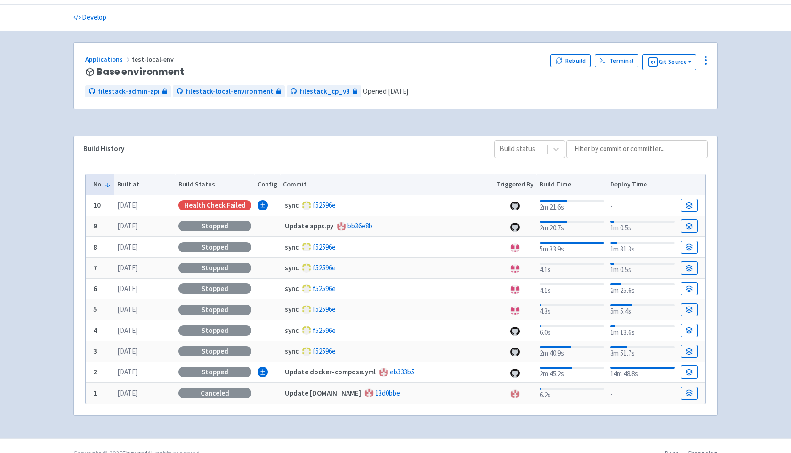
scroll to position [42, 0]
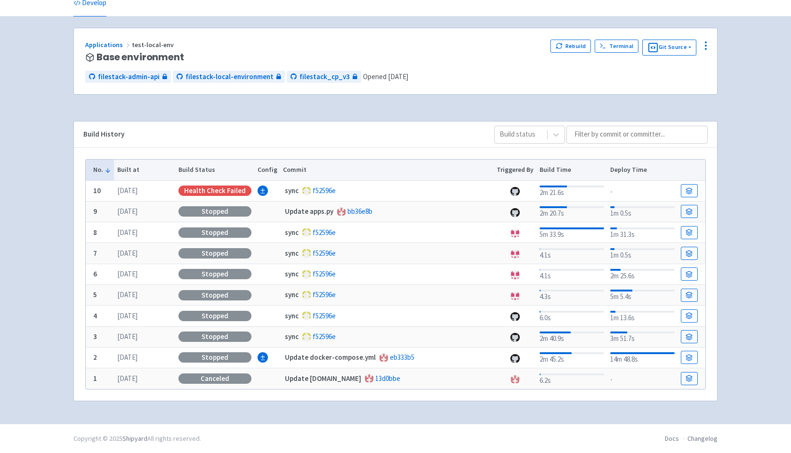
click at [43, 94] on div "filepicker rkfilestack User Profile Sign out Develop" at bounding box center [395, 191] width 791 height 466
